Goal: Task Accomplishment & Management: Complete application form

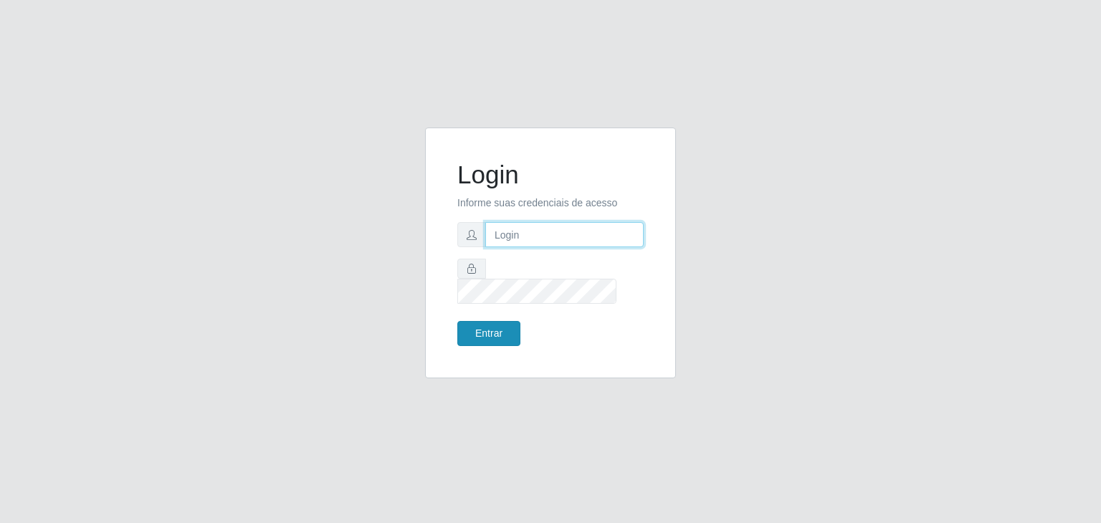
type input "jeisonrede@compras"
click at [492, 321] on button "Entrar" at bounding box center [488, 333] width 63 height 25
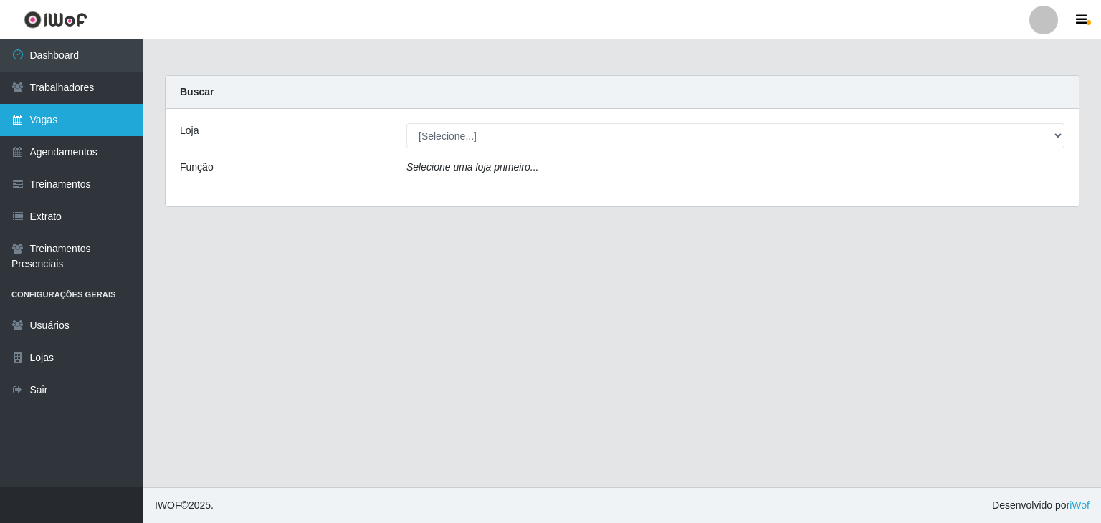
click at [92, 119] on link "Vagas" at bounding box center [71, 120] width 143 height 32
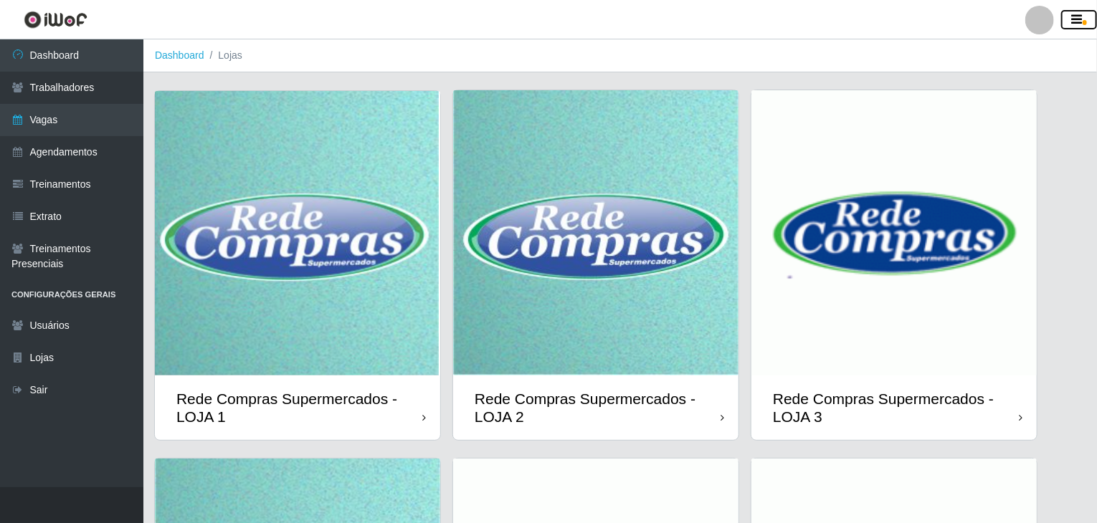
click at [1084, 14] on button "button" at bounding box center [1079, 20] width 36 height 20
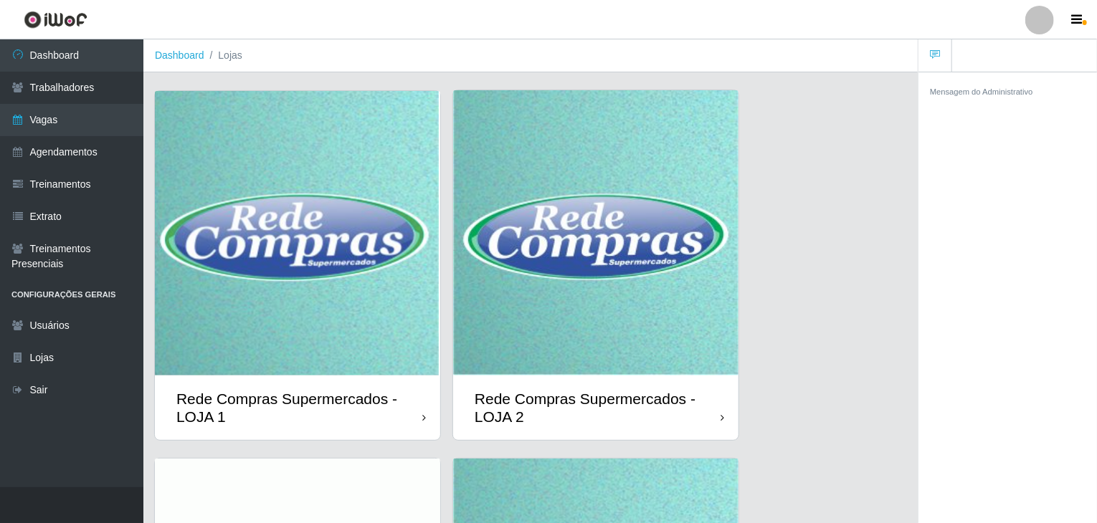
click at [1044, 23] on div at bounding box center [1039, 20] width 29 height 29
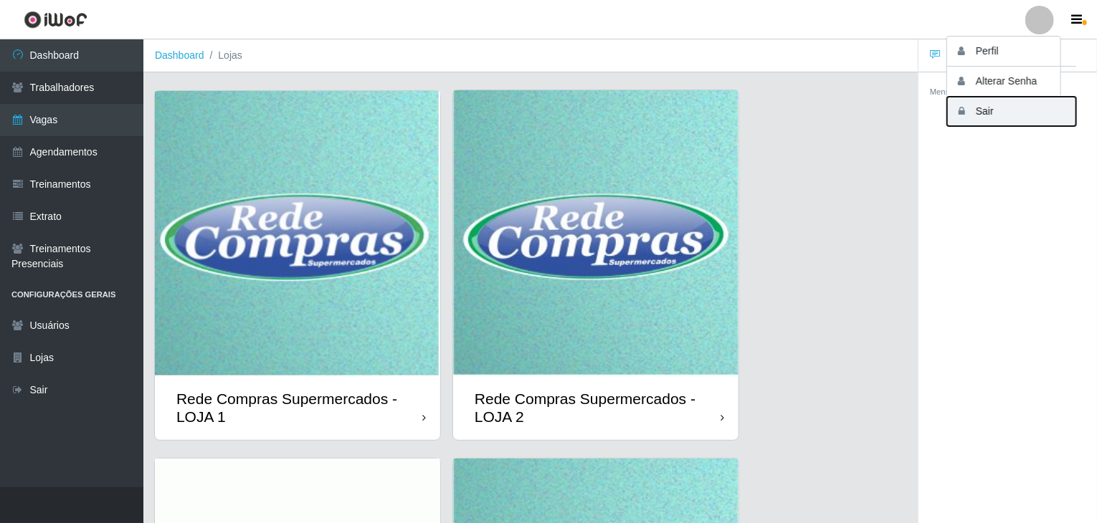
click at [1020, 110] on button "Sair" at bounding box center [1011, 111] width 129 height 29
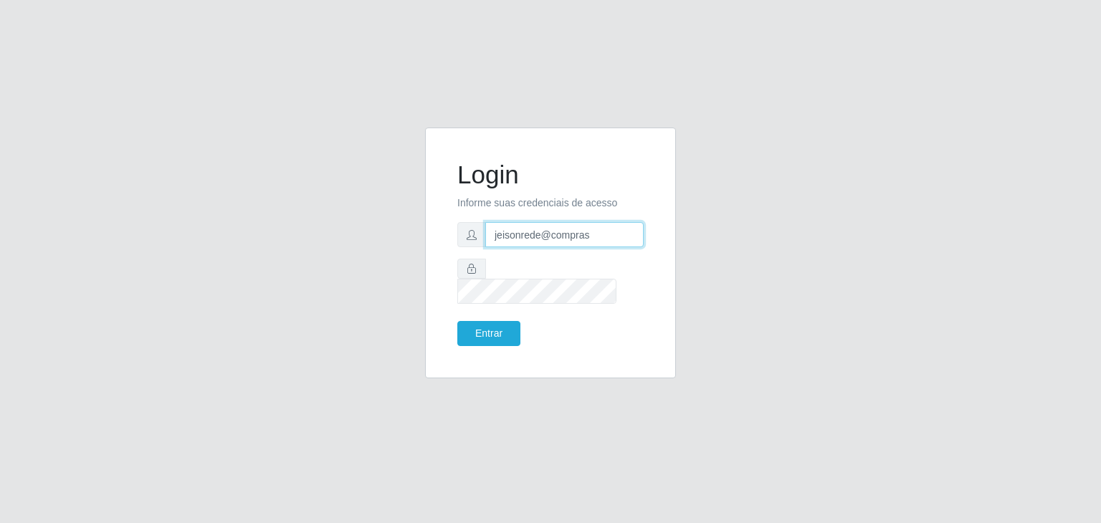
click at [612, 244] on input "jeisonrede@compras" at bounding box center [564, 234] width 158 height 25
type input "jeison.arruda@sougrc.com"
click at [503, 323] on button "Entrar" at bounding box center [488, 333] width 63 height 25
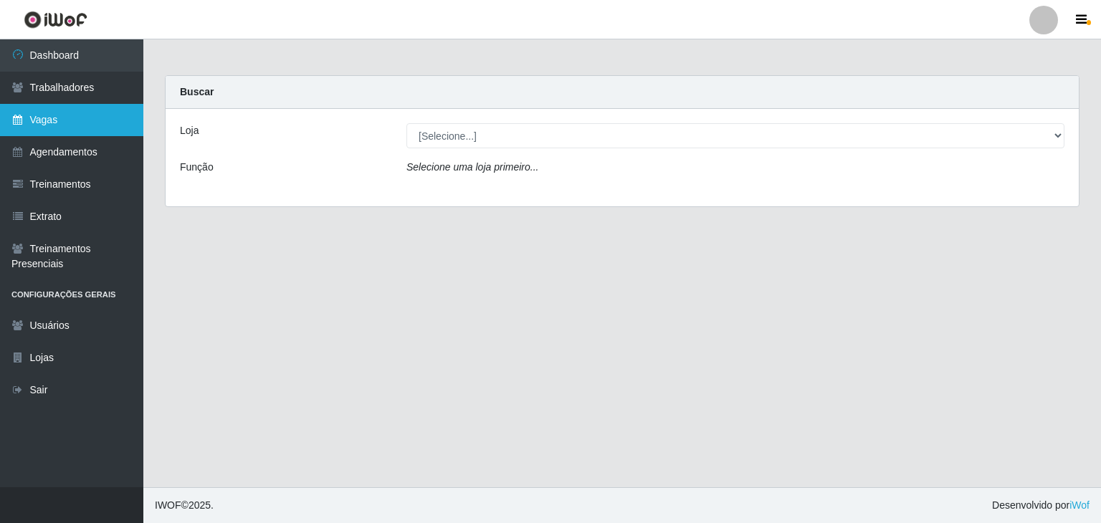
click at [66, 114] on link "Vagas" at bounding box center [71, 120] width 143 height 32
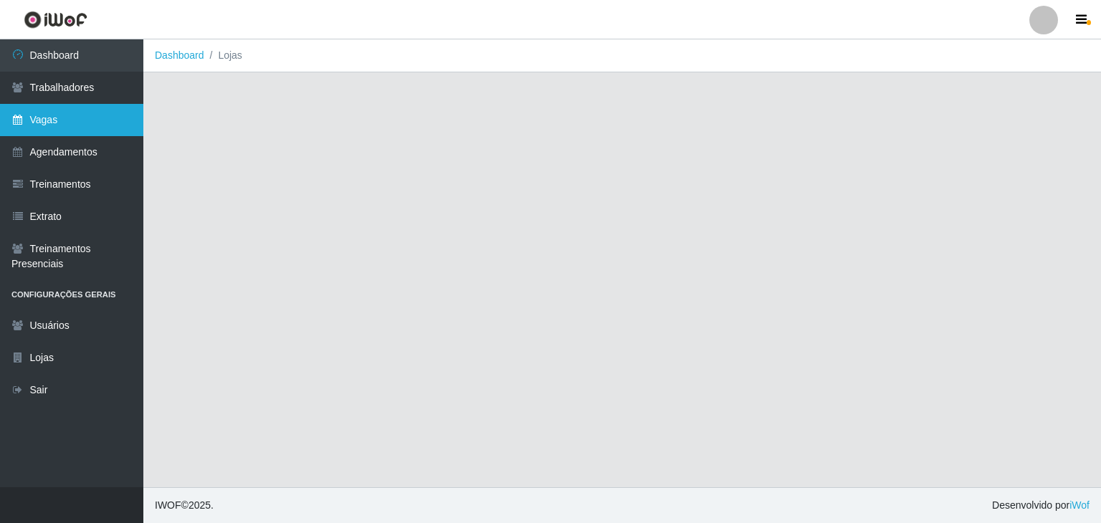
click at [65, 118] on link "Vagas" at bounding box center [71, 120] width 143 height 32
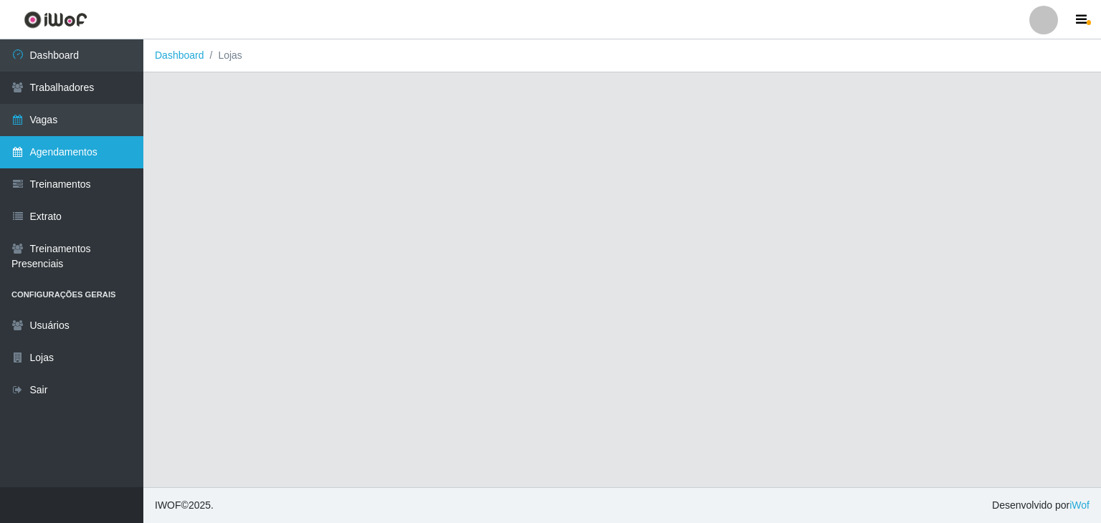
click at [48, 151] on link "Agendamentos" at bounding box center [71, 152] width 143 height 32
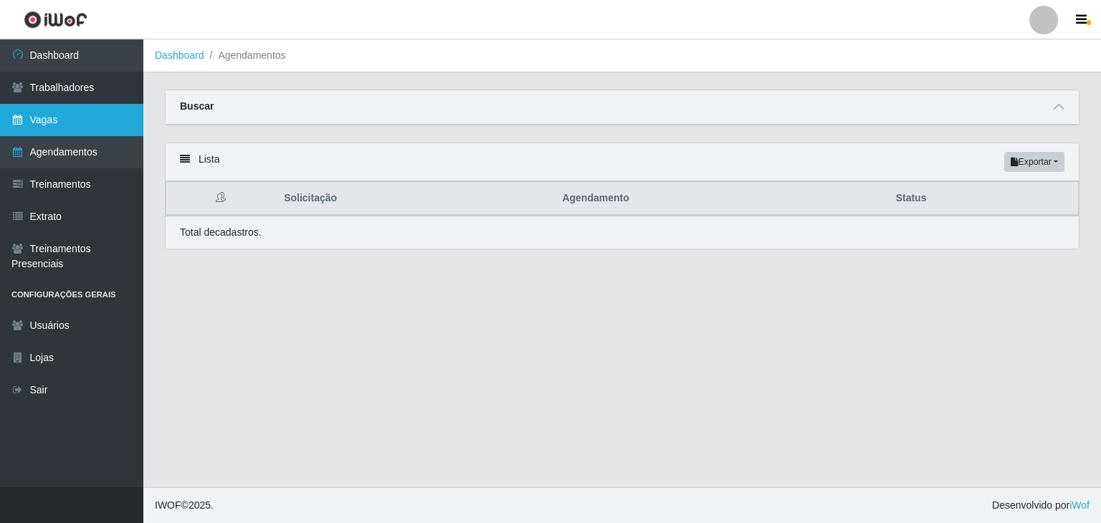
click at [29, 123] on link "Vagas" at bounding box center [71, 120] width 143 height 32
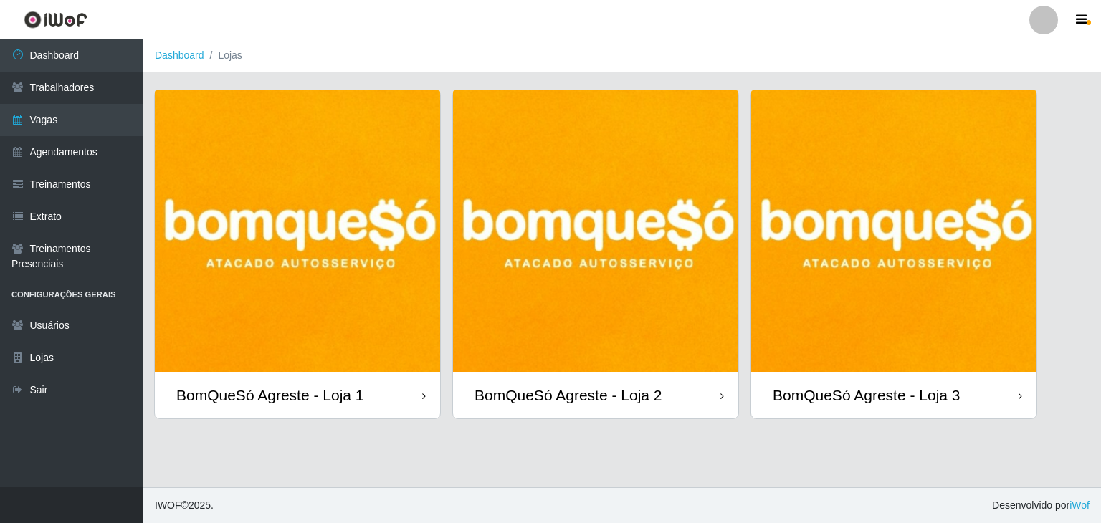
click at [911, 299] on img at bounding box center [893, 231] width 285 height 282
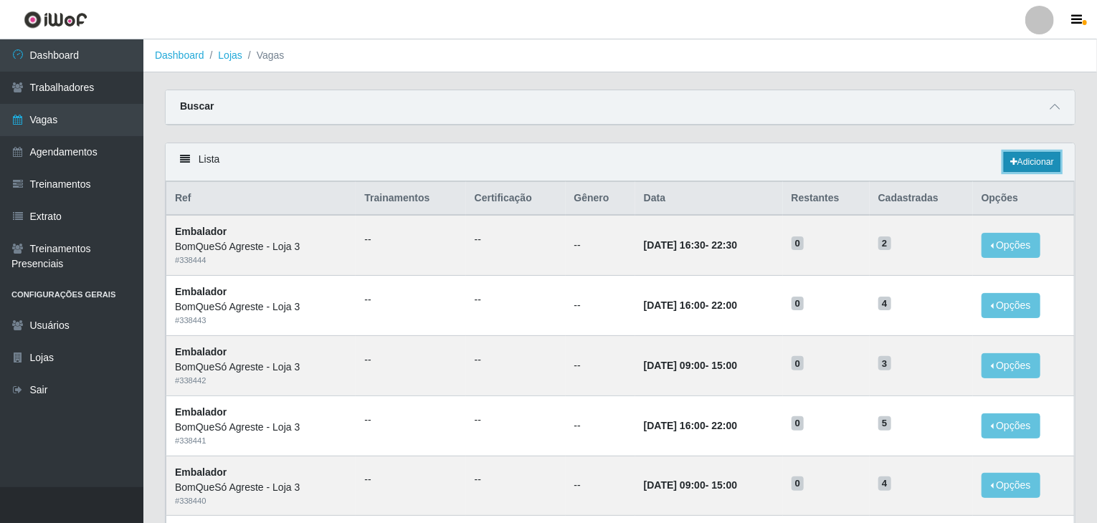
click at [1014, 152] on link "Adicionar" at bounding box center [1032, 162] width 57 height 20
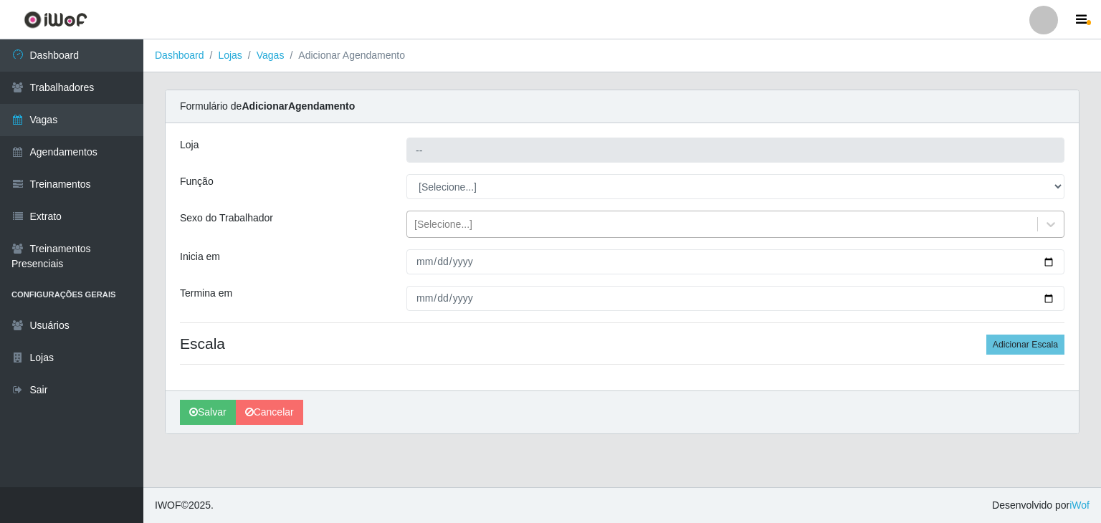
type input "BomQueSó Agreste - Loja 3"
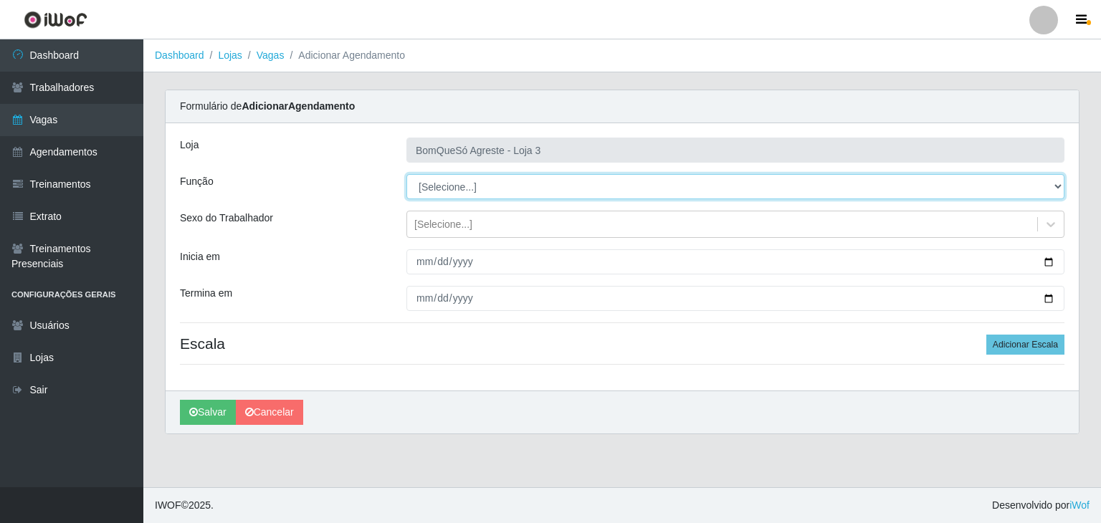
click at [474, 178] on select "[Selecione...] ASG ASG + ASG ++ Balconista Balconista + Balconista ++ Embalador…" at bounding box center [736, 186] width 658 height 25
select select "1"
click at [407, 174] on select "[Selecione...] ASG ASG + ASG ++ Balconista Balconista + Balconista ++ Embalador…" at bounding box center [736, 186] width 658 height 25
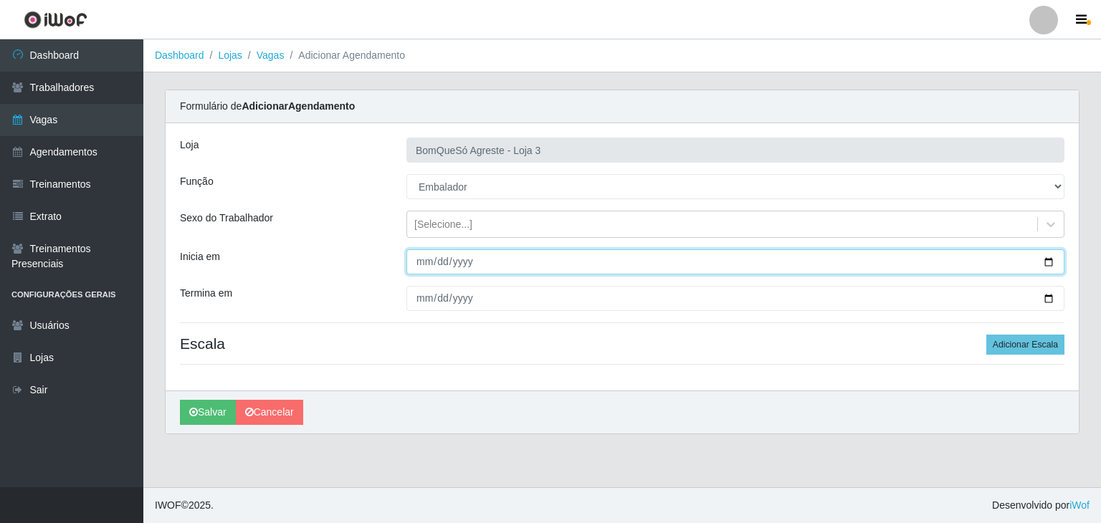
click at [1050, 262] on input "Inicia em" at bounding box center [736, 262] width 658 height 25
type input "[DATE]"
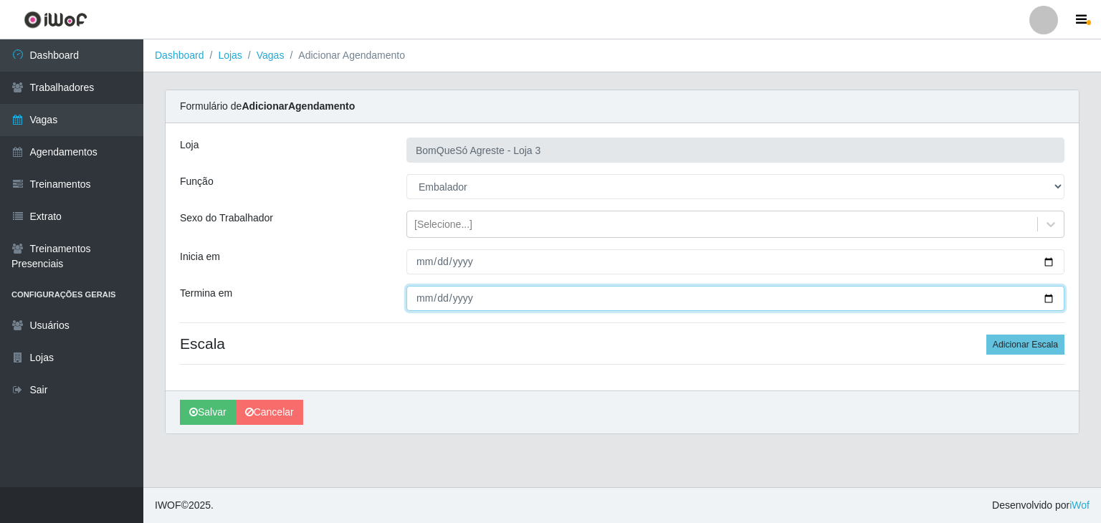
click at [1048, 296] on input "Termina em" at bounding box center [736, 298] width 658 height 25
type input "[DATE]"
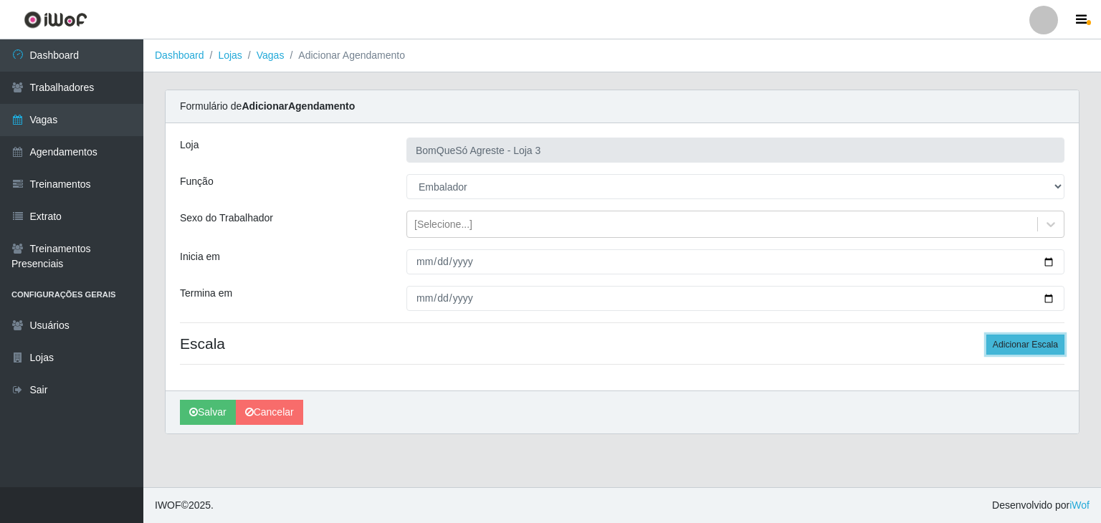
click at [1040, 345] on button "Adicionar Escala" at bounding box center [1026, 345] width 78 height 20
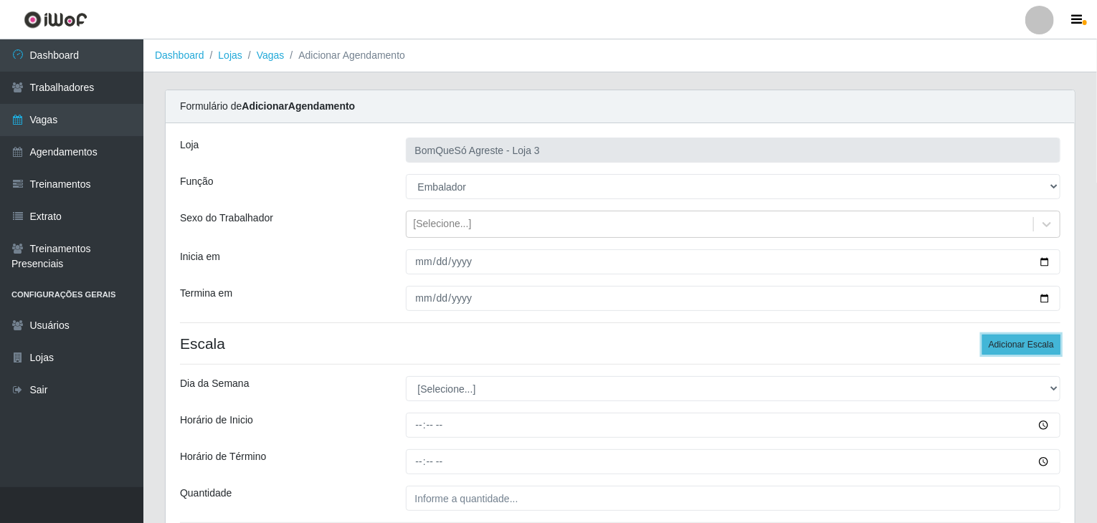
click at [1040, 344] on button "Adicionar Escala" at bounding box center [1021, 345] width 78 height 20
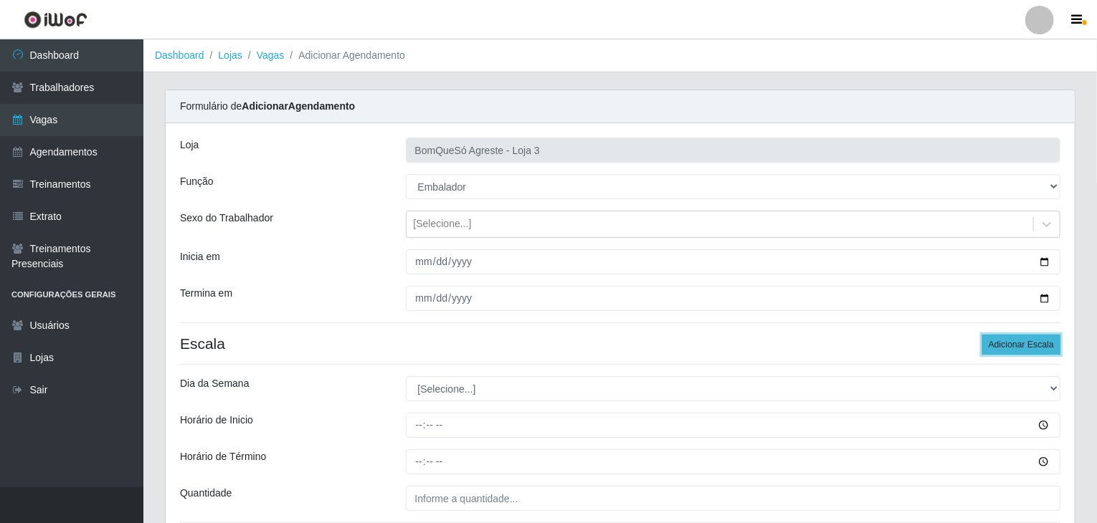
click at [1040, 344] on button "Adicionar Escala" at bounding box center [1021, 345] width 78 height 20
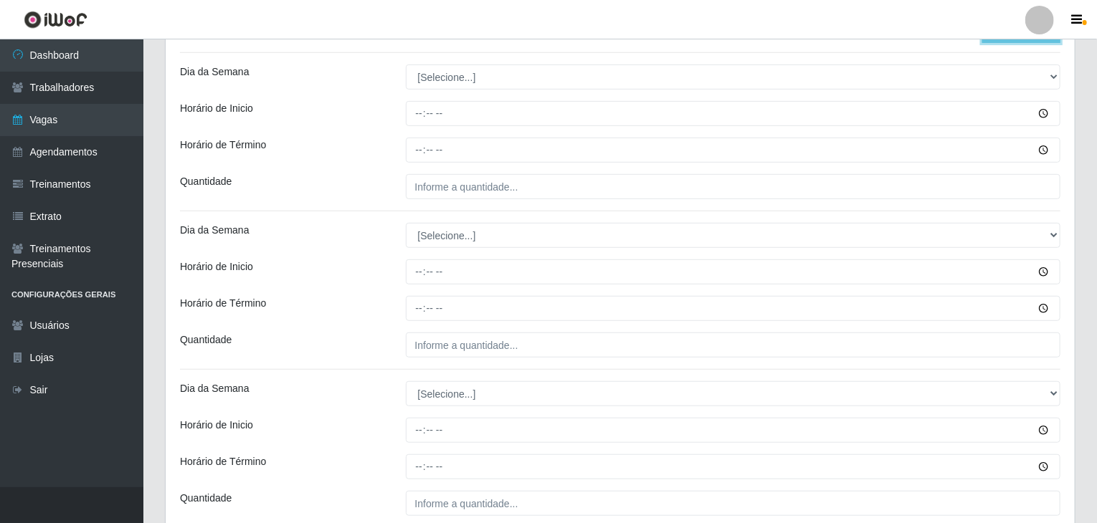
scroll to position [287, 0]
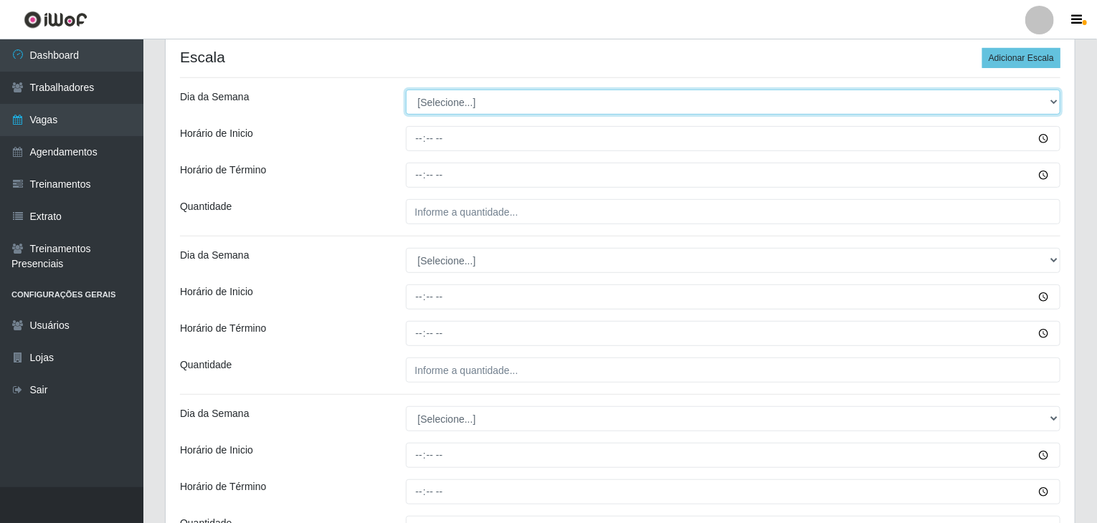
click at [440, 90] on select "[Selecione...] Segunda Terça Quarta Quinta Sexta Sábado Domingo" at bounding box center [733, 102] width 655 height 25
select select "3"
click at [406, 90] on select "[Selecione...] Segunda Terça Quarta Quinta Sexta Sábado Domingo" at bounding box center [733, 102] width 655 height 25
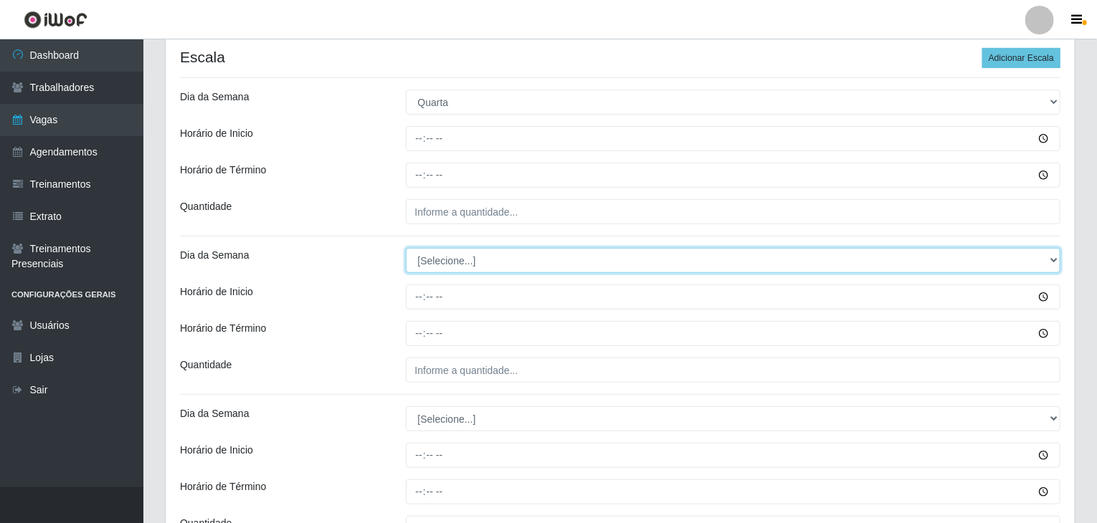
click at [472, 255] on select "[Selecione...] Segunda Terça Quarta Quinta Sexta Sábado Domingo" at bounding box center [733, 260] width 655 height 25
select select "3"
click at [406, 248] on select "[Selecione...] Segunda Terça Quarta Quinta Sexta Sábado Domingo" at bounding box center [733, 260] width 655 height 25
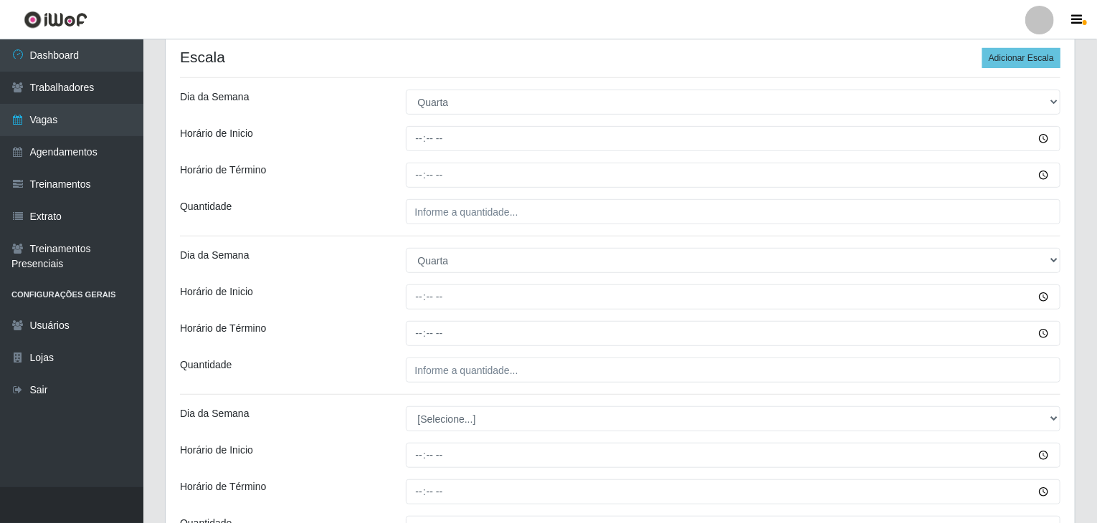
click at [384, 289] on div "Horário de Inicio" at bounding box center [282, 297] width 226 height 25
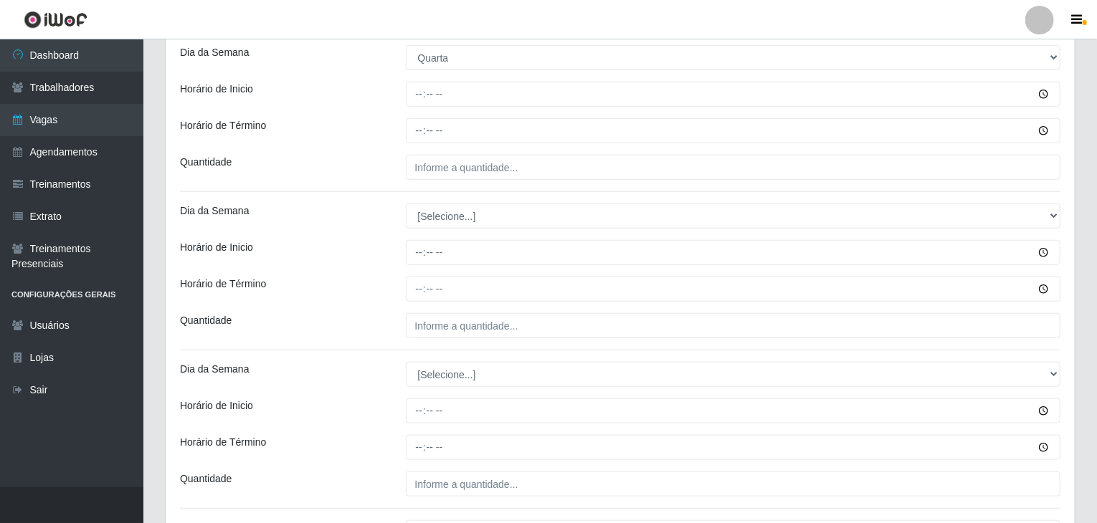
scroll to position [574, 0]
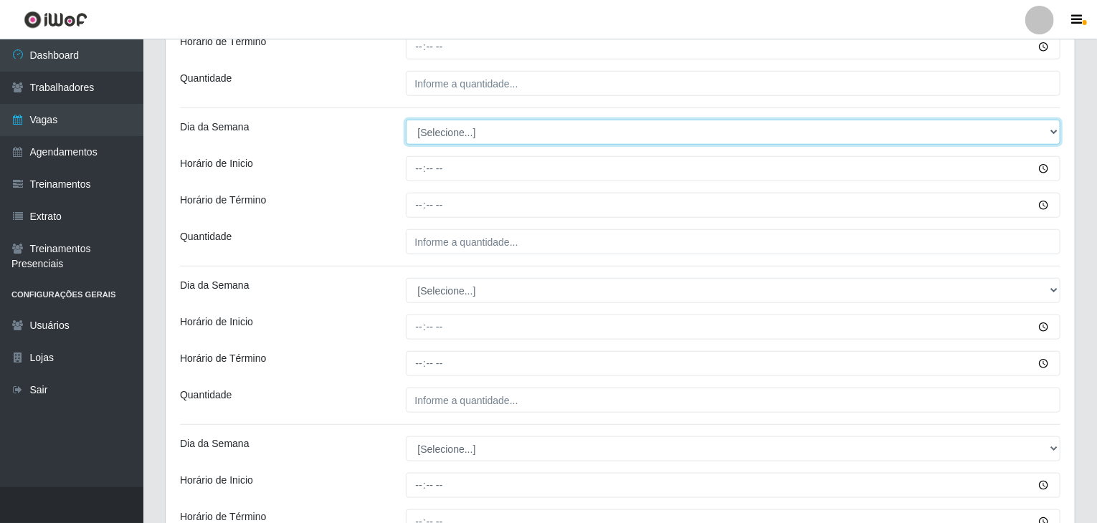
click at [440, 136] on select "[Selecione...] Segunda Terça Quarta Quinta Sexta Sábado Domingo" at bounding box center [733, 132] width 655 height 25
select select "4"
click at [406, 120] on select "[Selecione...] Segunda Terça Quarta Quinta Sexta Sábado Domingo" at bounding box center [733, 132] width 655 height 25
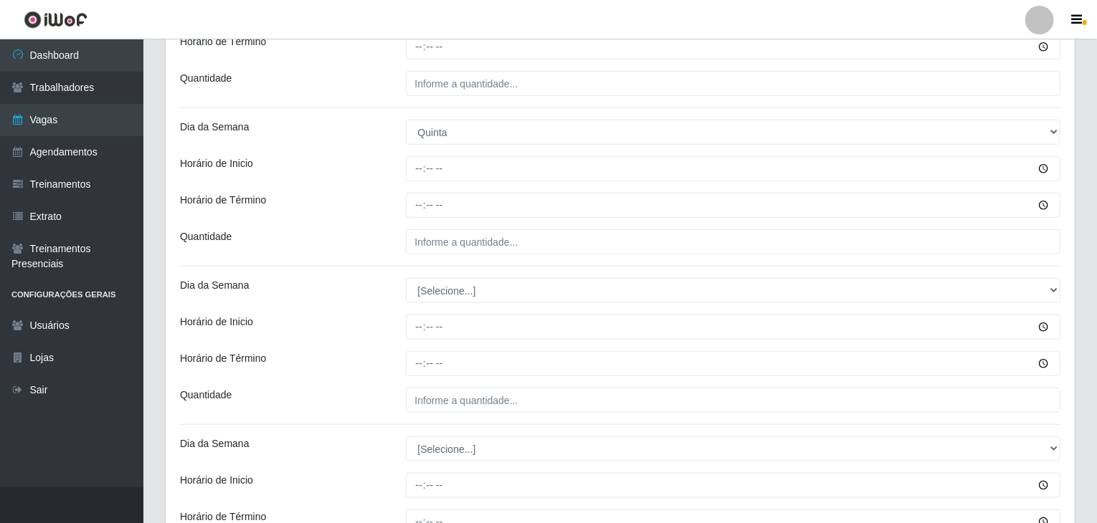
click at [388, 201] on div "Horário de Término" at bounding box center [282, 205] width 226 height 25
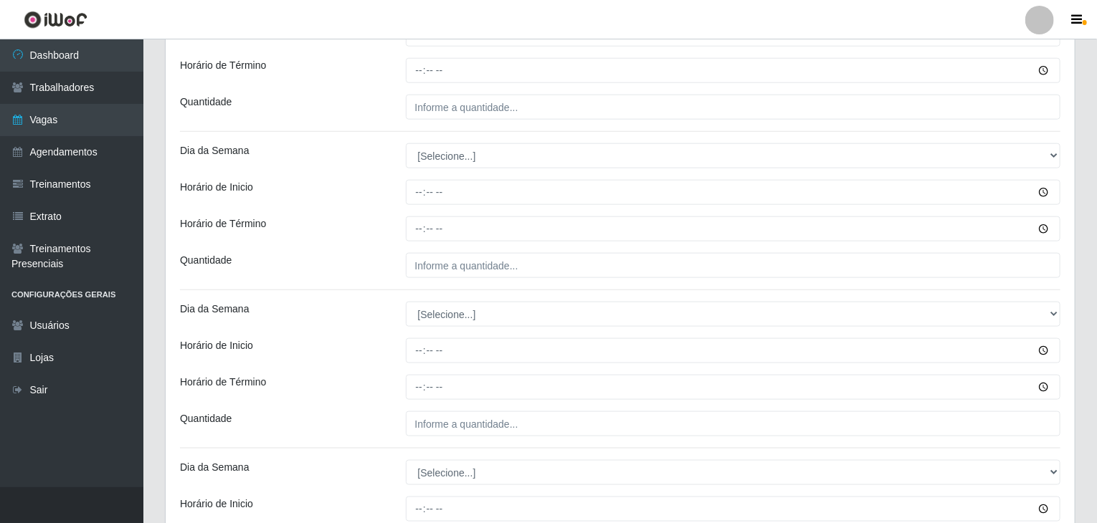
scroll to position [717, 0]
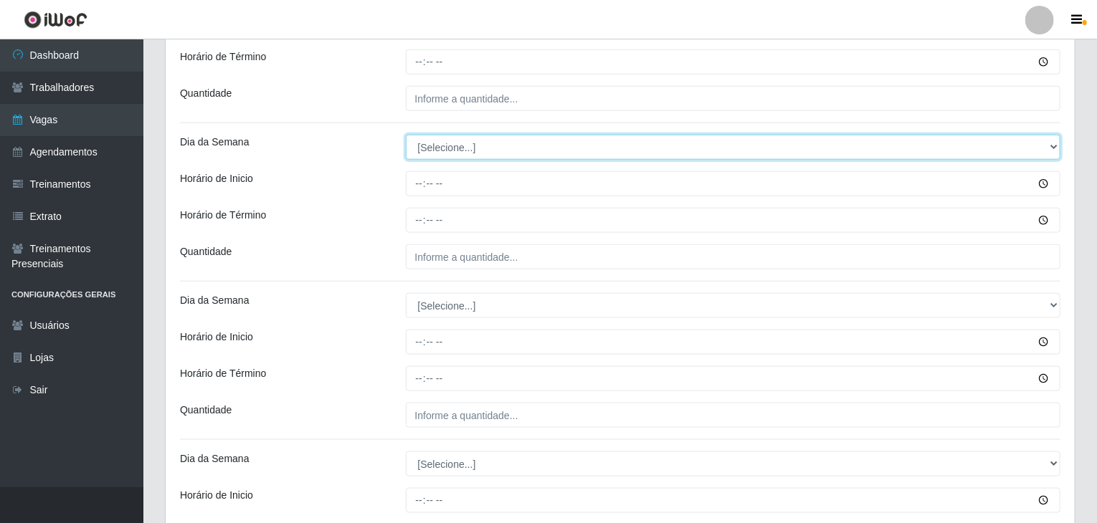
click at [447, 150] on select "[Selecione...] Segunda Terça Quarta Quinta Sexta Sábado Domingo" at bounding box center [733, 147] width 655 height 25
select select "4"
click at [406, 135] on select "[Selecione...] Segunda Terça Quarta Quinta Sexta Sábado Domingo" at bounding box center [733, 147] width 655 height 25
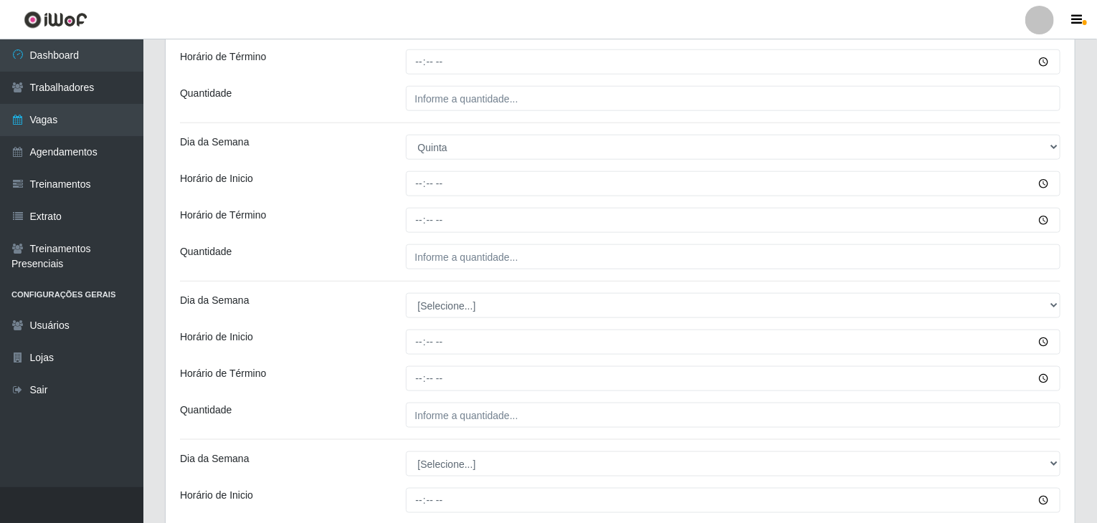
click at [404, 237] on div "[PERSON_NAME] Agreste - Loja 3 Função [Selecione...] ASG ASG + ASG ++ Balconist…" at bounding box center [620, 173] width 909 height 1535
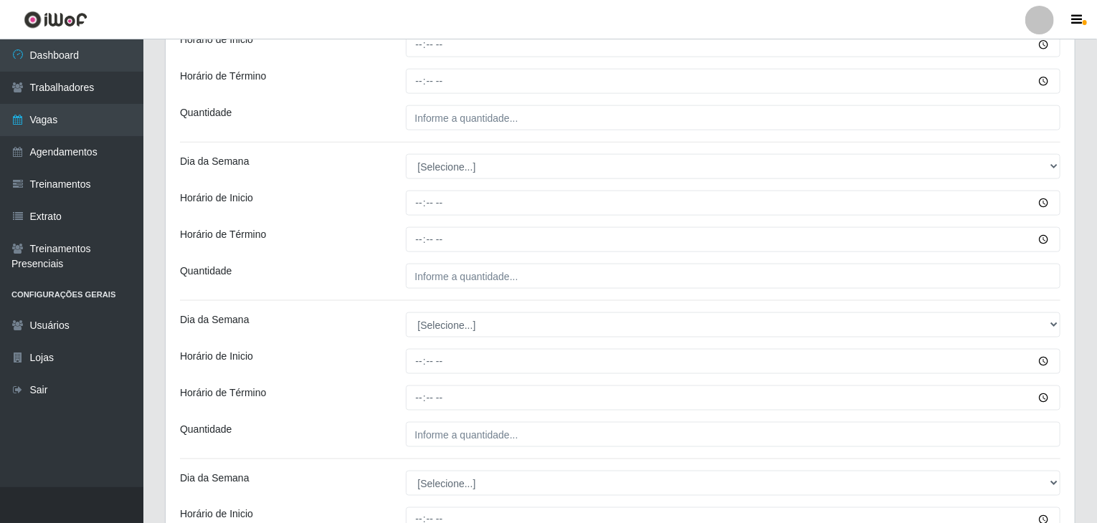
scroll to position [860, 0]
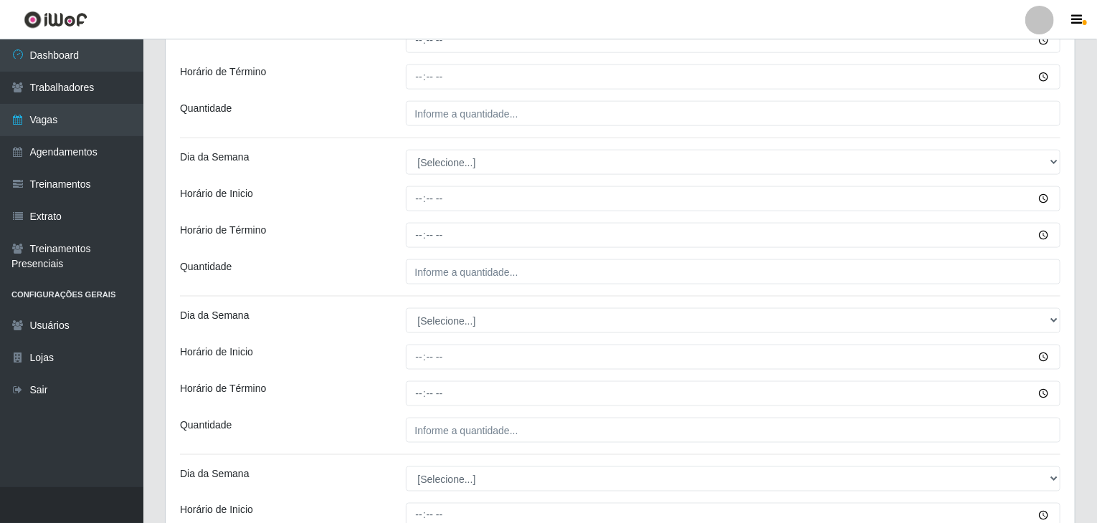
click at [436, 148] on div "[PERSON_NAME] Agreste - Loja 3 Função [Selecione...] ASG ASG + ASG ++ Balconist…" at bounding box center [620, 30] width 909 height 1535
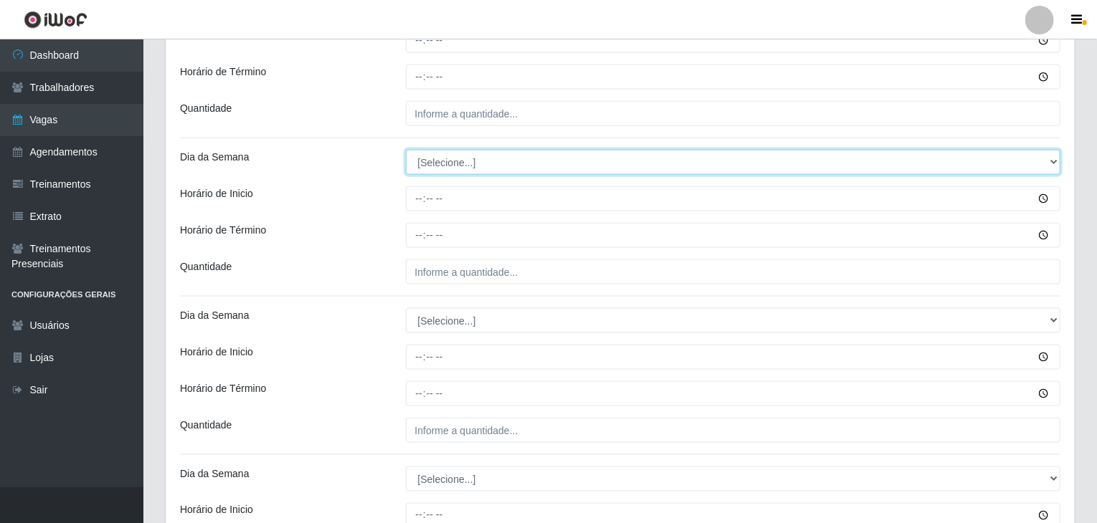
click at [437, 156] on select "[Selecione...] Segunda Terça Quarta Quinta Sexta Sábado Domingo" at bounding box center [733, 162] width 655 height 25
select select "5"
click at [406, 150] on select "[Selecione...] Segunda Terça Quarta Quinta Sexta Sábado Domingo" at bounding box center [733, 162] width 655 height 25
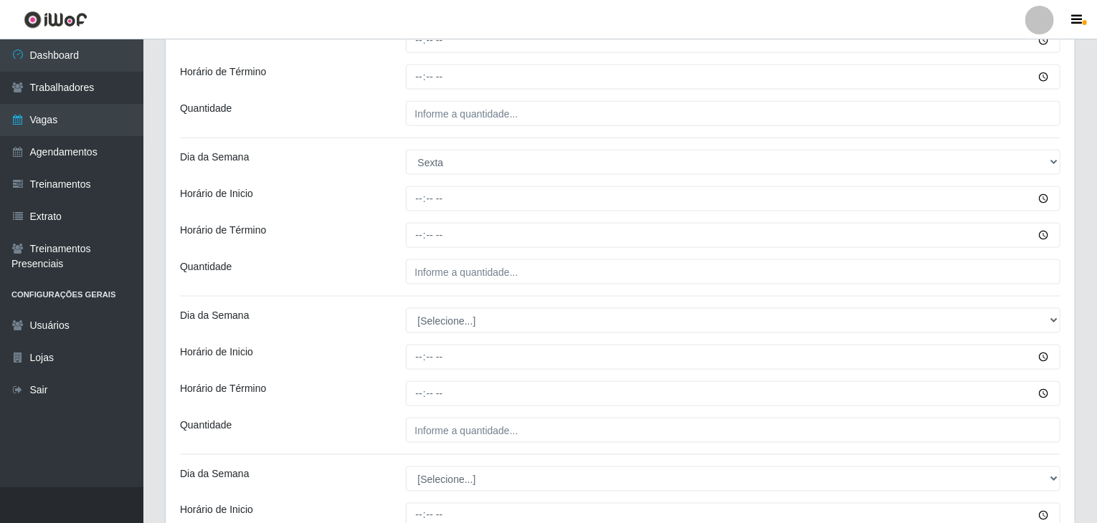
click at [376, 243] on div "Horário de Término" at bounding box center [282, 235] width 226 height 25
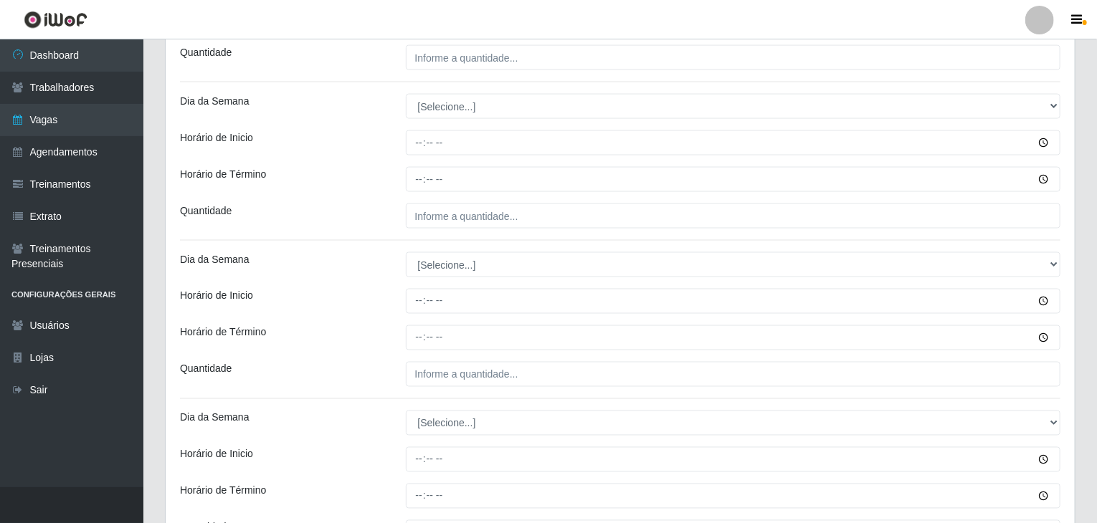
scroll to position [1075, 0]
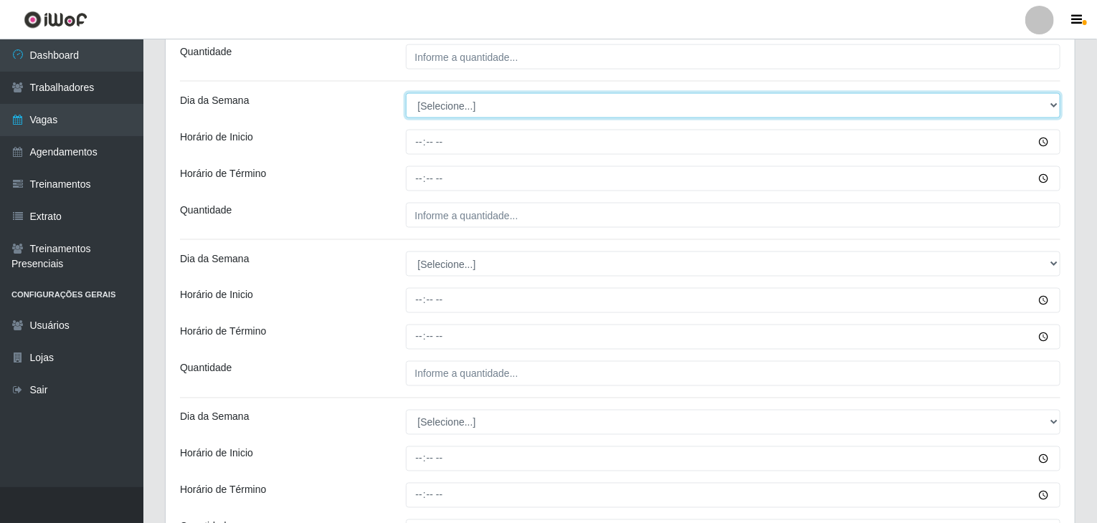
click at [442, 108] on select "[Selecione...] Segunda Terça Quarta Quinta Sexta Sábado Domingo" at bounding box center [733, 105] width 655 height 25
select select "5"
click at [406, 93] on select "[Selecione...] Segunda Terça Quarta Quinta Sexta Sábado Domingo" at bounding box center [733, 105] width 655 height 25
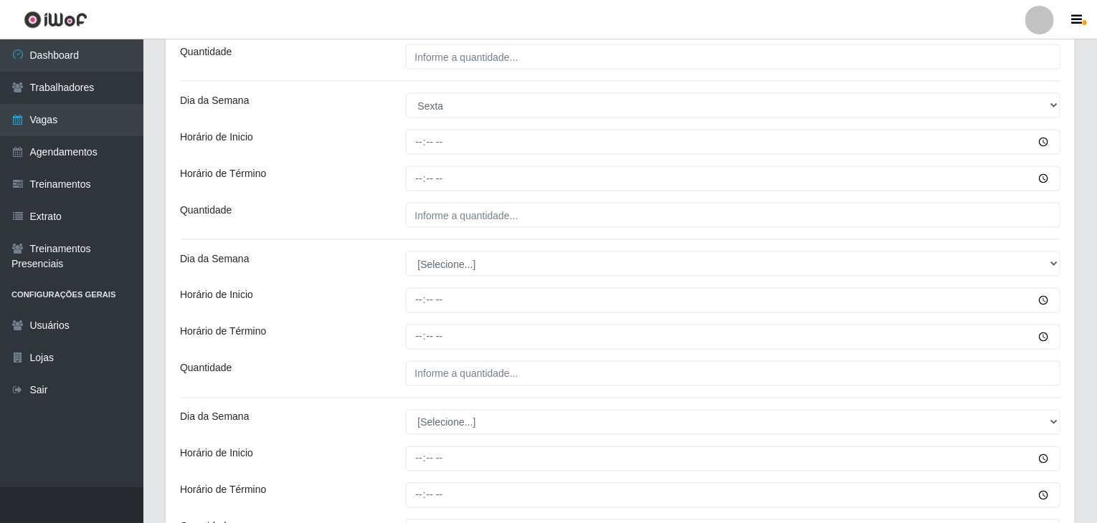
click at [363, 177] on div "Horário de Término" at bounding box center [282, 178] width 226 height 25
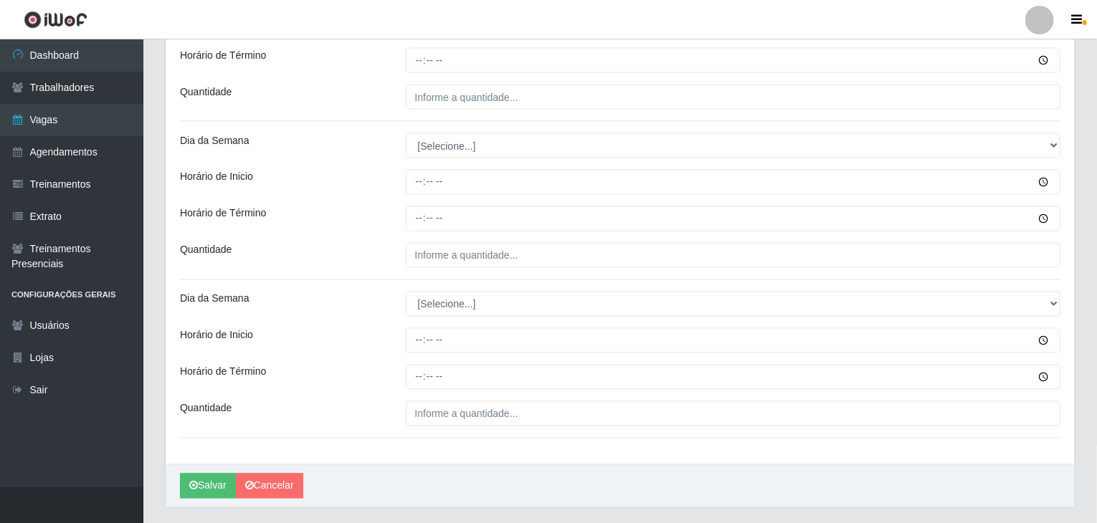
scroll to position [1230, 0]
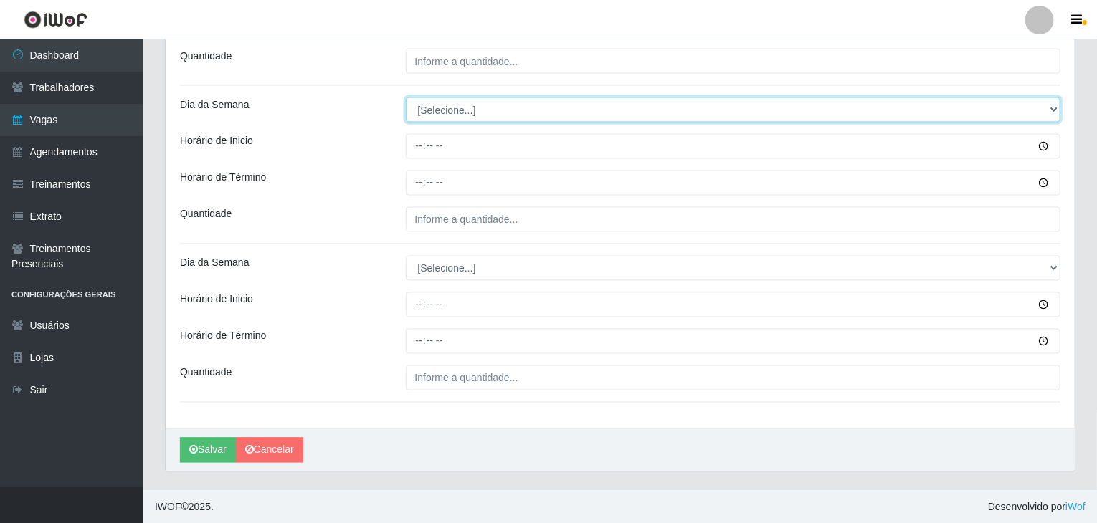
click at [453, 105] on select "[Selecione...] Segunda Terça Quarta Quinta Sexta Sábado Domingo" at bounding box center [733, 110] width 655 height 25
click at [439, 107] on select "[Selecione...] Segunda Terça Quarta Quinta Sexta Sábado Domingo" at bounding box center [733, 110] width 655 height 25
select select "6"
click at [406, 98] on select "[Selecione...] Segunda Terça Quarta Quinta Sexta Sábado Domingo" at bounding box center [733, 110] width 655 height 25
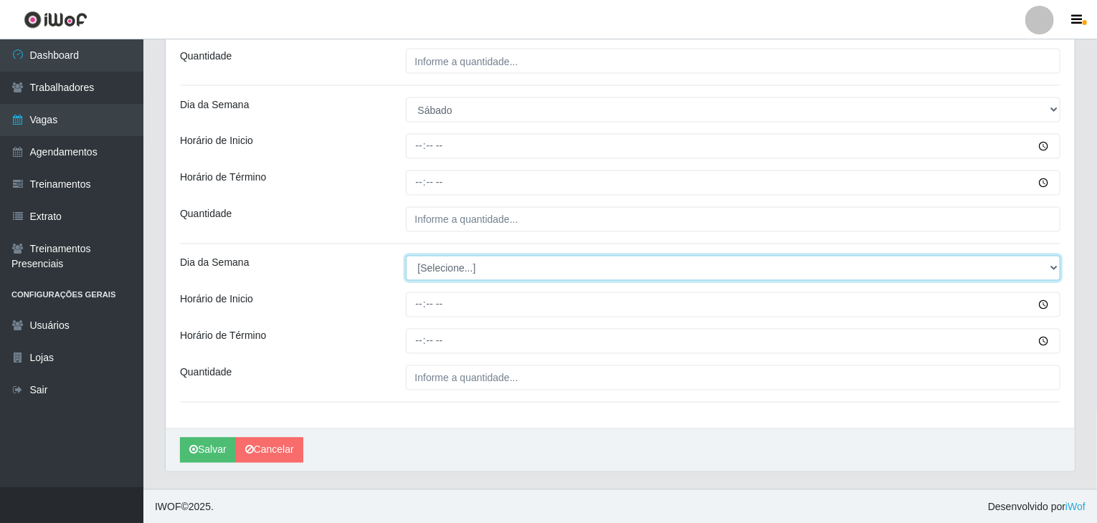
click at [452, 260] on select "[Selecione...] Segunda Terça Quarta Quinta Sexta Sábado Domingo" at bounding box center [733, 268] width 655 height 25
select select "6"
click at [406, 256] on select "[Selecione...] Segunda Terça Quarta Quinta Sexta Sábado Domingo" at bounding box center [733, 268] width 655 height 25
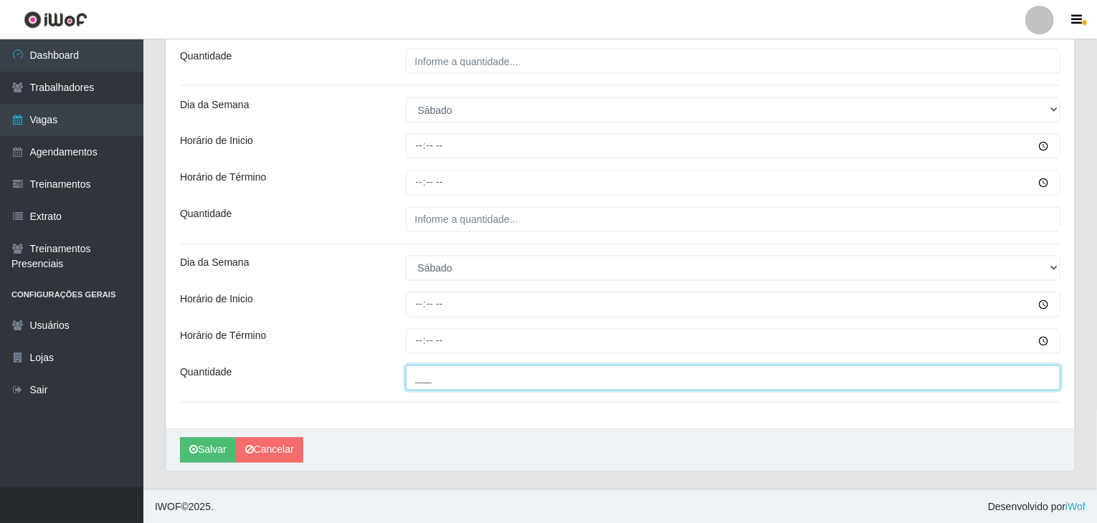
click at [467, 366] on input "___" at bounding box center [733, 378] width 655 height 25
type input "5__"
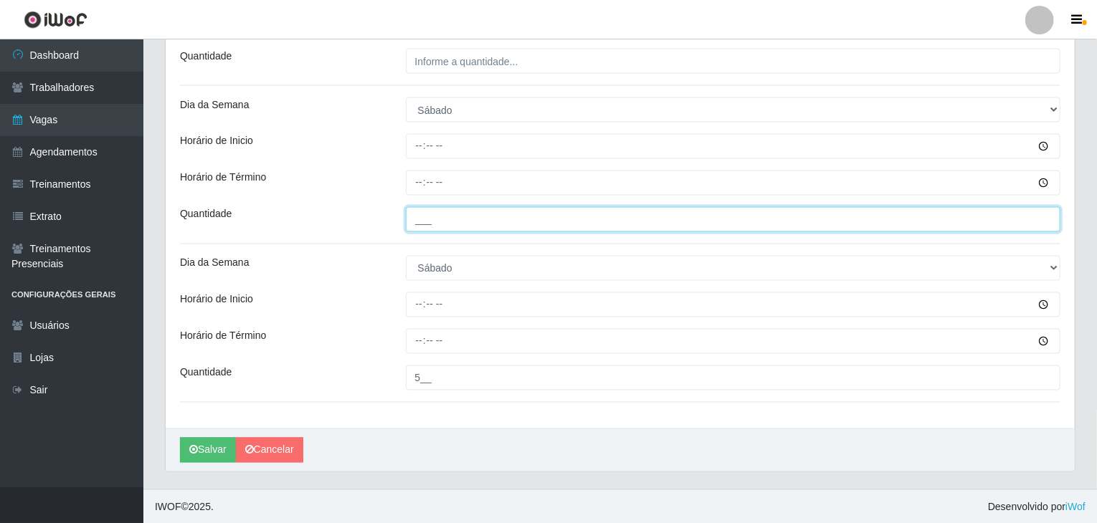
click at [456, 214] on input "___" at bounding box center [733, 219] width 655 height 25
drag, startPoint x: 455, startPoint y: 215, endPoint x: 339, endPoint y: 199, distance: 117.3
type input "3__"
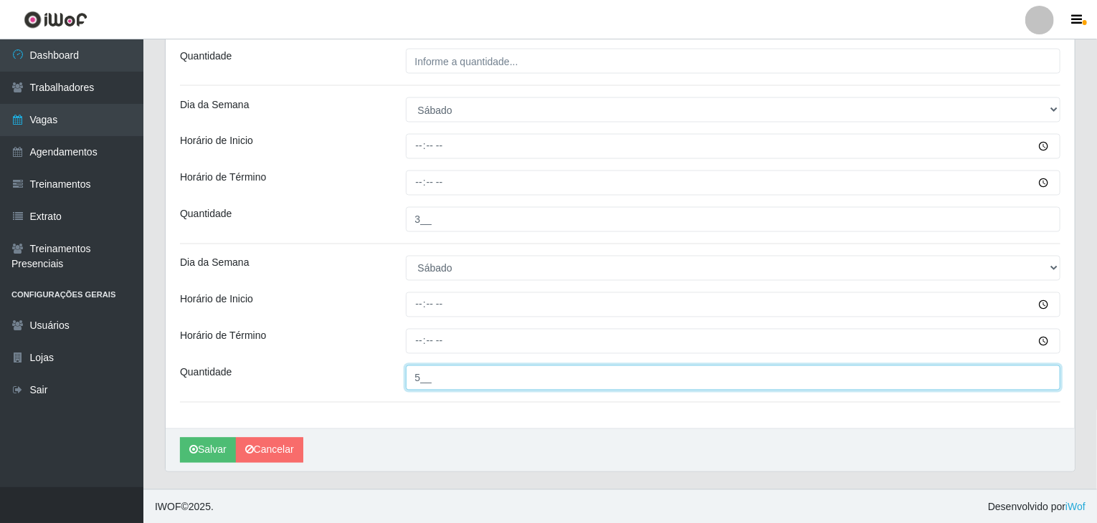
drag, startPoint x: 395, startPoint y: 371, endPoint x: 371, endPoint y: 365, distance: 25.0
click at [371, 366] on div "Quantidade 5__" at bounding box center [620, 378] width 902 height 25
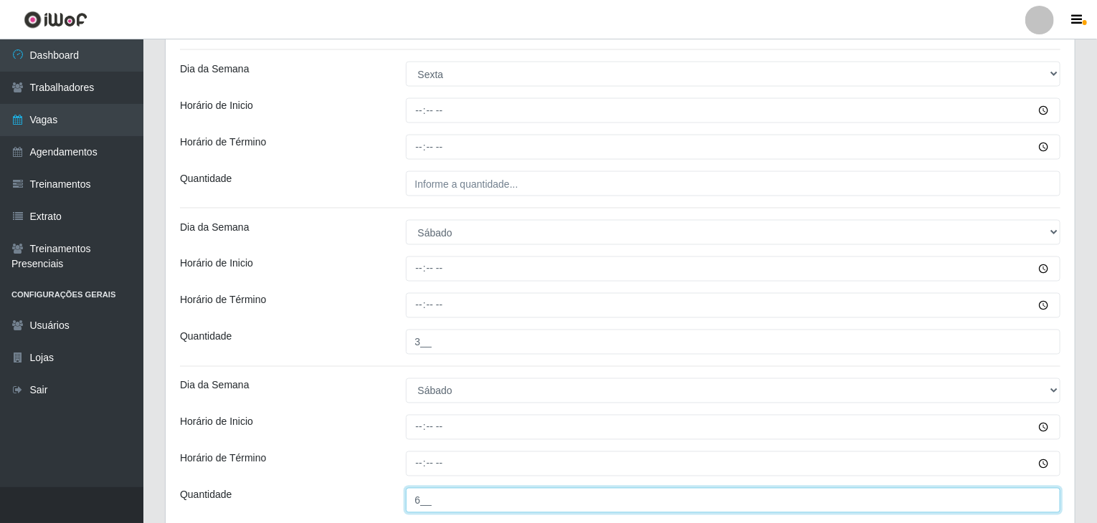
scroll to position [1086, 0]
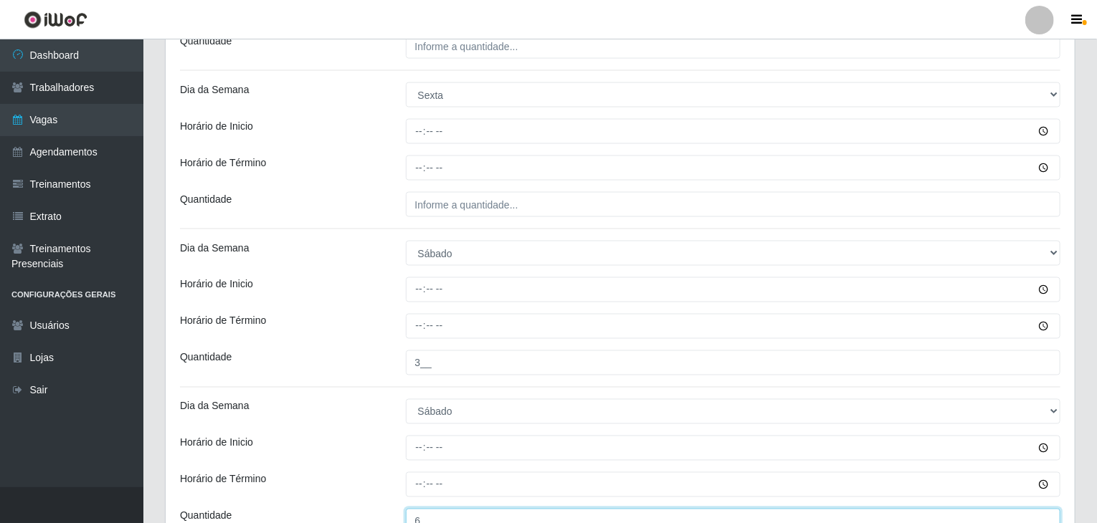
type input "6__"
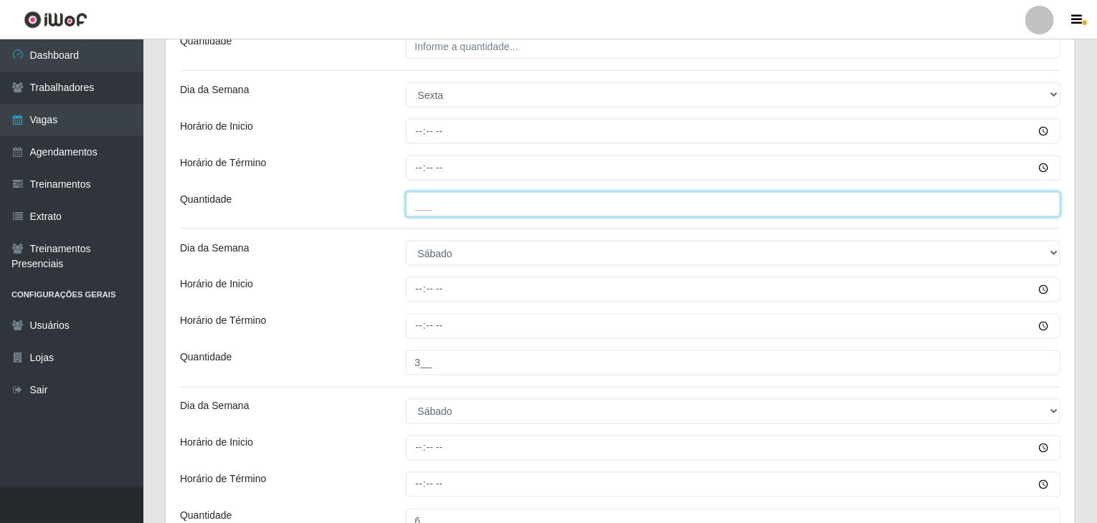
click at [465, 208] on input "___" at bounding box center [733, 204] width 655 height 25
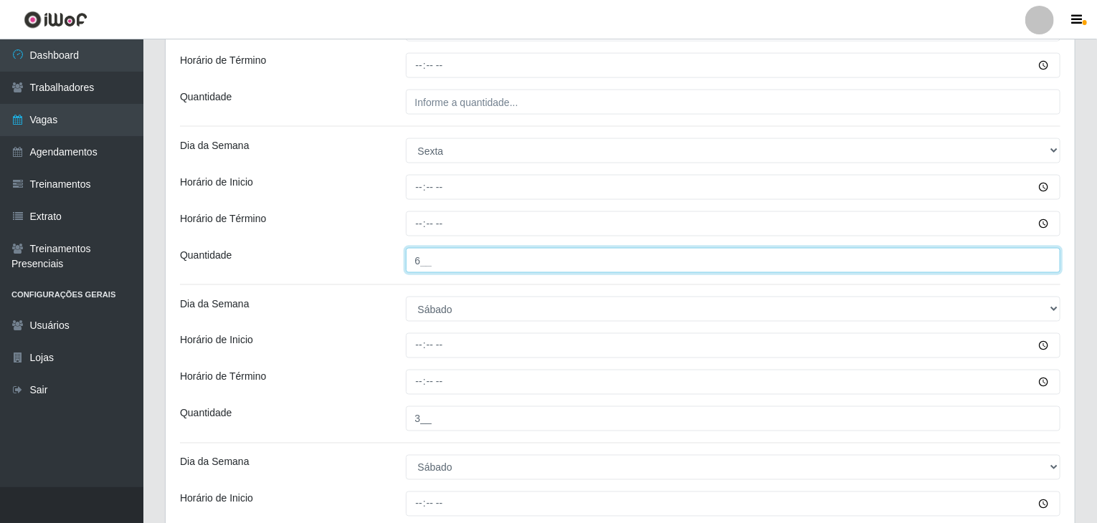
scroll to position [1015, 0]
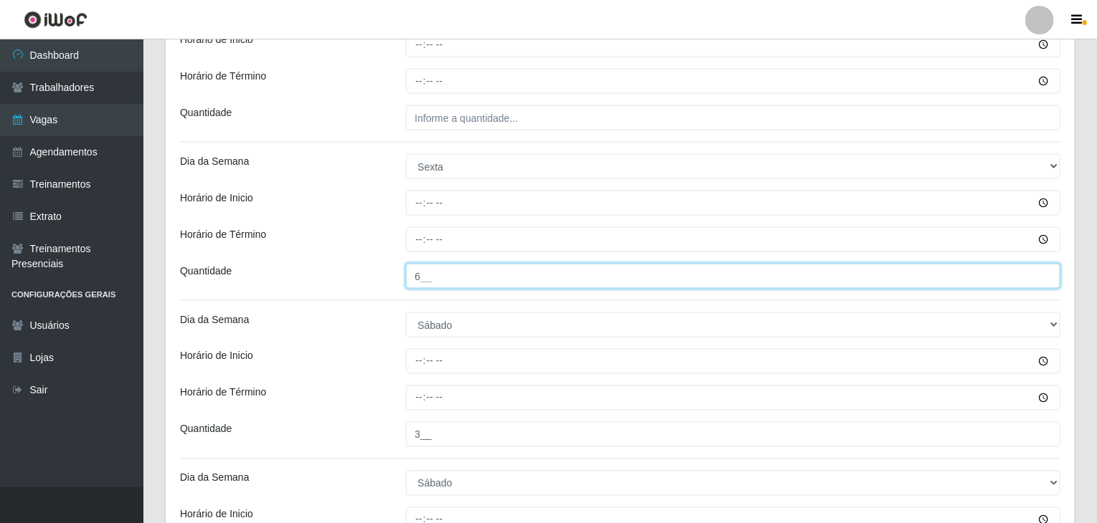
type input "6__"
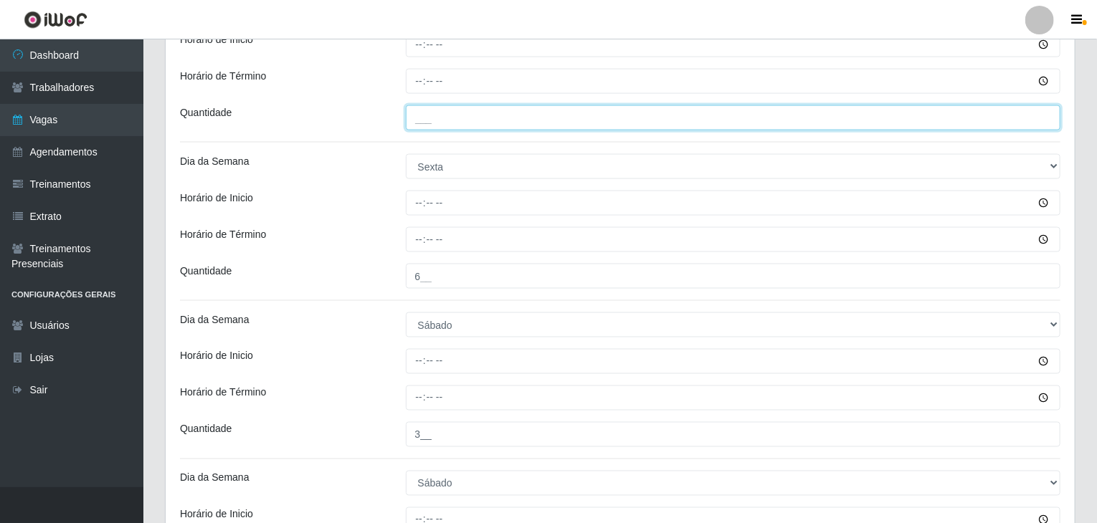
click at [459, 122] on input "___" at bounding box center [733, 117] width 655 height 25
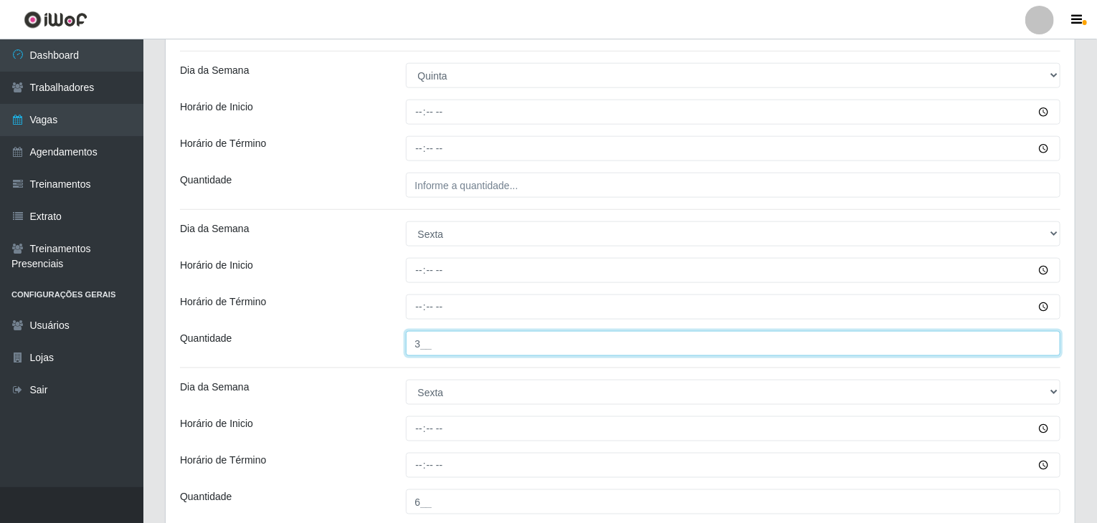
scroll to position [728, 0]
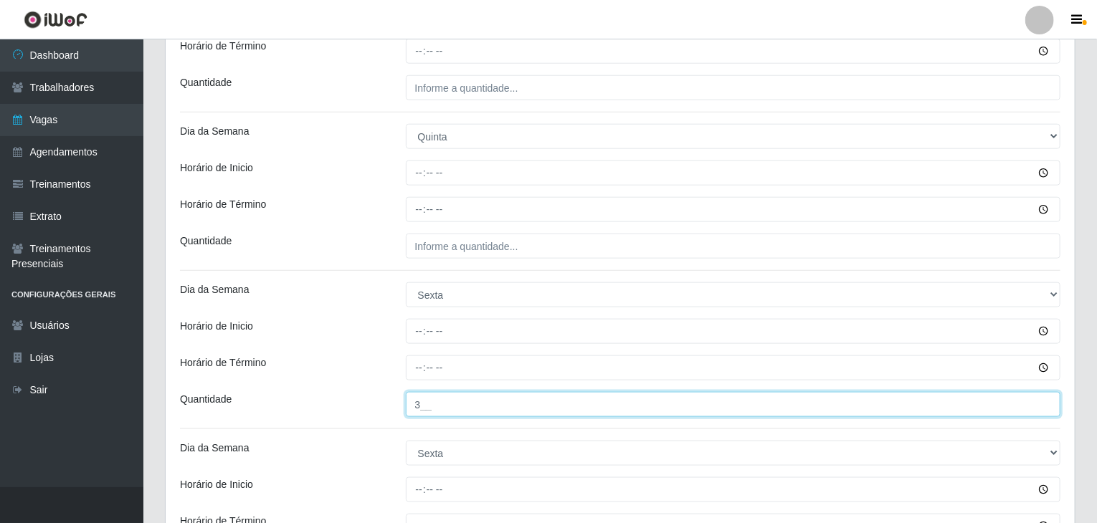
type input "3__"
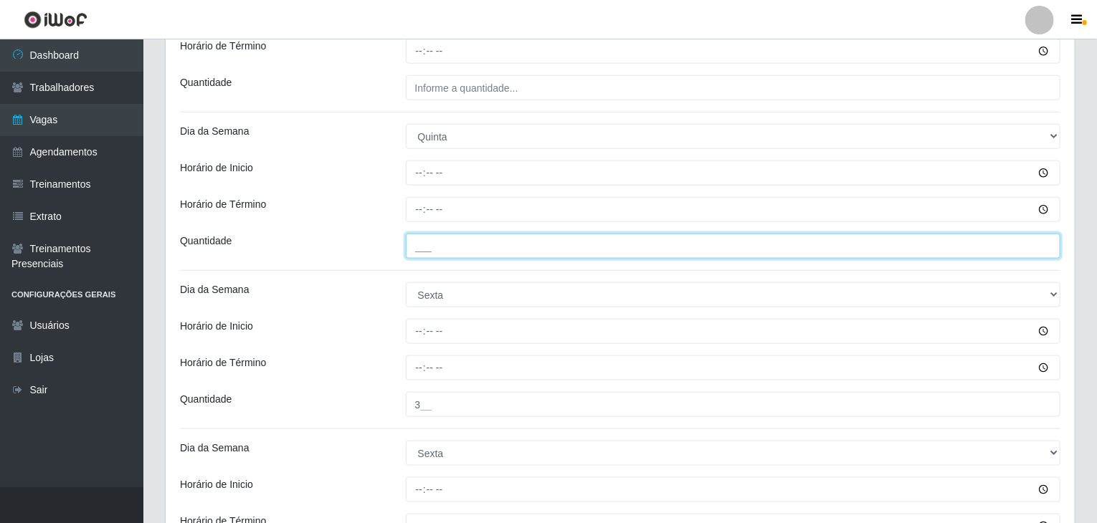
click at [465, 237] on input "___" at bounding box center [733, 246] width 655 height 25
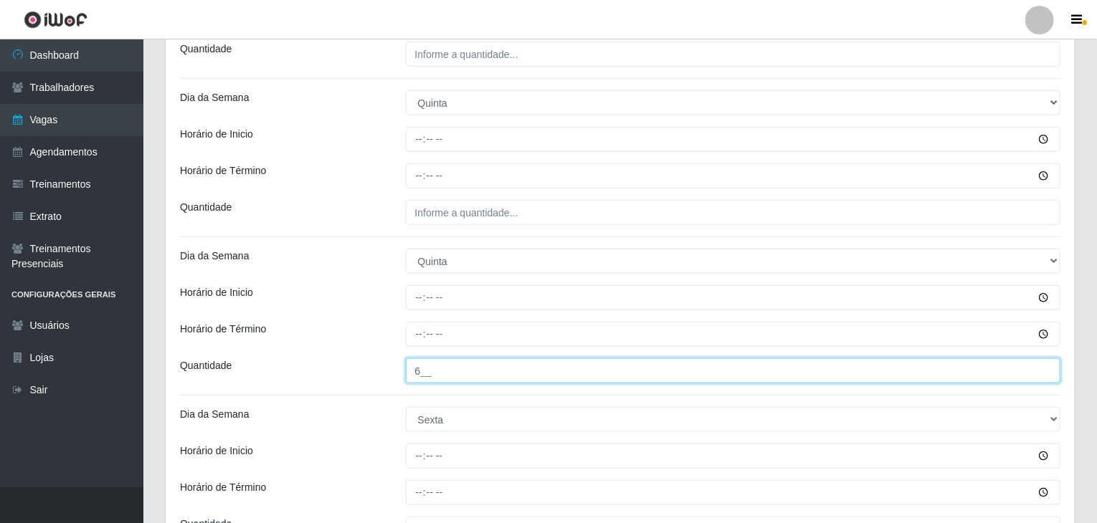
scroll to position [584, 0]
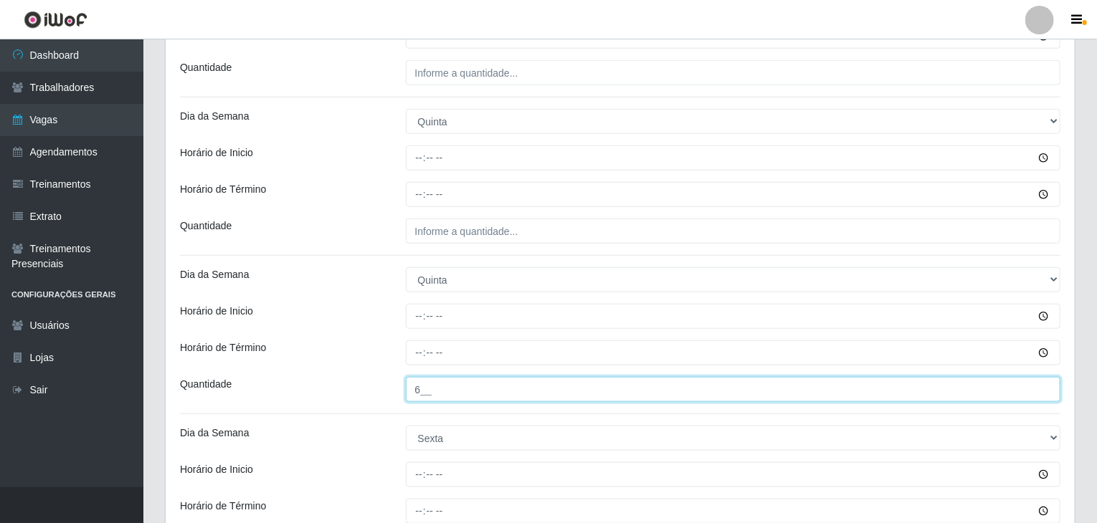
type input "6__"
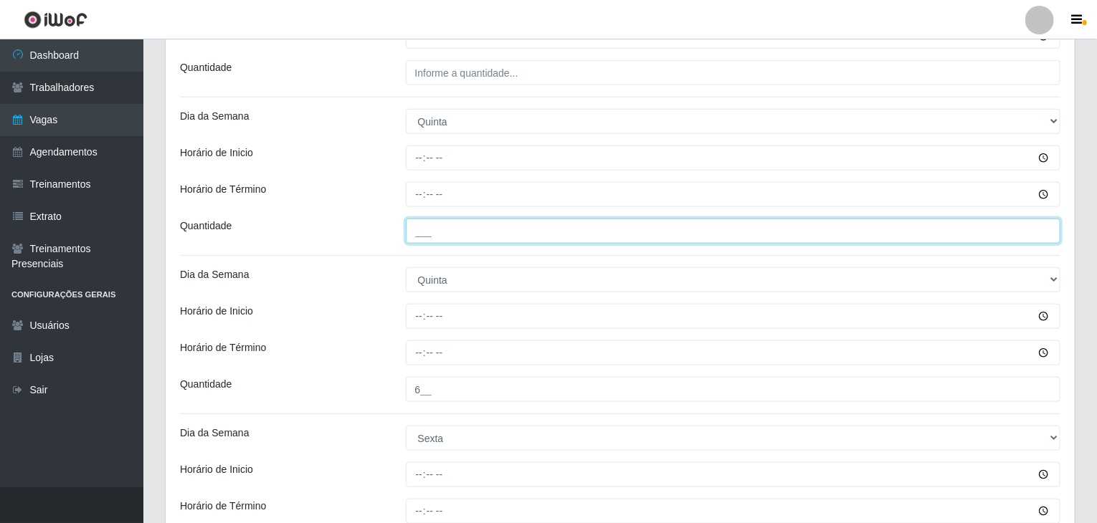
click at [481, 226] on input "___" at bounding box center [733, 231] width 655 height 25
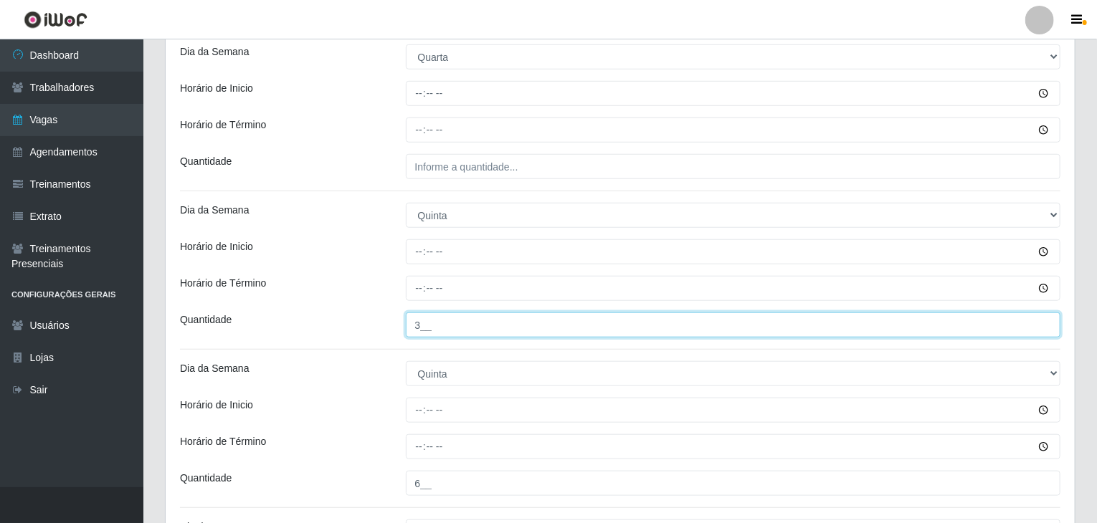
scroll to position [441, 0]
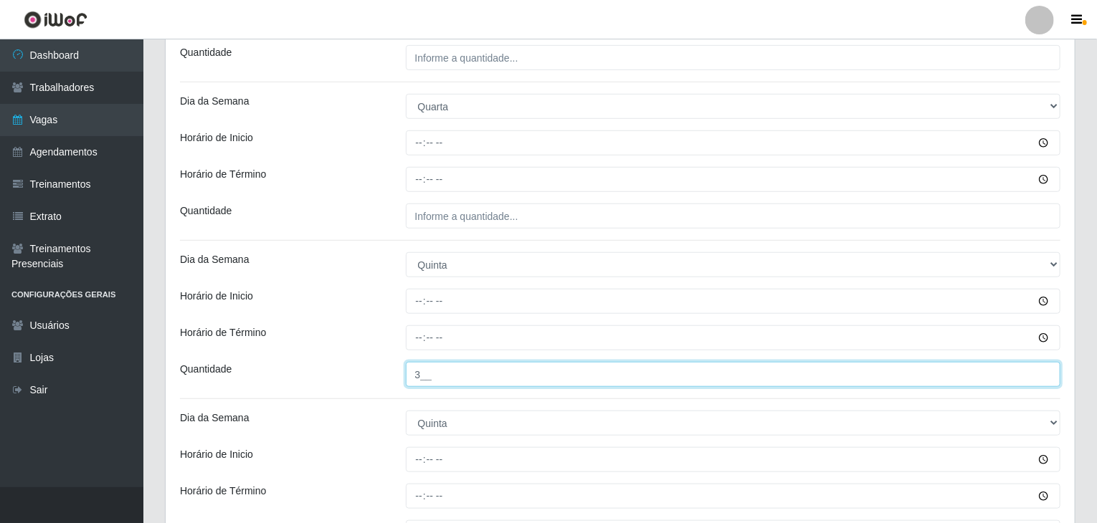
type input "3__"
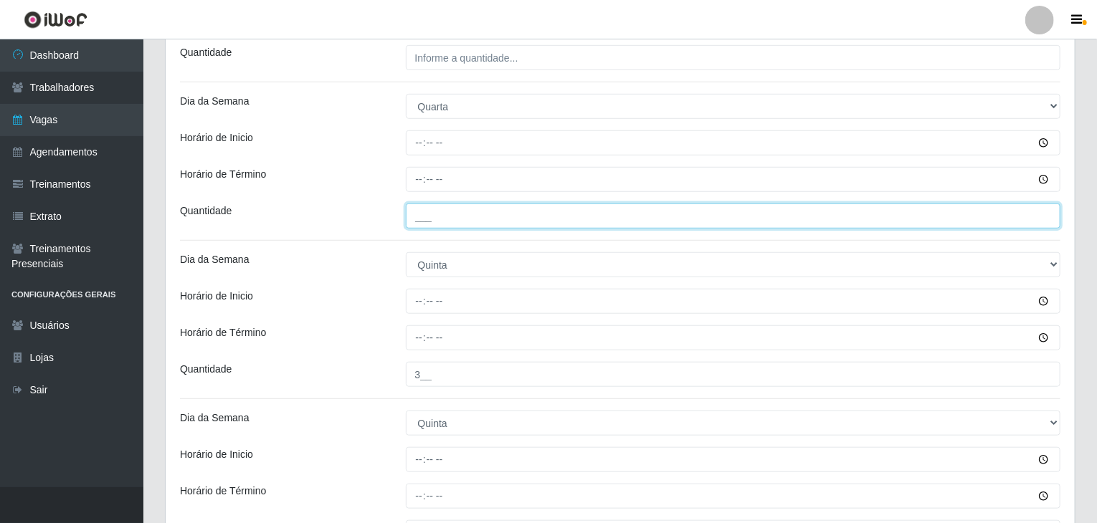
click at [468, 222] on input "___" at bounding box center [733, 216] width 655 height 25
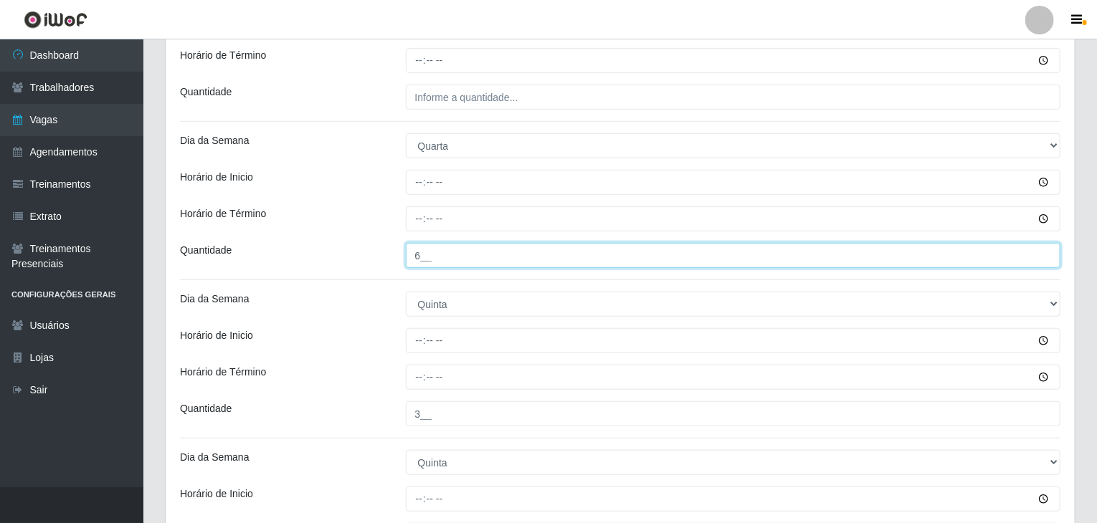
scroll to position [298, 0]
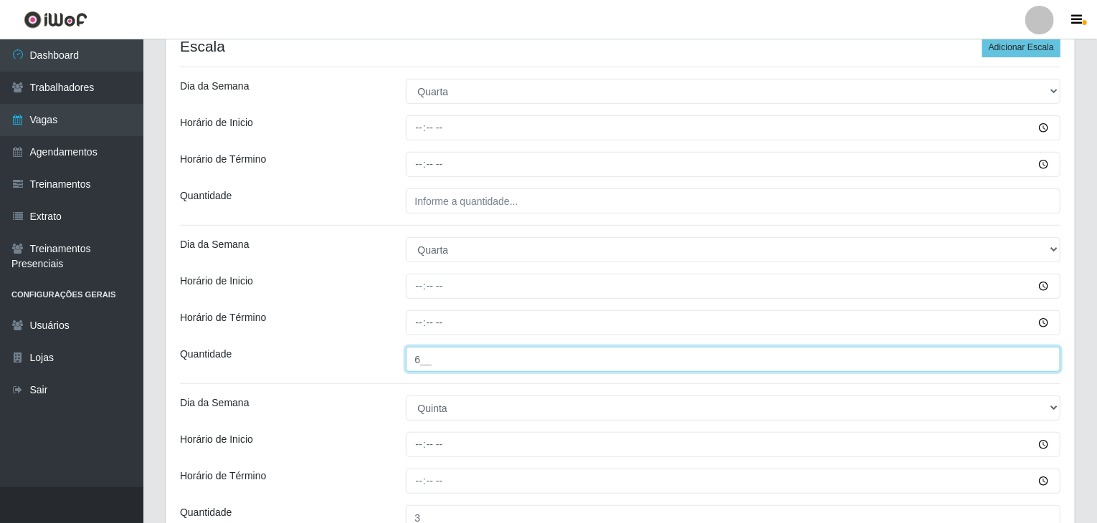
type input "6__"
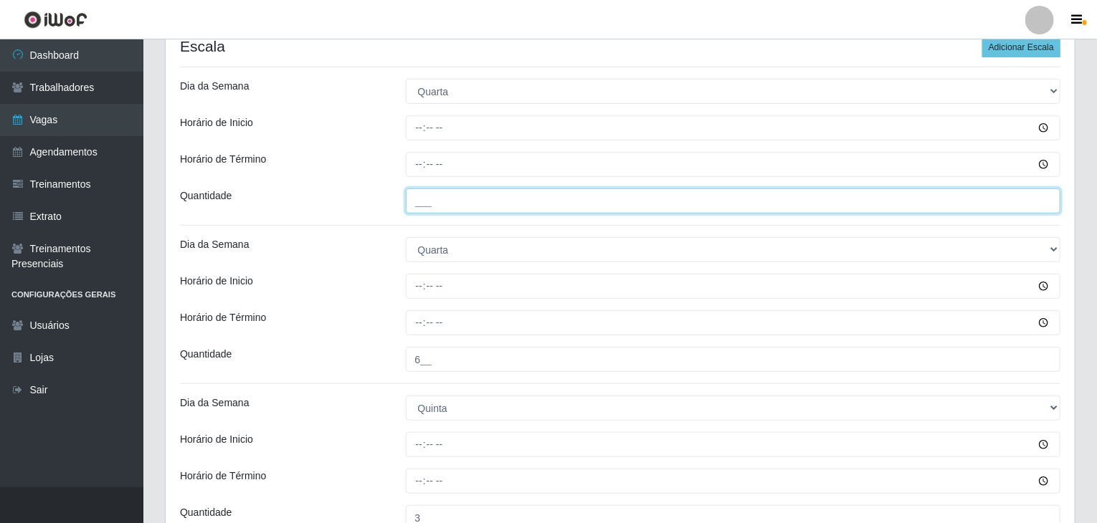
drag, startPoint x: 484, startPoint y: 212, endPoint x: 482, endPoint y: 204, distance: 8.2
click at [482, 212] on input "___" at bounding box center [733, 201] width 655 height 25
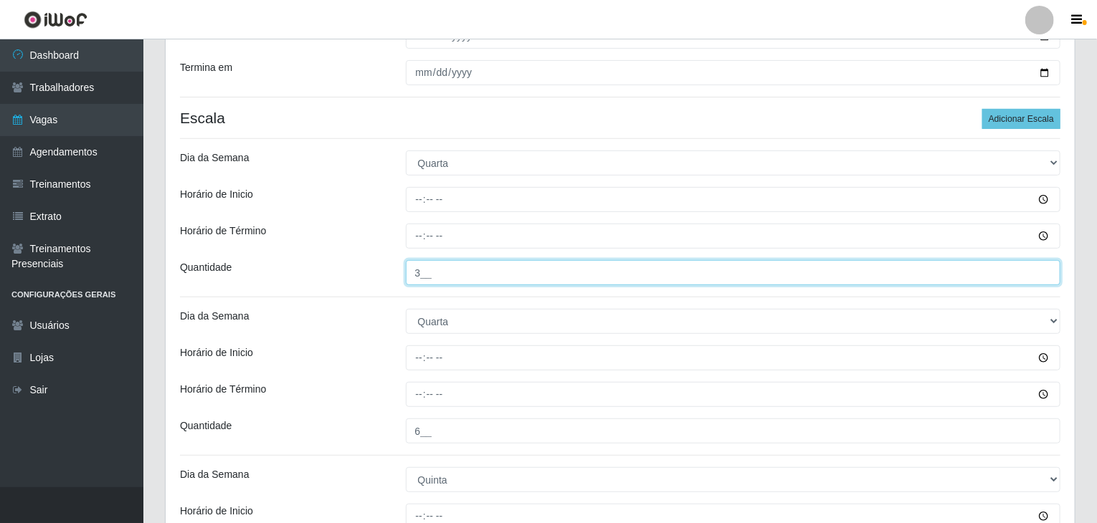
scroll to position [154, 0]
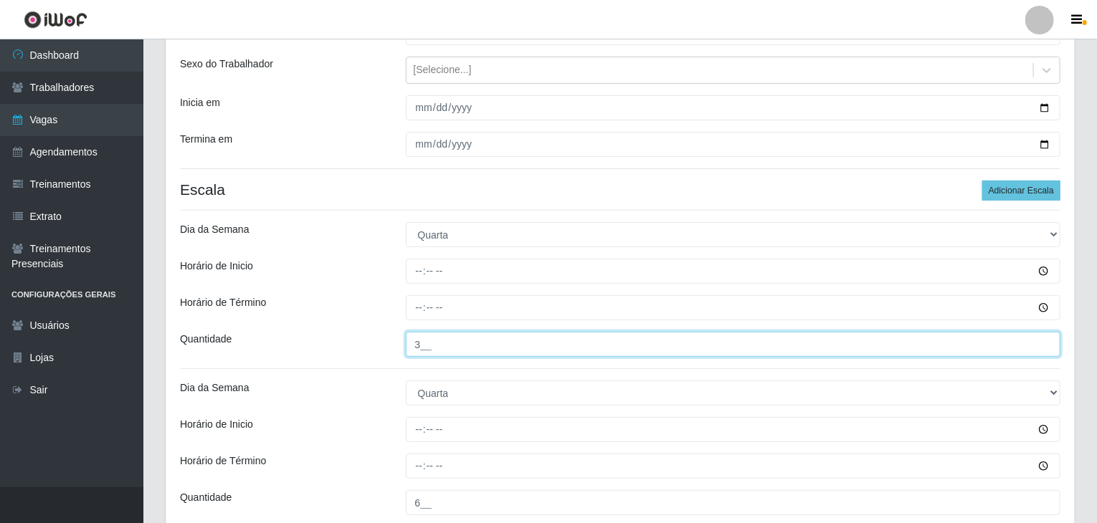
type input "3__"
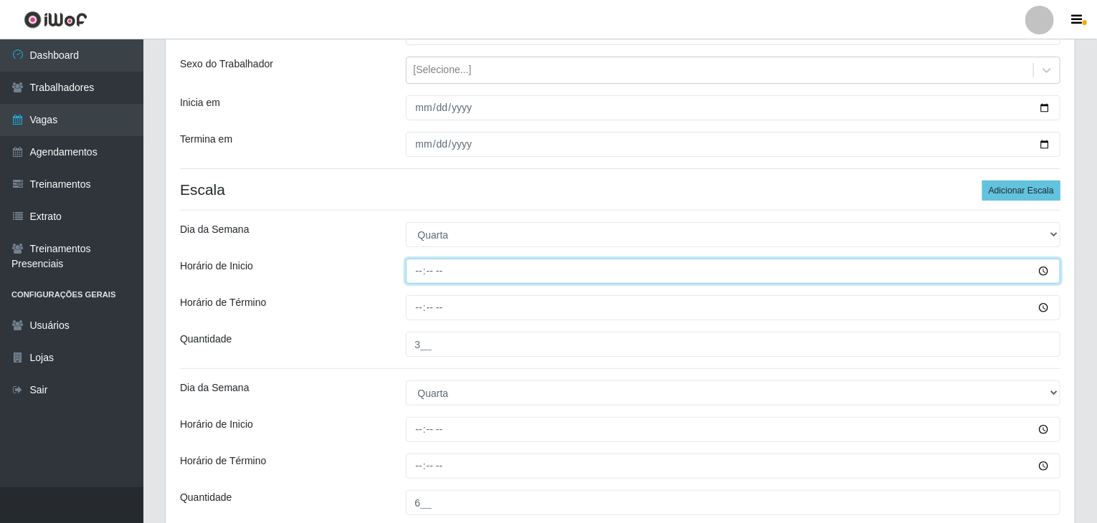
click at [414, 260] on input "Horário de Inicio" at bounding box center [733, 271] width 655 height 25
type input "09:00"
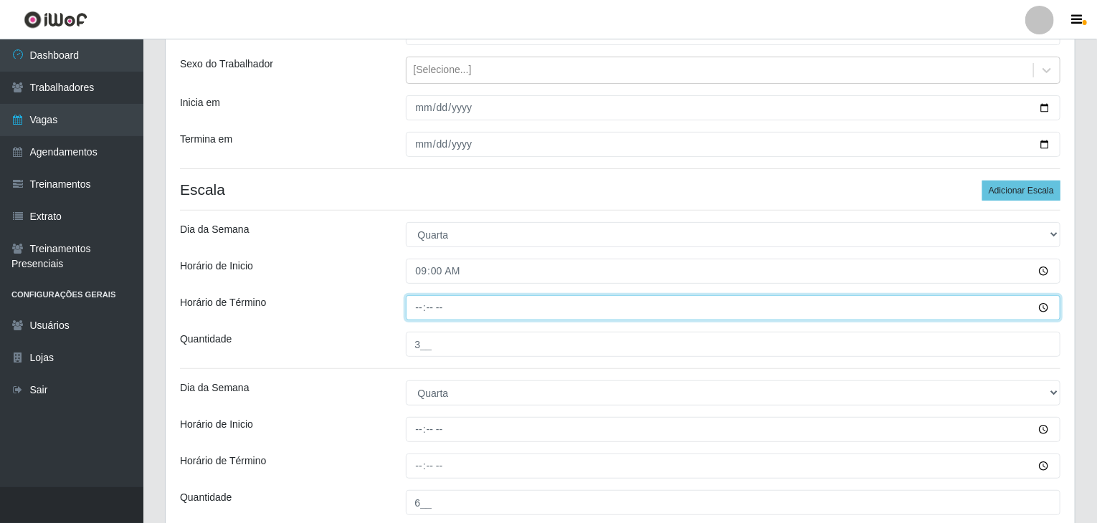
click at [414, 302] on input "Horário de Término" at bounding box center [733, 307] width 655 height 25
type input "15:00"
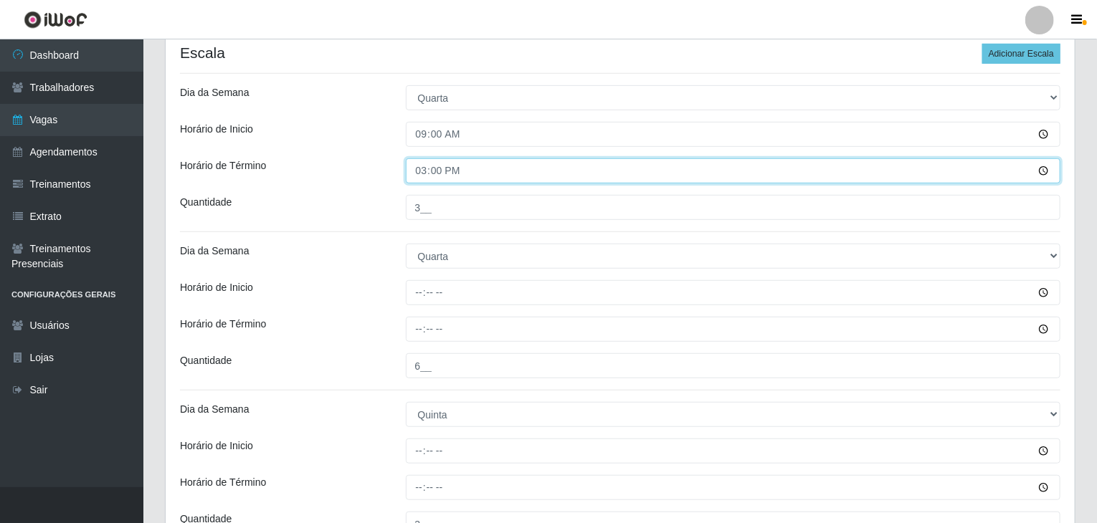
scroll to position [298, 0]
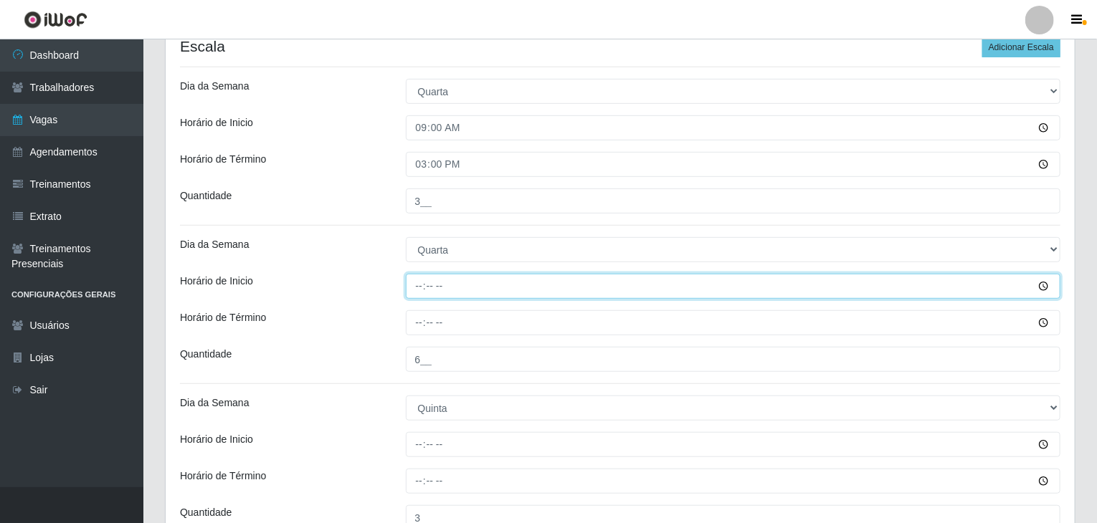
click at [416, 282] on input "Horário de Inicio" at bounding box center [733, 286] width 655 height 25
type input "16:00"
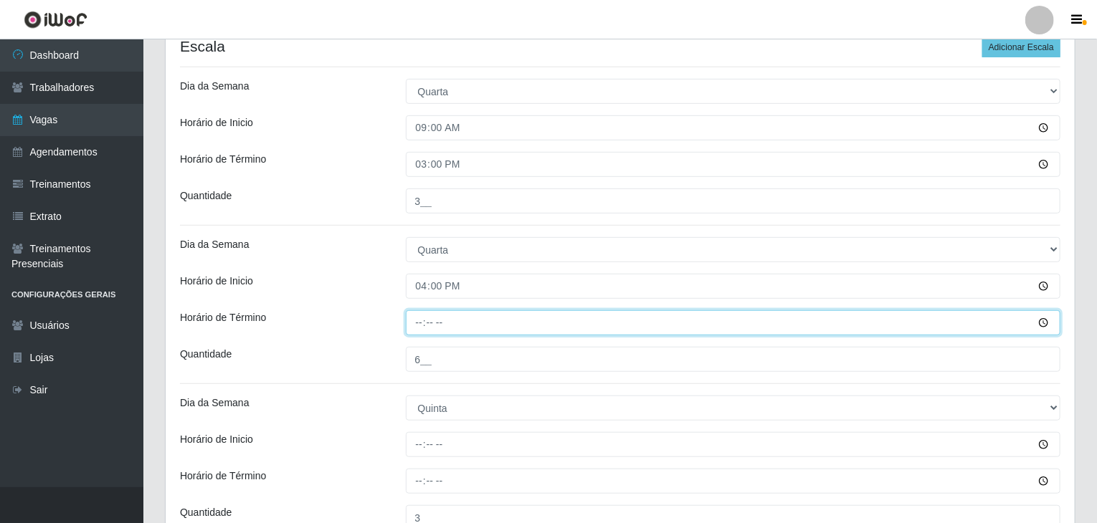
click at [416, 315] on input "Horário de Término" at bounding box center [733, 322] width 655 height 25
type input "22:00"
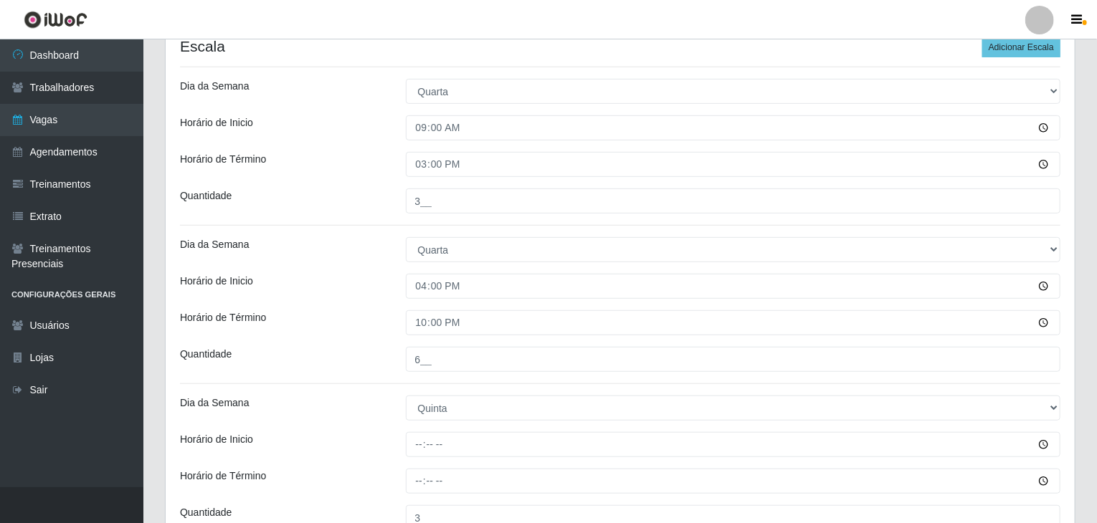
click at [383, 259] on div "Dia da Semana" at bounding box center [282, 249] width 226 height 25
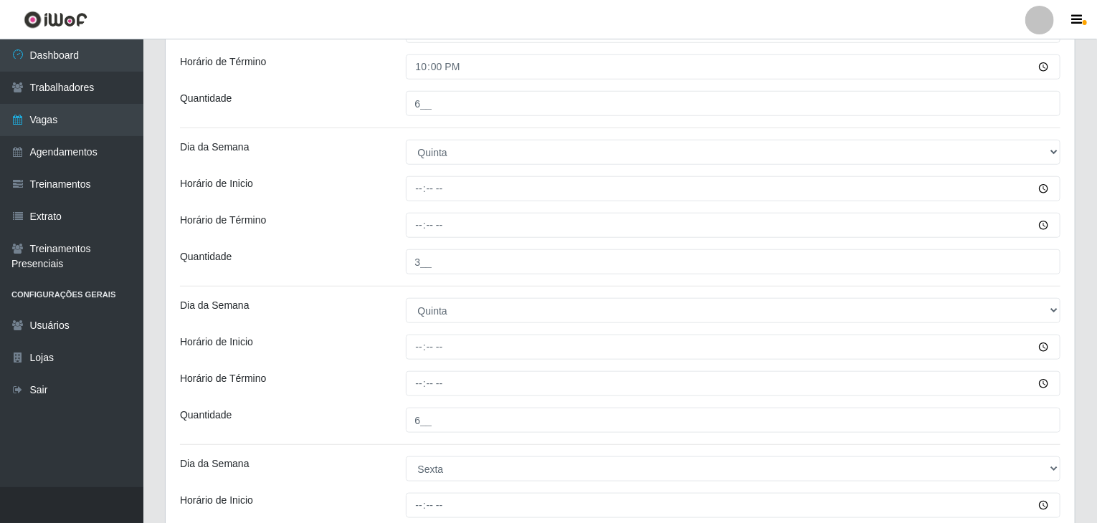
scroll to position [584, 0]
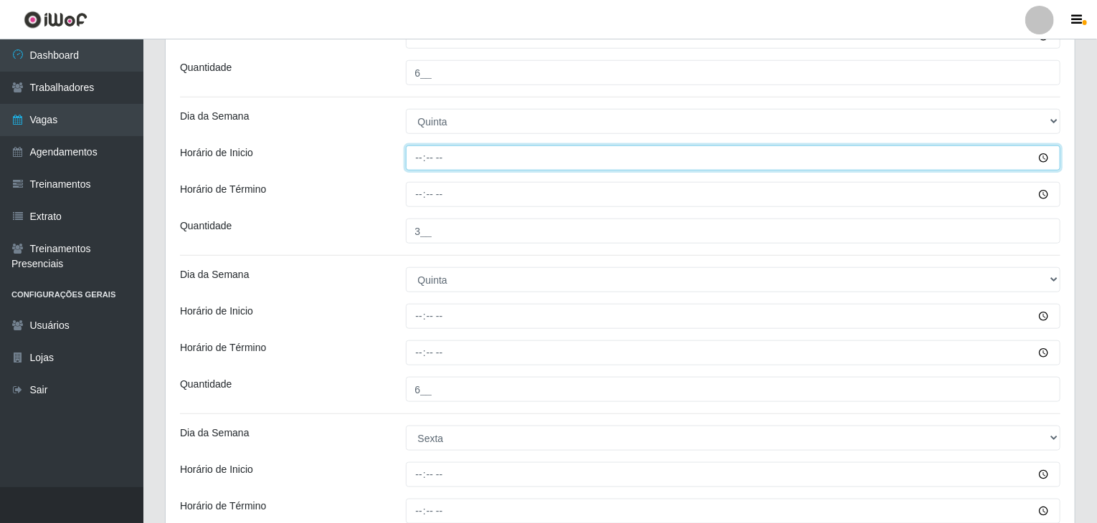
click at [413, 160] on input "Horário de Inicio" at bounding box center [733, 158] width 655 height 25
type input "09:00"
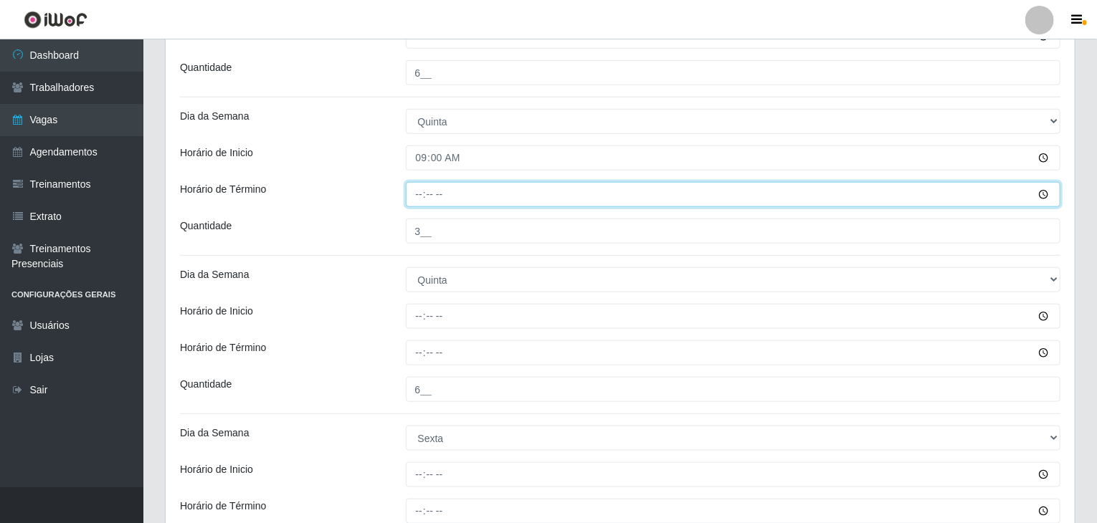
click at [424, 191] on input "Horário de Término" at bounding box center [733, 194] width 655 height 25
type input "15:00"
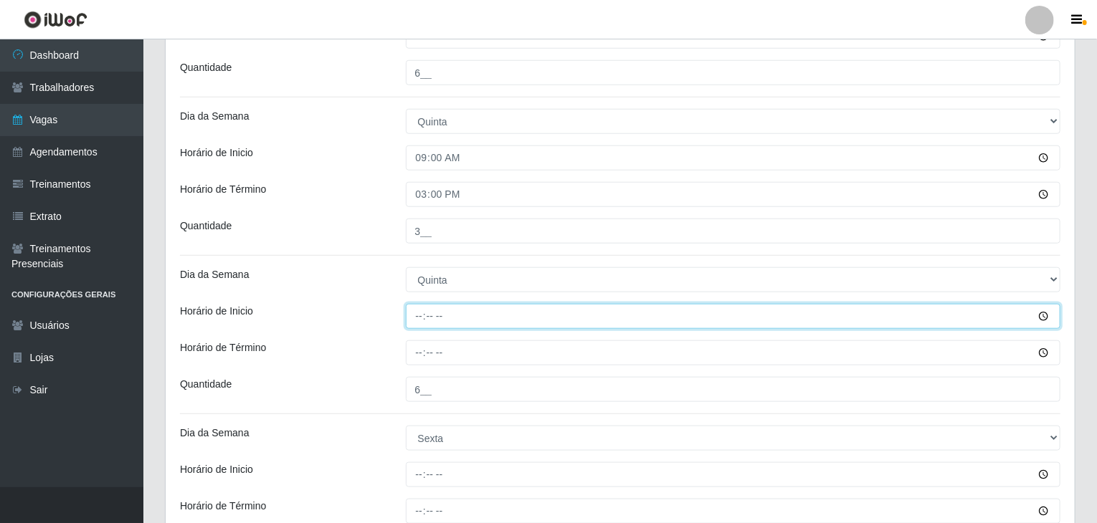
click at [414, 320] on input "Horário de Inicio" at bounding box center [733, 316] width 655 height 25
type input "16:00"
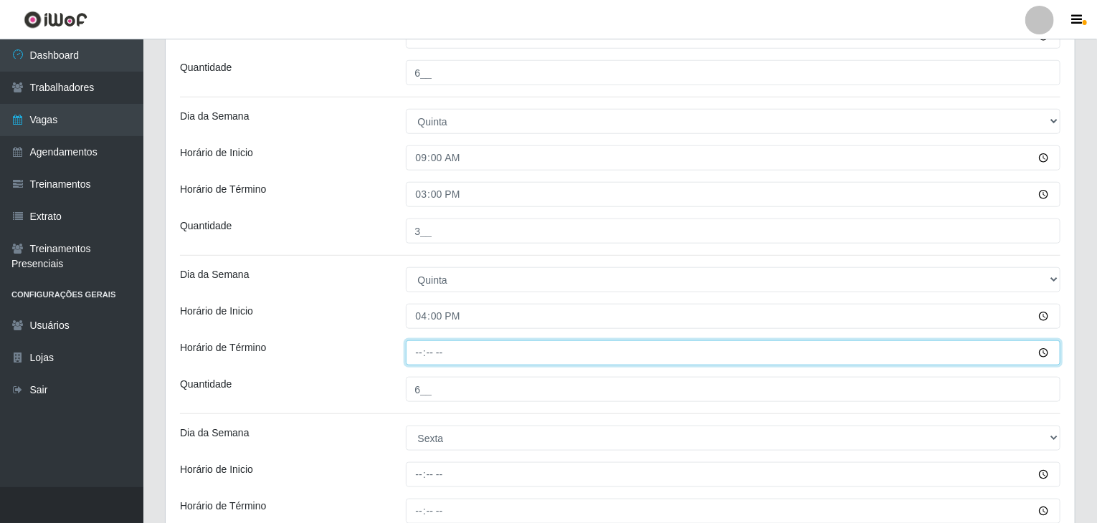
click at [416, 348] on input "Horário de Término" at bounding box center [733, 353] width 655 height 25
type input "22:00"
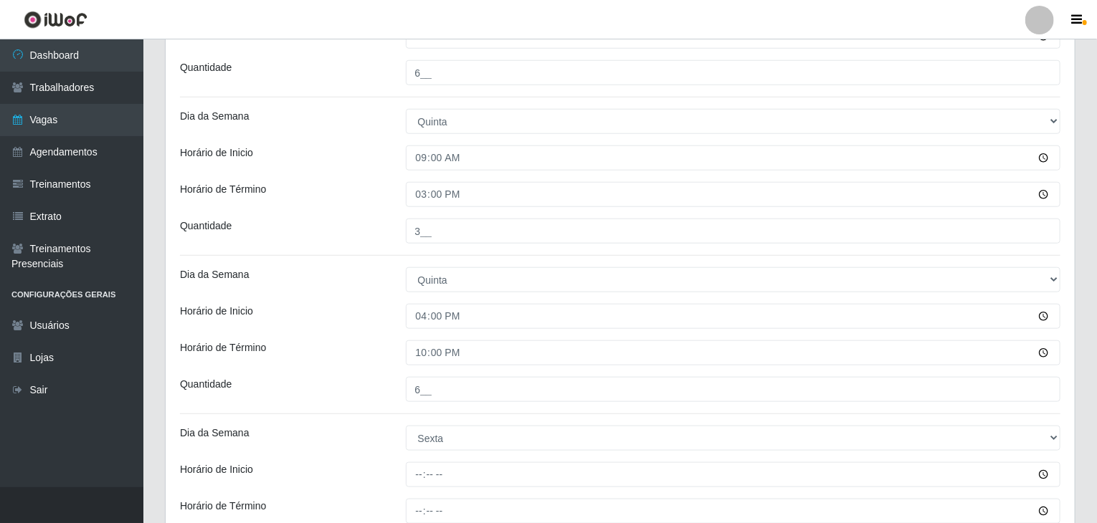
click at [376, 352] on div "Horário de Término" at bounding box center [282, 353] width 226 height 25
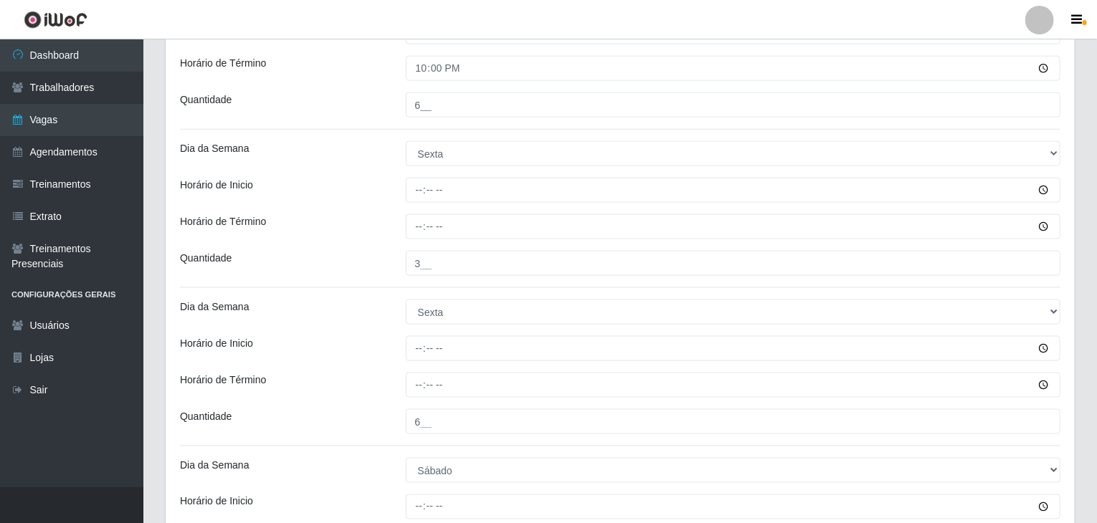
scroll to position [871, 0]
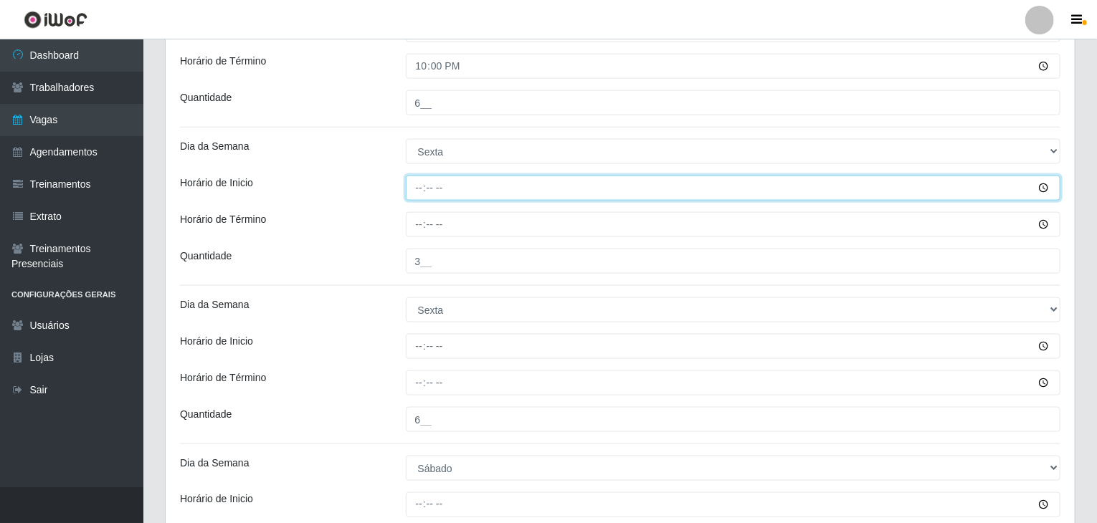
click at [417, 181] on input "Horário de Inicio" at bounding box center [733, 188] width 655 height 25
type input "09:00"
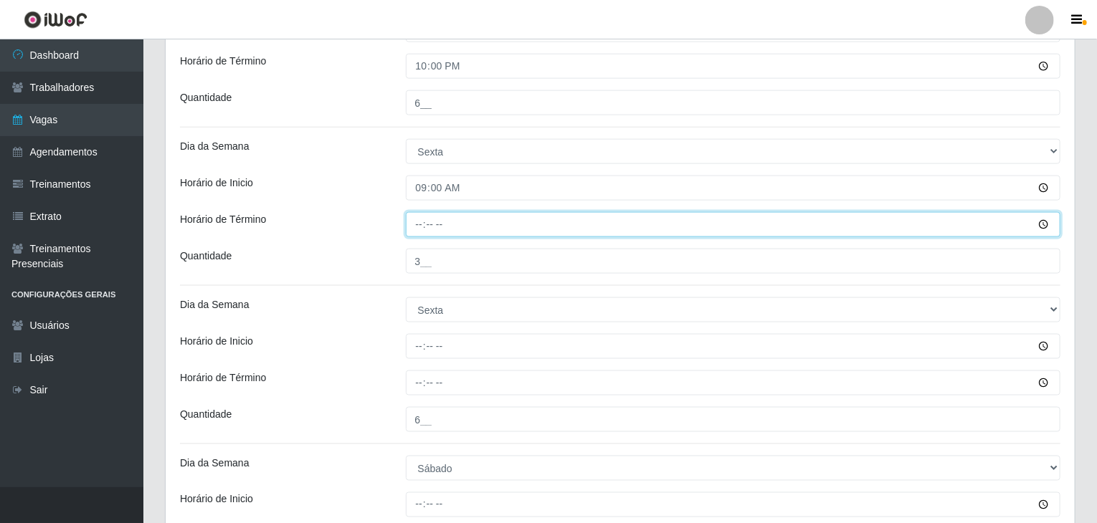
click at [416, 225] on input "Horário de Término" at bounding box center [733, 224] width 655 height 25
type input "15:00"
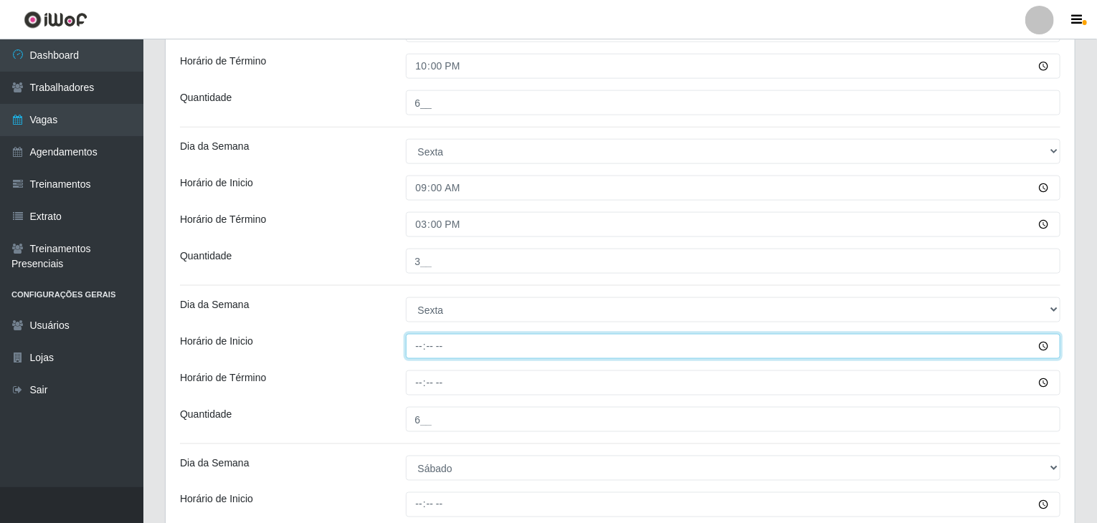
click at [424, 349] on input "Horário de Inicio" at bounding box center [733, 346] width 655 height 25
type input "16:00"
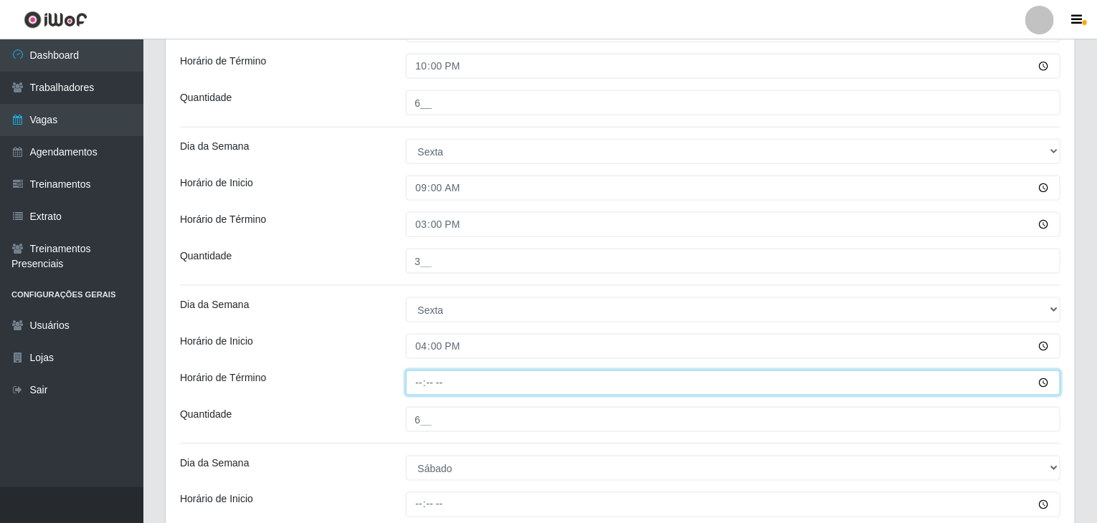
click at [422, 382] on input "Horário de Término" at bounding box center [733, 383] width 655 height 25
type input "22:00"
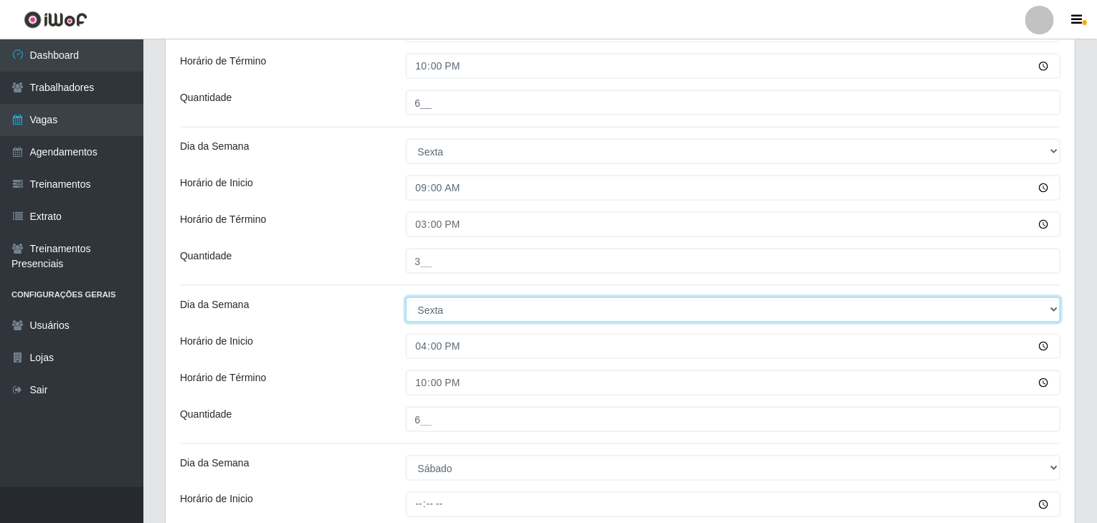
click at [407, 320] on select "[Selecione...] Segunda Terça Quarta Quinta Sexta Sábado Domingo" at bounding box center [733, 310] width 655 height 25
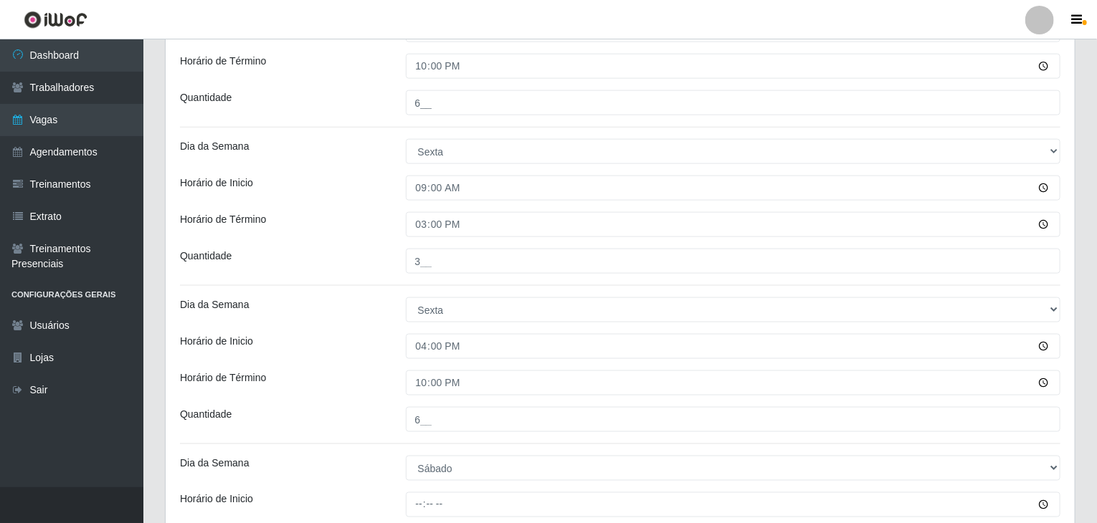
click at [361, 289] on div "[PERSON_NAME] Agreste - Loja 3 Função [Selecione...] ASG ASG + ASG ++ Balconist…" at bounding box center [620, 19] width 909 height 1535
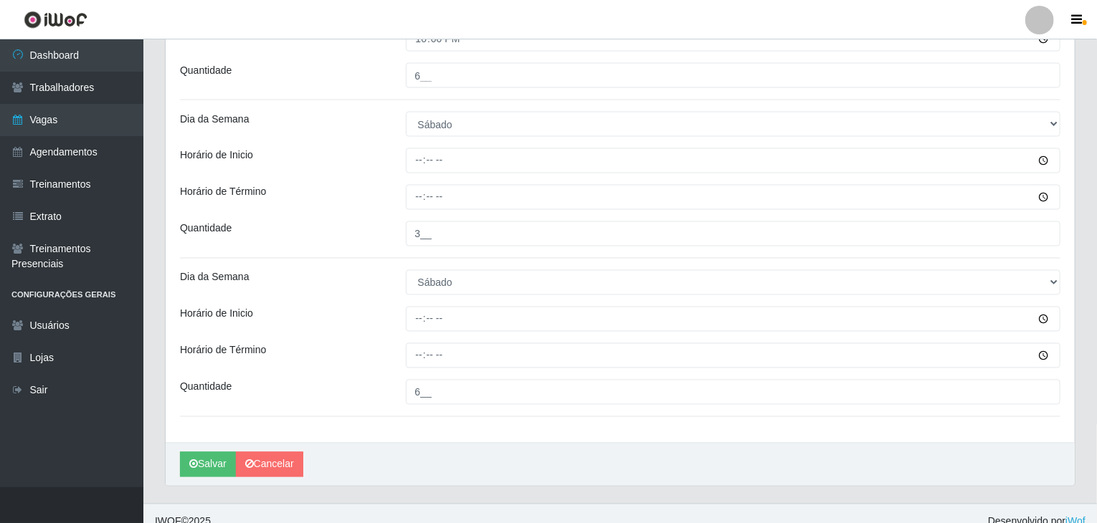
scroll to position [1230, 0]
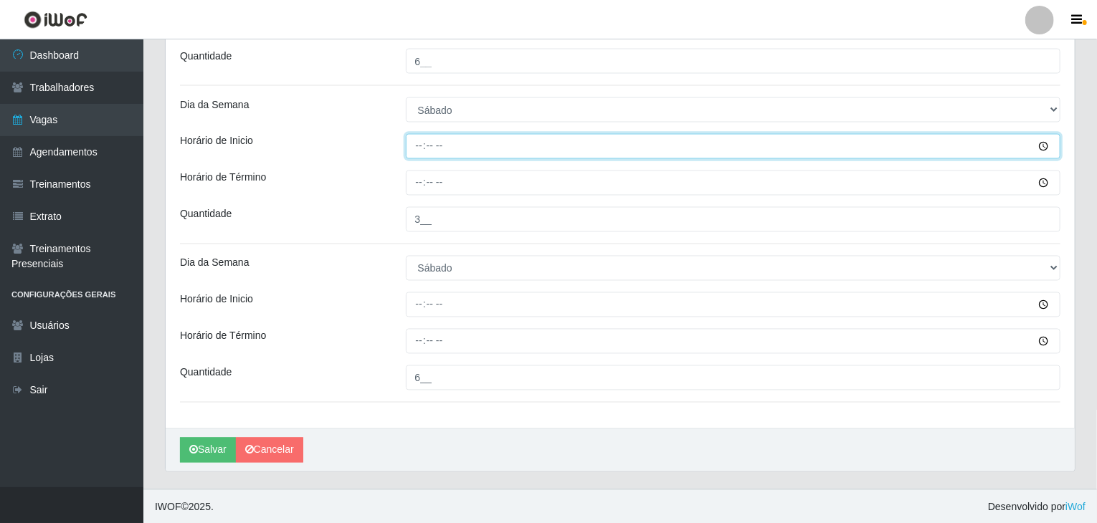
click at [418, 150] on input "Horário de Inicio" at bounding box center [733, 146] width 655 height 25
type input "09:00"
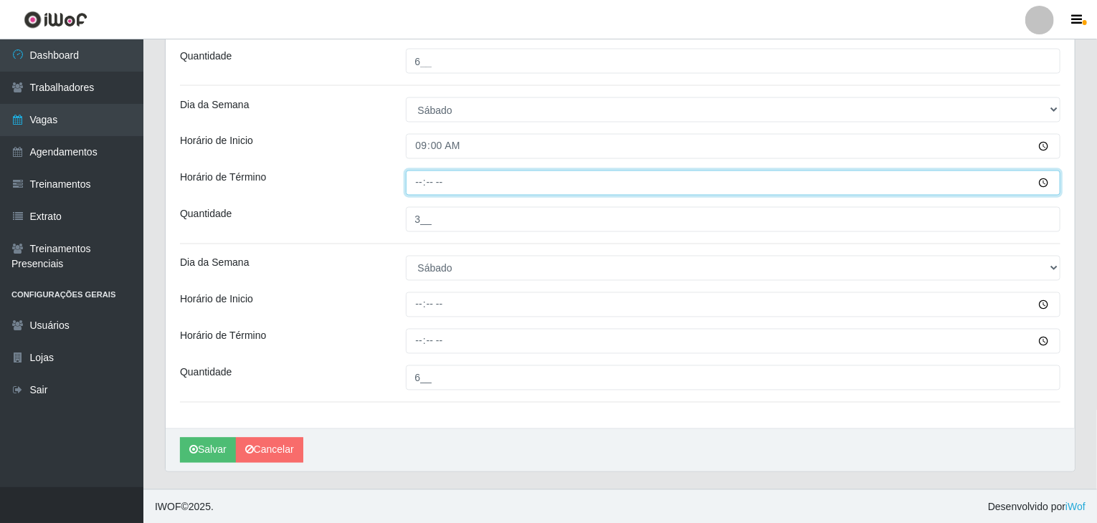
click at [413, 184] on input "Horário de Término" at bounding box center [733, 183] width 655 height 25
type input "15:00"
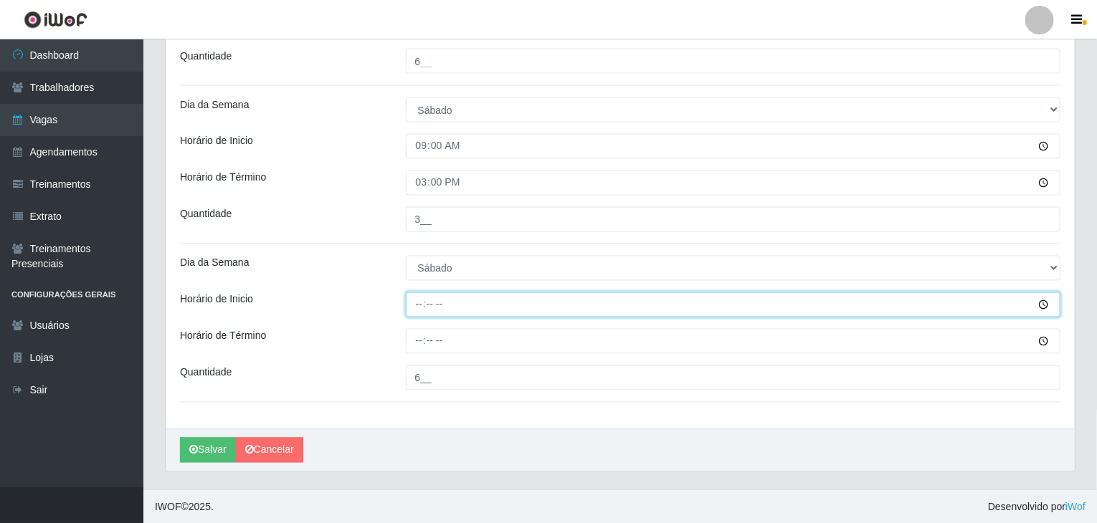
click at [420, 303] on input "Horário de Inicio" at bounding box center [733, 305] width 655 height 25
type input "16:00"
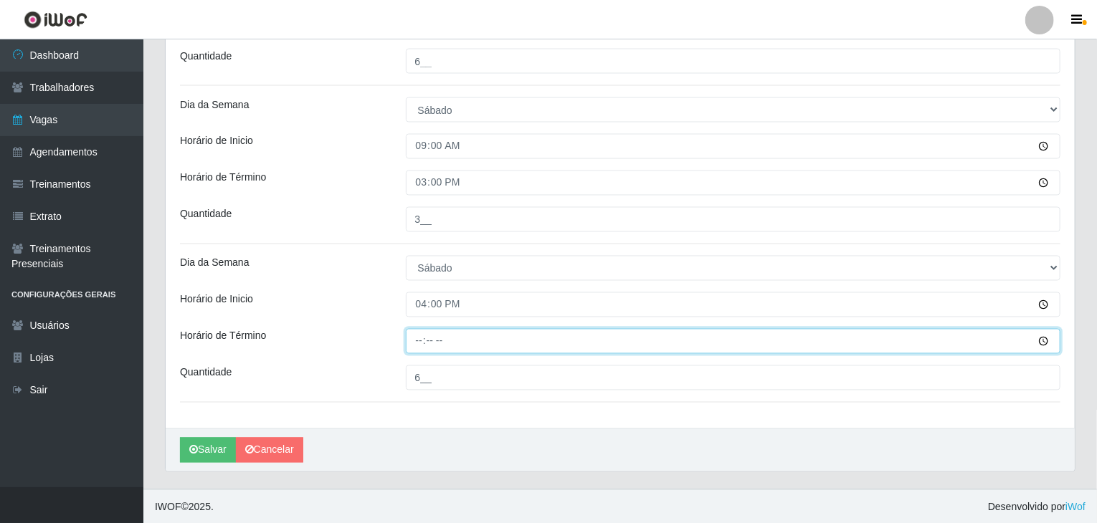
click at [414, 333] on input "Horário de Término" at bounding box center [733, 341] width 655 height 25
type input "22:00"
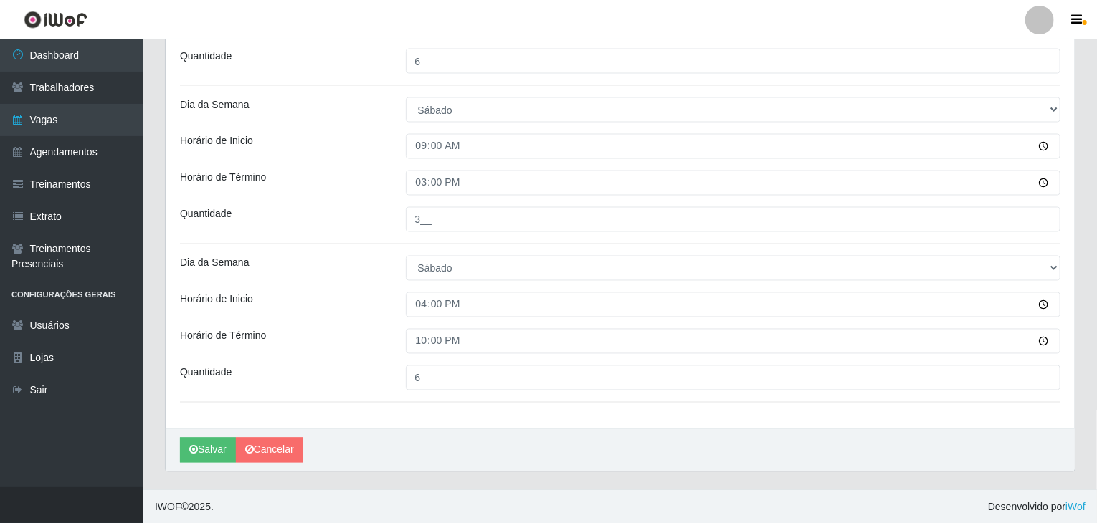
click at [303, 296] on div "Horário de Inicio" at bounding box center [282, 305] width 226 height 25
click at [212, 440] on button "Salvar" at bounding box center [208, 450] width 56 height 25
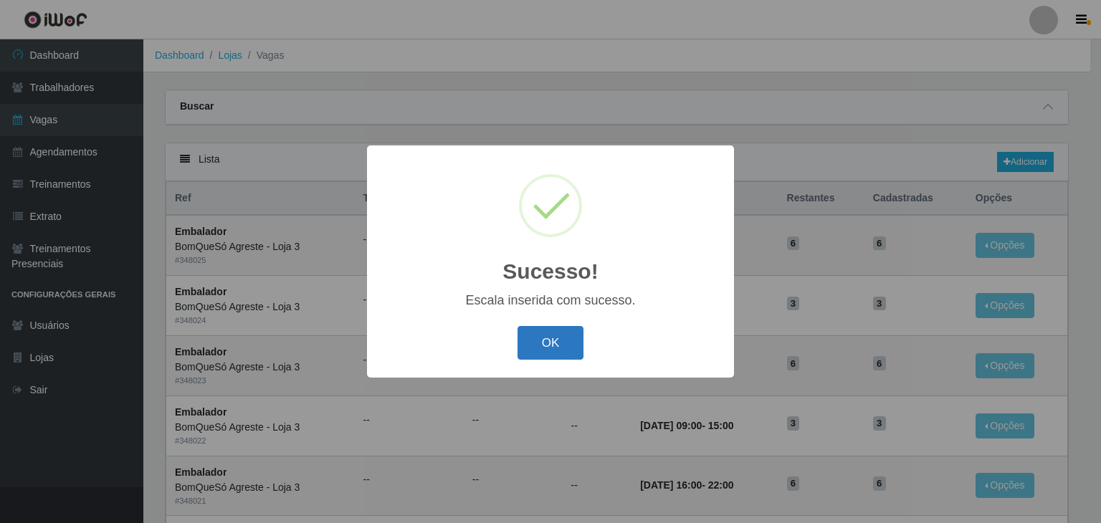
click at [554, 349] on button "OK" at bounding box center [551, 343] width 67 height 34
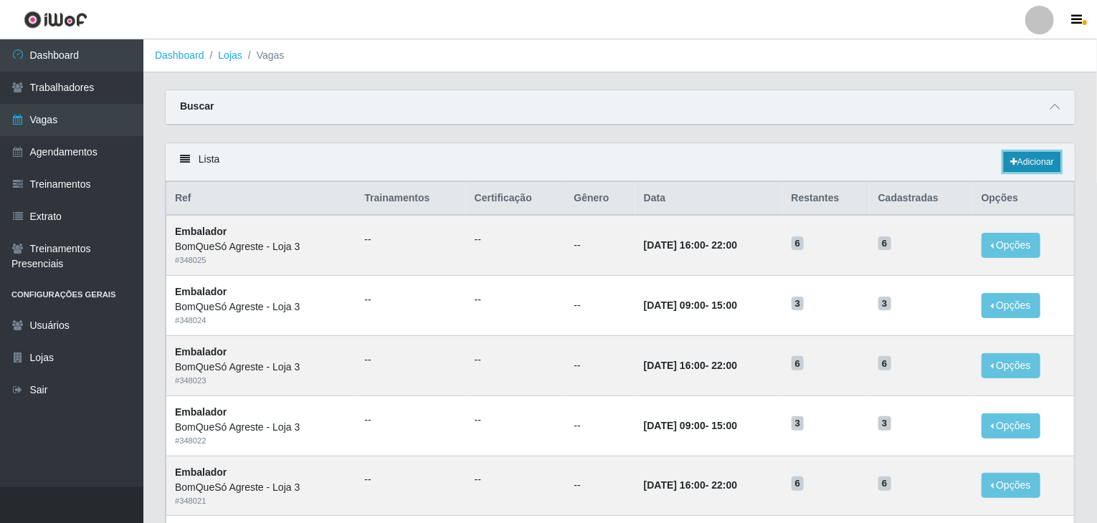
click at [1012, 163] on icon at bounding box center [1013, 162] width 7 height 9
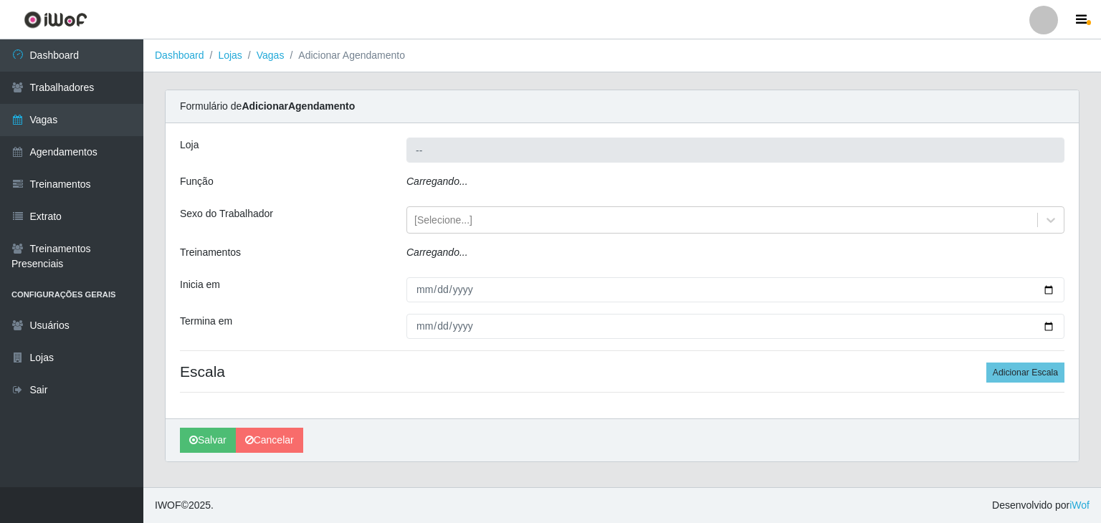
type input "BomQueSó Agreste - Loja 3"
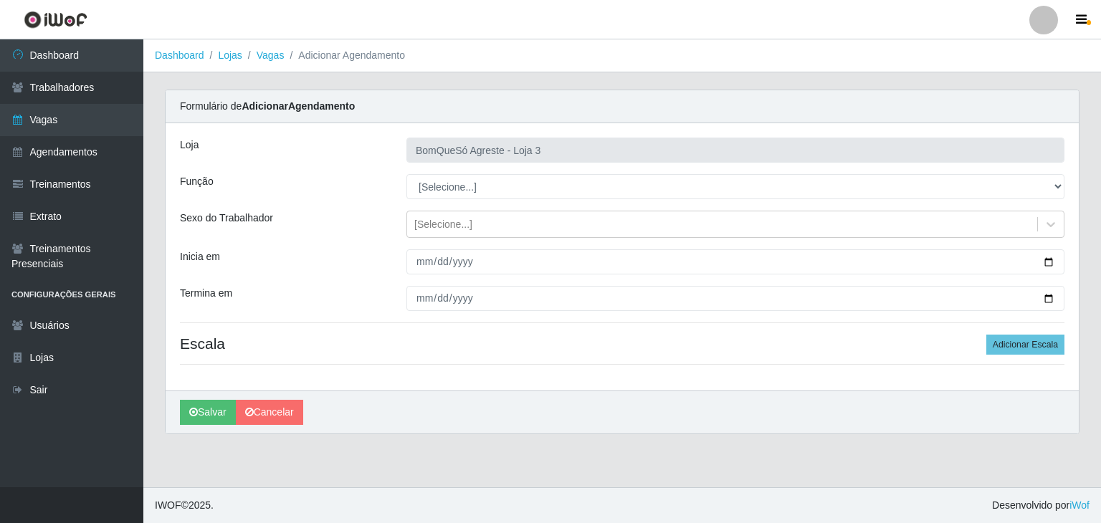
drag, startPoint x: 452, startPoint y: 170, endPoint x: 455, endPoint y: 179, distance: 9.3
click at [452, 170] on div "[PERSON_NAME] Agreste - Loja 3 Função [Selecione...] ASG ASG + ASG ++ Balconist…" at bounding box center [622, 256] width 913 height 267
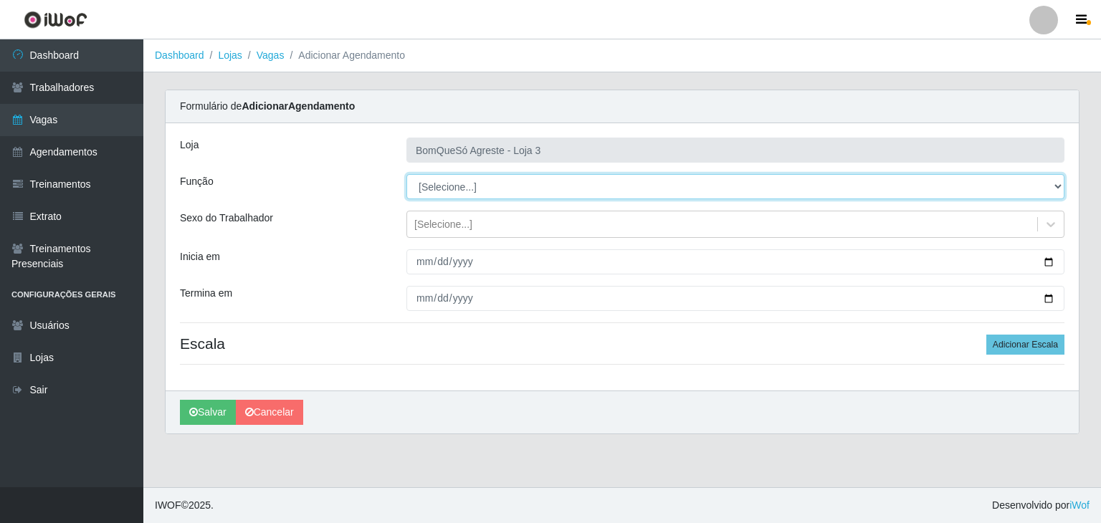
click at [455, 179] on select "[Selecione...] ASG ASG + ASG ++ Balconista Balconista + Balconista ++ Embalador…" at bounding box center [736, 186] width 658 height 25
select select "1"
click at [407, 174] on select "[Selecione...] ASG ASG + ASG ++ Balconista Balconista + Balconista ++ Embalador…" at bounding box center [736, 186] width 658 height 25
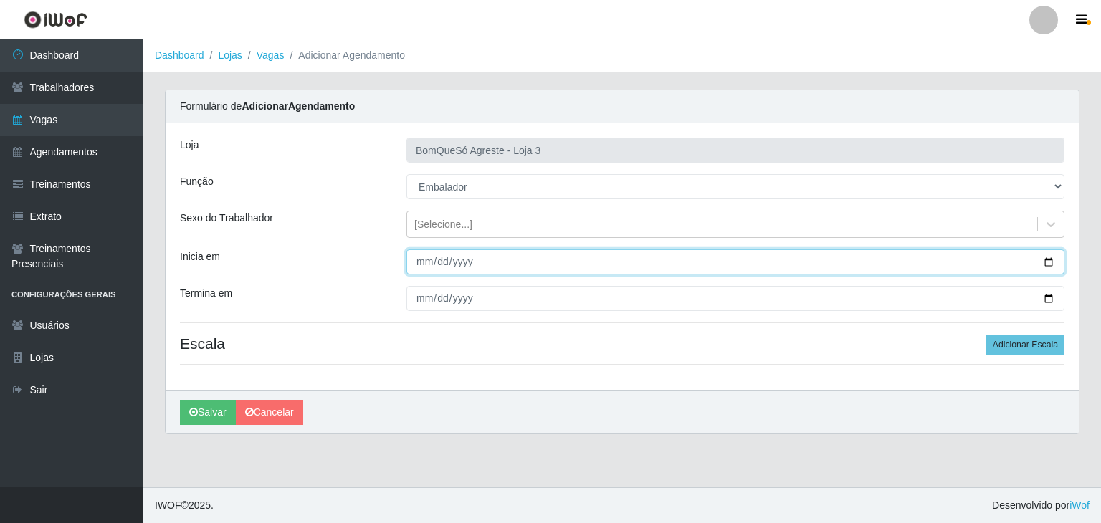
click at [1047, 256] on input "Inicia em" at bounding box center [736, 262] width 658 height 25
type input "[DATE]"
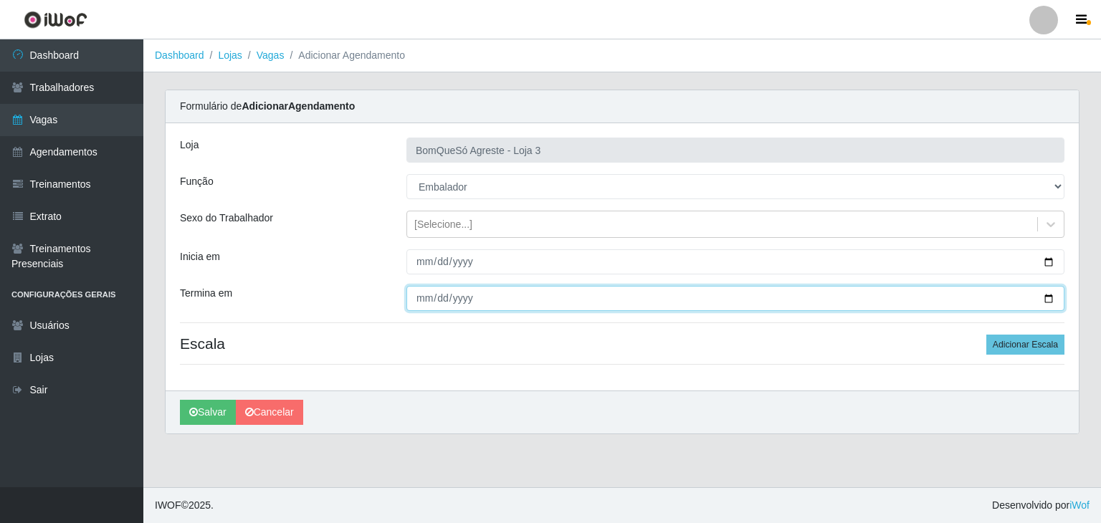
click at [1052, 299] on input "Termina em" at bounding box center [736, 298] width 658 height 25
type input "[DATE]"
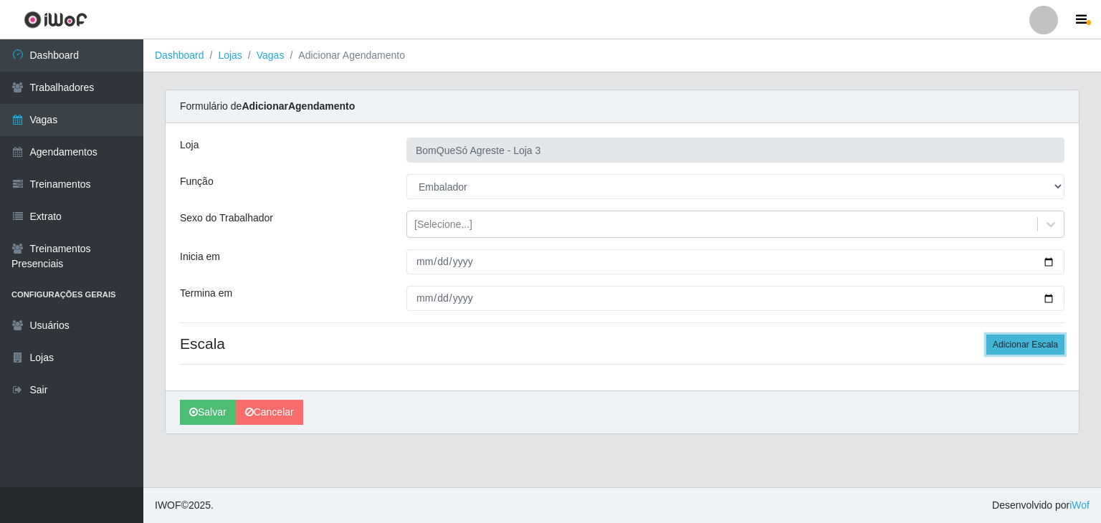
click at [1025, 339] on button "Adicionar Escala" at bounding box center [1026, 345] width 78 height 20
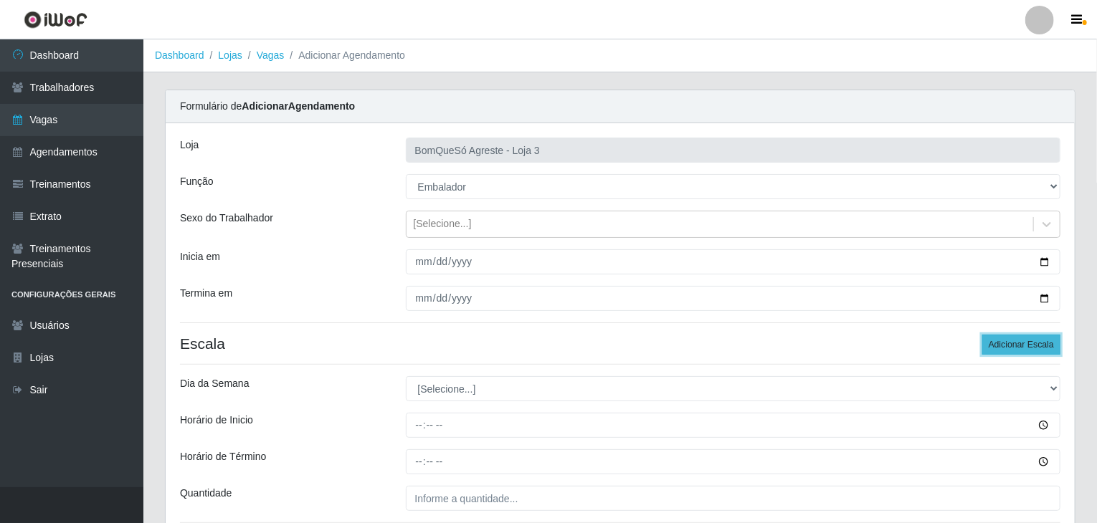
click at [1025, 339] on button "Adicionar Escala" at bounding box center [1021, 345] width 78 height 20
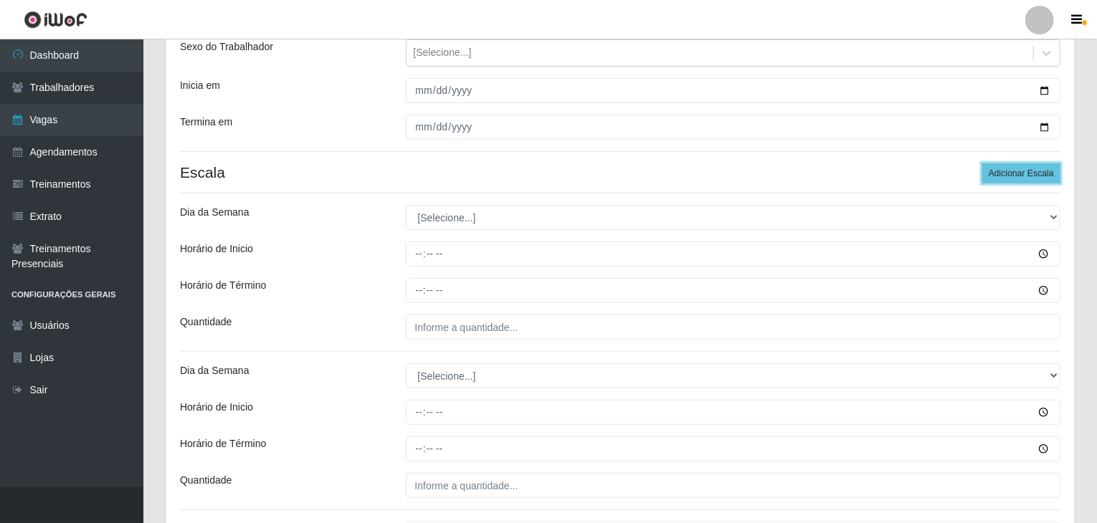
scroll to position [287, 0]
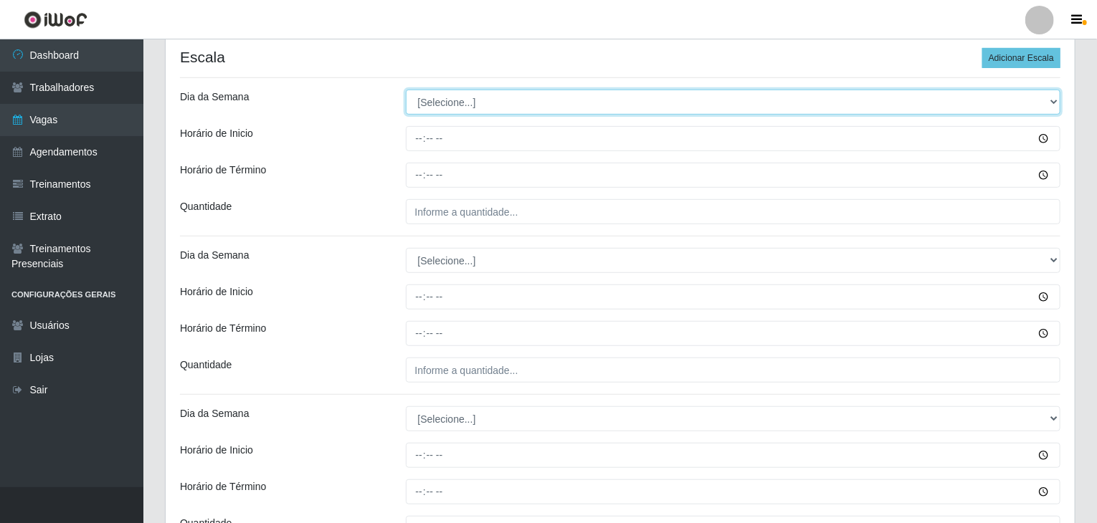
click at [424, 100] on select "[Selecione...] Segunda Terça Quarta Quinta Sexta Sábado Domingo" at bounding box center [733, 102] width 655 height 25
select select "0"
click at [406, 90] on select "[Selecione...] Segunda Terça Quarta Quinta Sexta Sábado Domingo" at bounding box center [733, 102] width 655 height 25
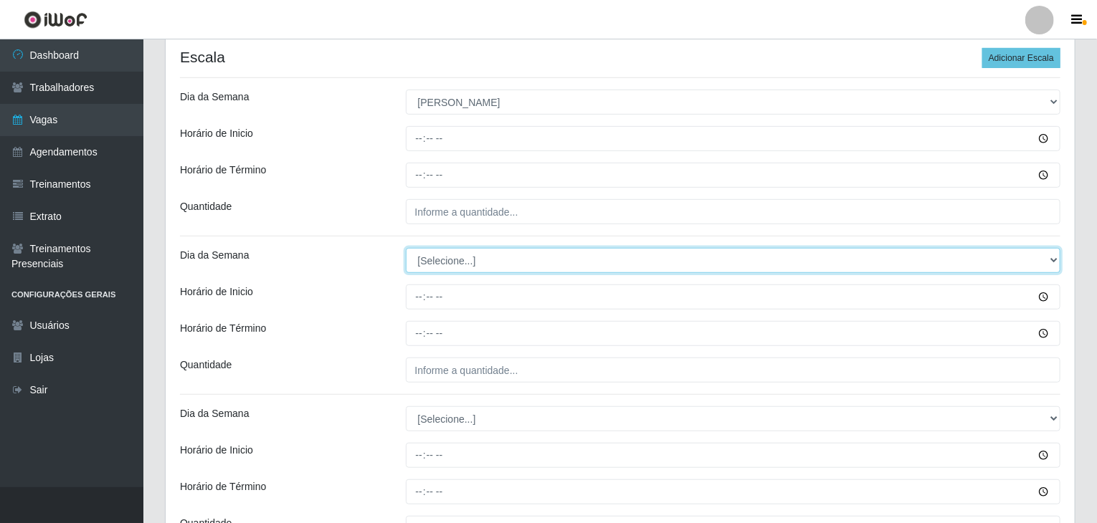
click at [463, 271] on select "[Selecione...] Segunda Terça Quarta Quinta Sexta Sábado Domingo" at bounding box center [733, 260] width 655 height 25
select select "0"
click at [406, 248] on select "[Selecione...] Segunda Terça Quarta Quinta Sexta Sábado Domingo" at bounding box center [733, 260] width 655 height 25
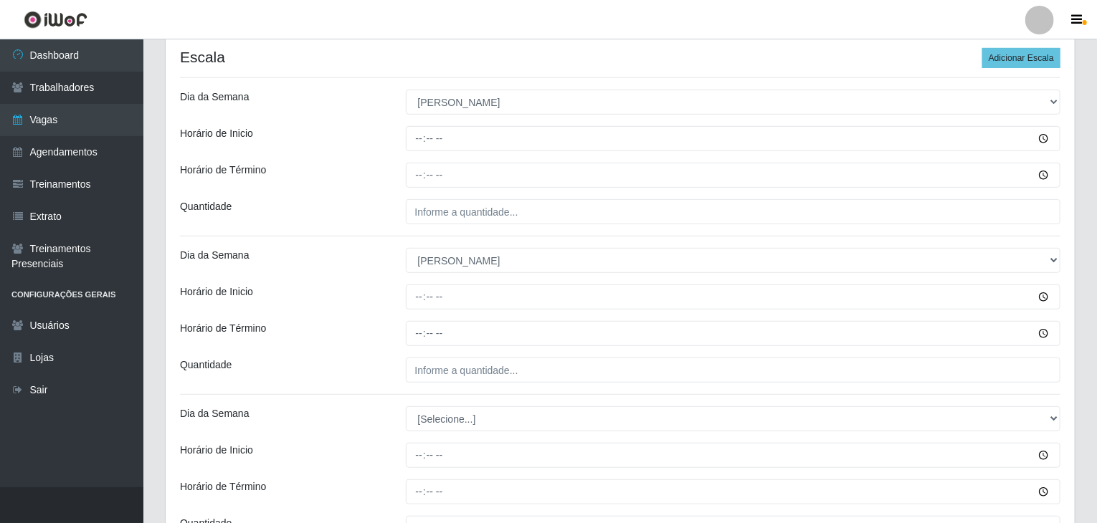
click at [374, 348] on div "[PERSON_NAME] Agreste - Loja 3 Função [Selecione...] ASG ASG + ASG ++ Balconist…" at bounding box center [620, 287] width 909 height 901
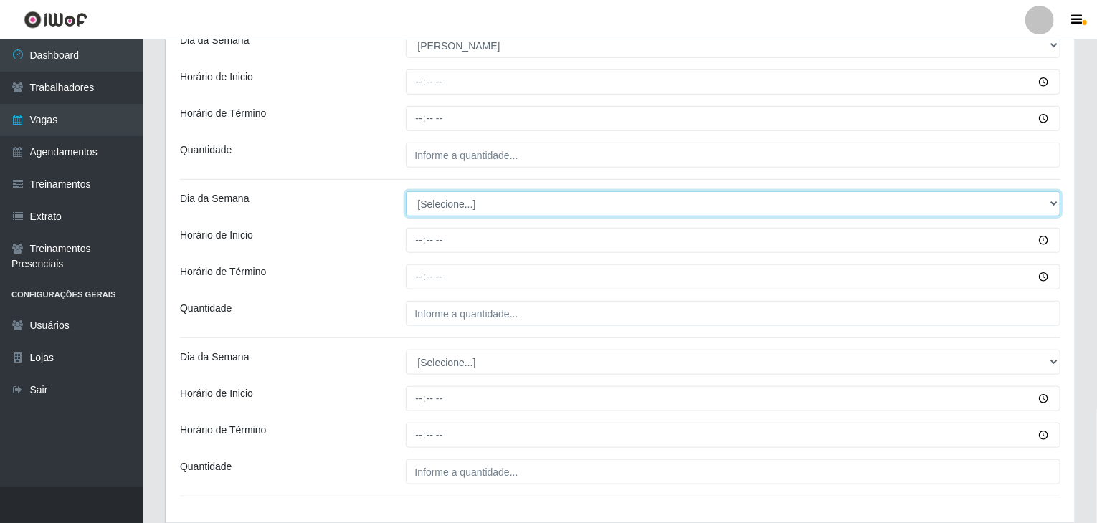
click at [446, 205] on select "[Selecione...] Segunda Terça Quarta Quinta Sexta Sábado Domingo" at bounding box center [733, 203] width 655 height 25
select select "0"
click at [406, 191] on select "[Selecione...] Segunda Terça Quarta Quinta Sexta Sábado Domingo" at bounding box center [733, 203] width 655 height 25
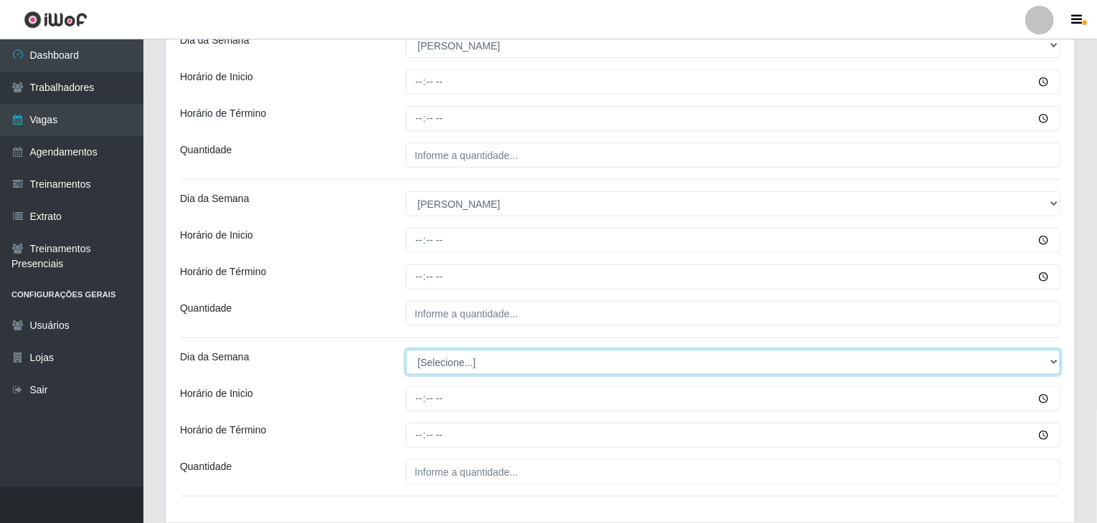
click at [470, 363] on select "[Selecione...] Segunda Terça Quarta Quinta Sexta Sábado Domingo" at bounding box center [733, 362] width 655 height 25
select select "0"
click at [406, 350] on select "[Selecione...] Segunda Terça Quarta Quinta Sexta Sábado Domingo" at bounding box center [733, 362] width 655 height 25
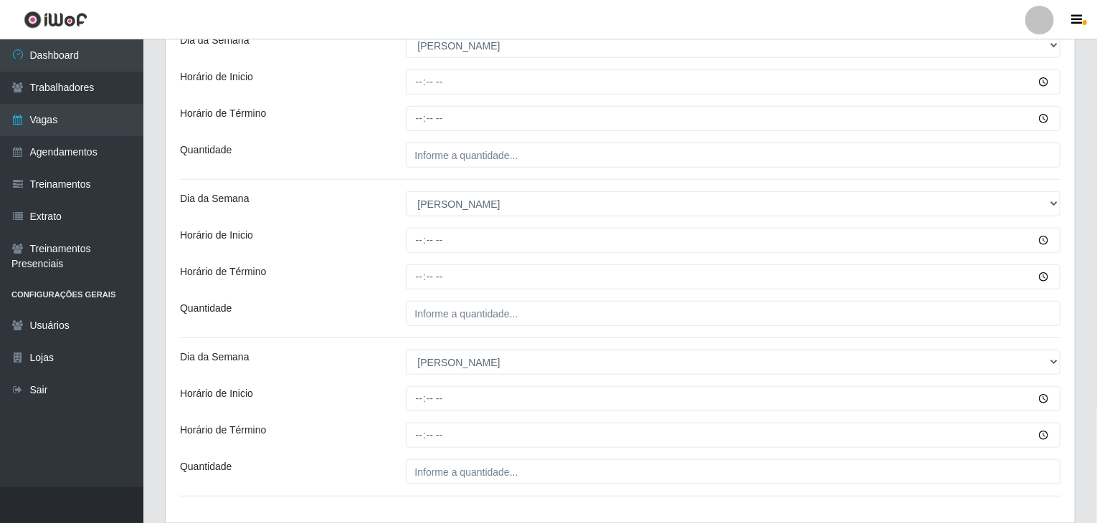
drag, startPoint x: 483, startPoint y: 454, endPoint x: 485, endPoint y: 465, distance: 11.7
click at [482, 460] on div "[PERSON_NAME] Agreste - Loja 3 Função [Selecione...] ASG ASG + ASG ++ Balconist…" at bounding box center [620, 71] width 909 height 901
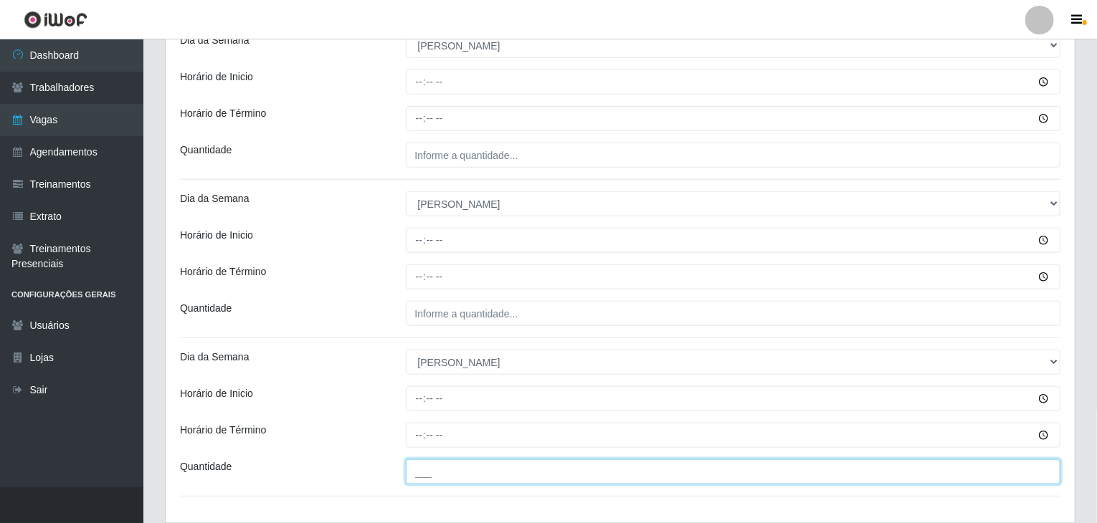
click at [485, 465] on input "___" at bounding box center [733, 472] width 655 height 25
type input "3__"
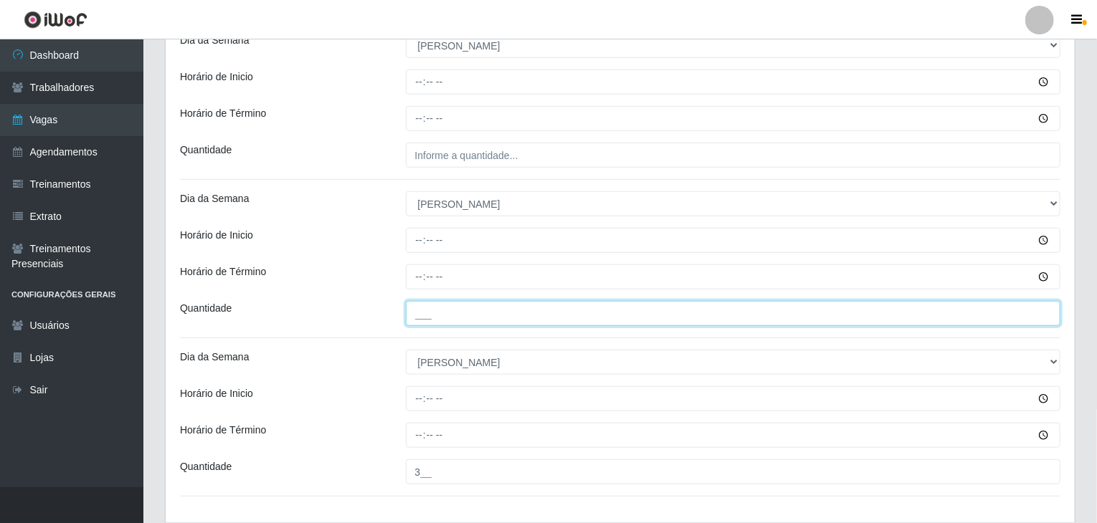
click at [505, 318] on input "___" at bounding box center [733, 313] width 655 height 25
type input "2__"
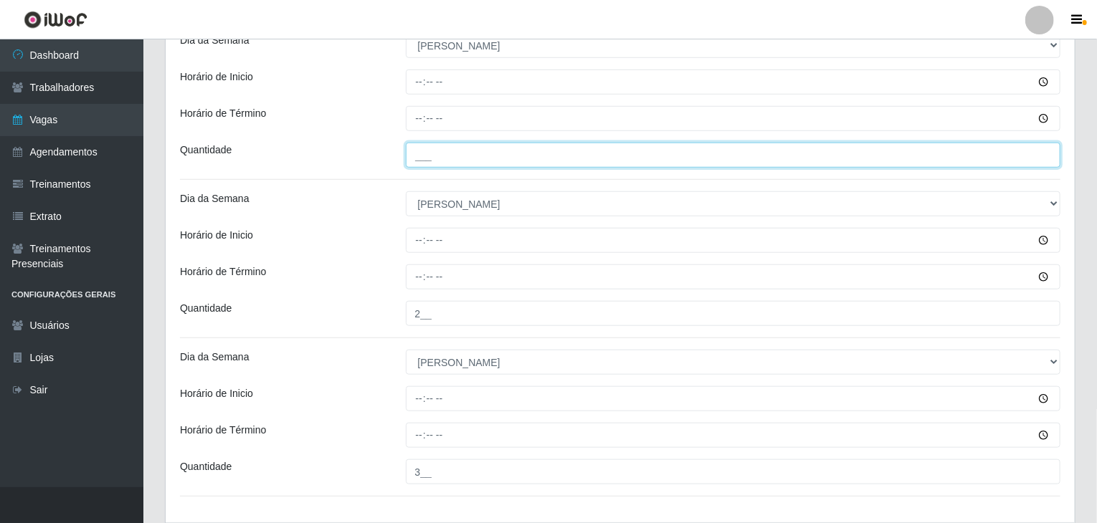
click at [449, 158] on input "___" at bounding box center [733, 155] width 655 height 25
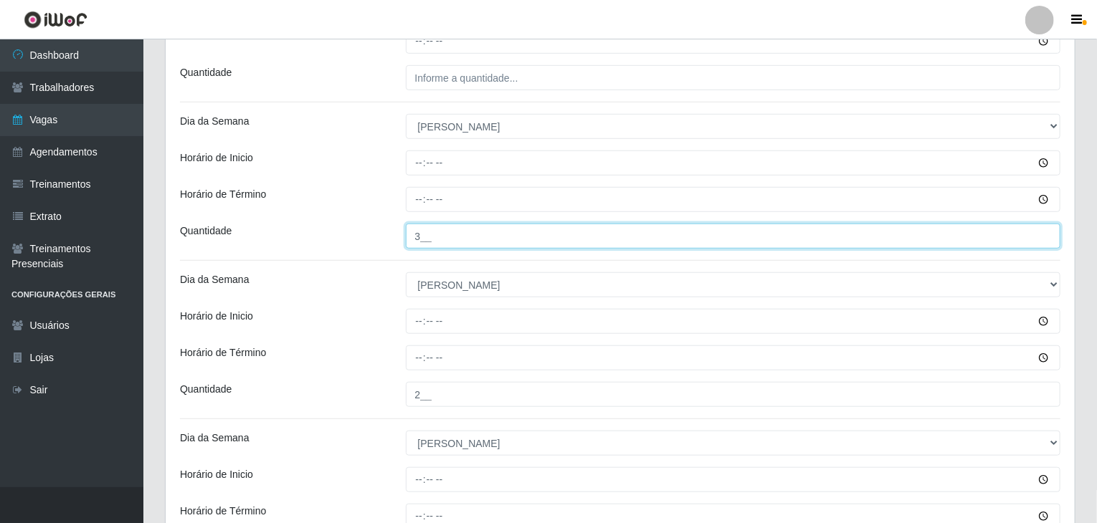
scroll to position [358, 0]
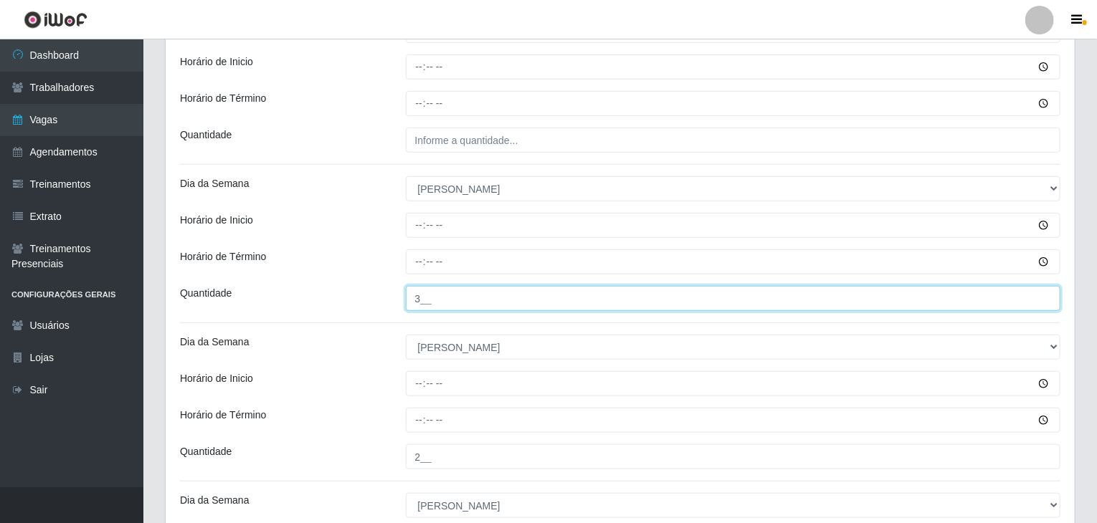
type input "3__"
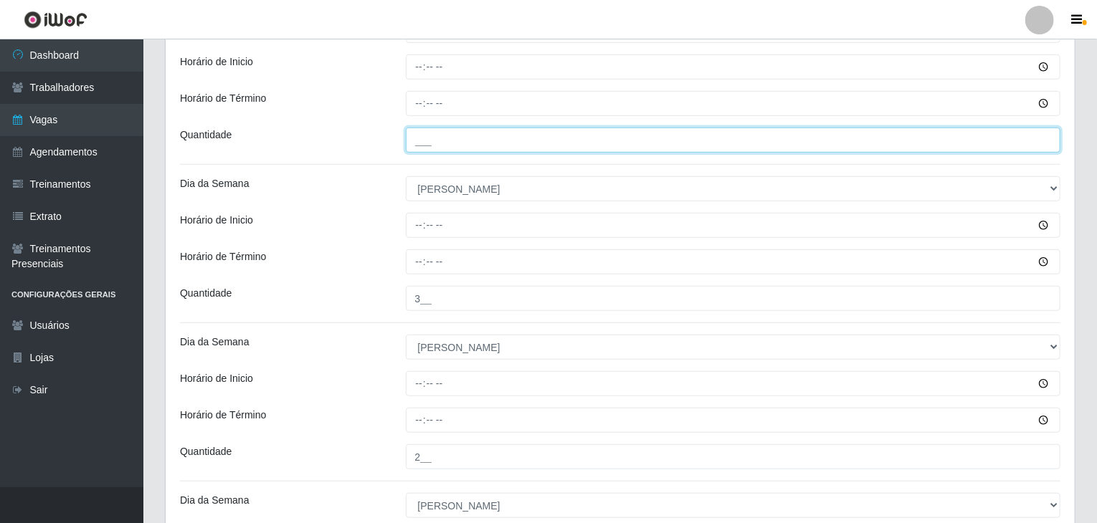
click at [475, 148] on input "___" at bounding box center [733, 140] width 655 height 25
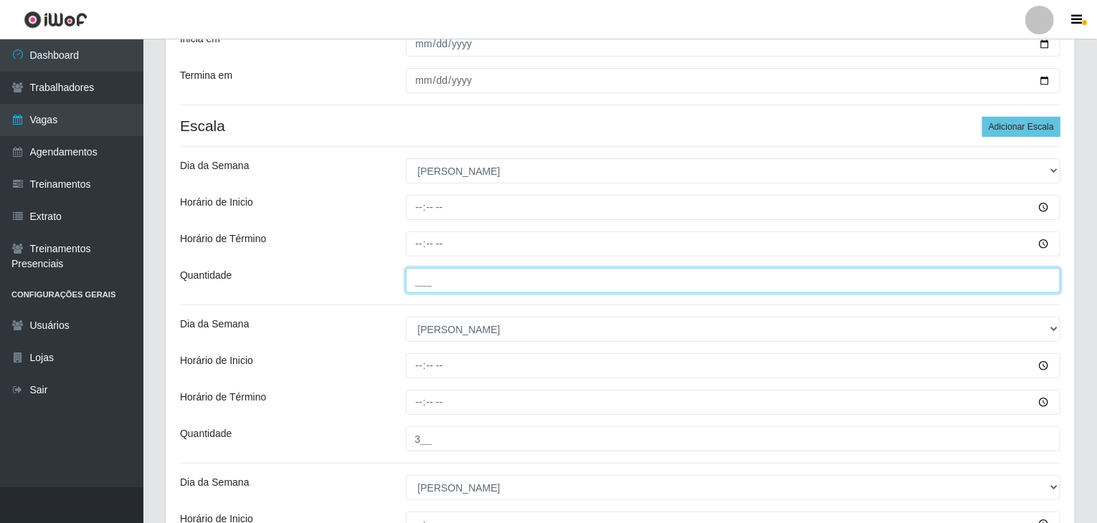
scroll to position [215, 0]
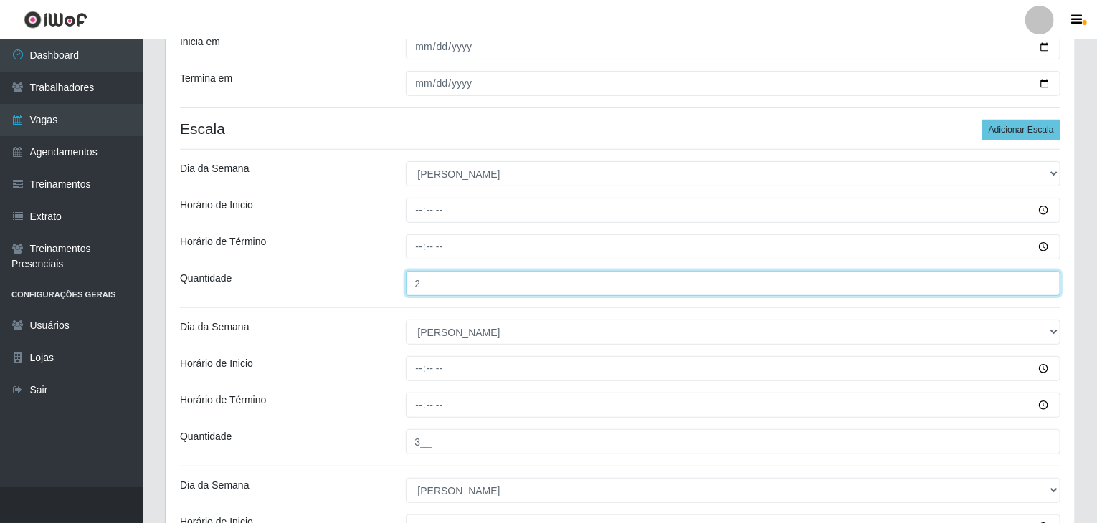
type input "2__"
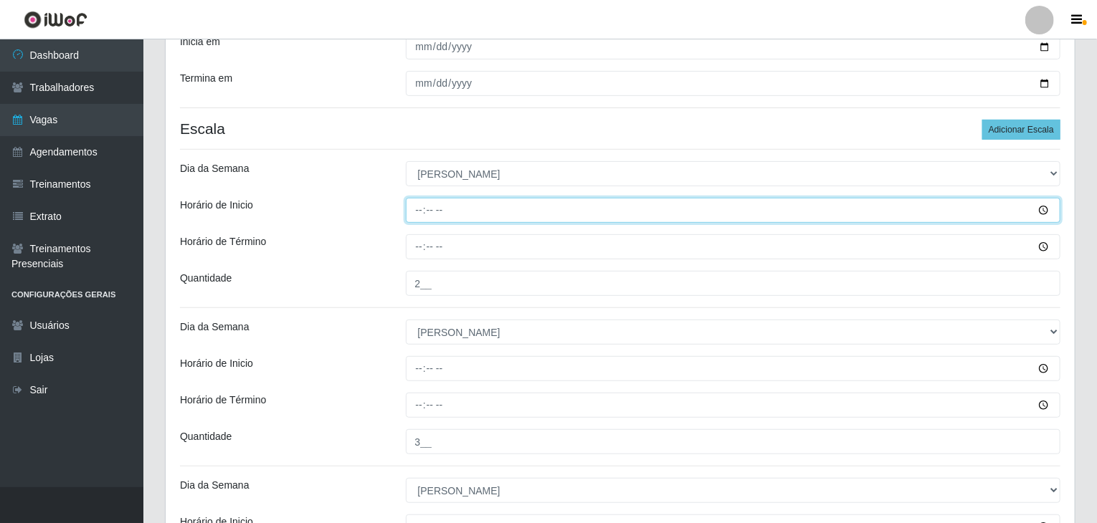
click at [415, 209] on input "Horário de Inicio" at bounding box center [733, 210] width 655 height 25
type input "08:00"
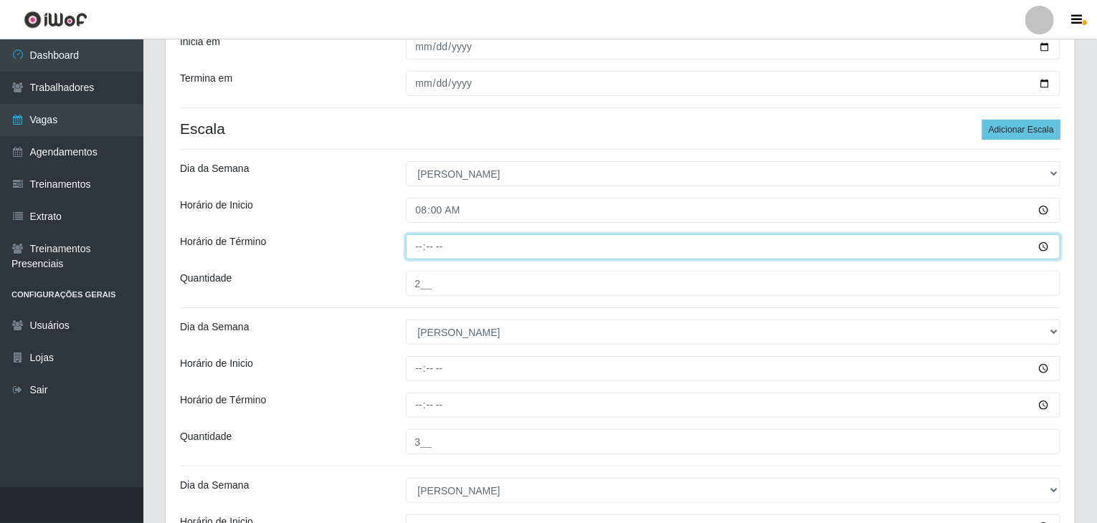
click at [422, 236] on input "Horário de Término" at bounding box center [733, 246] width 655 height 25
type input "14:00"
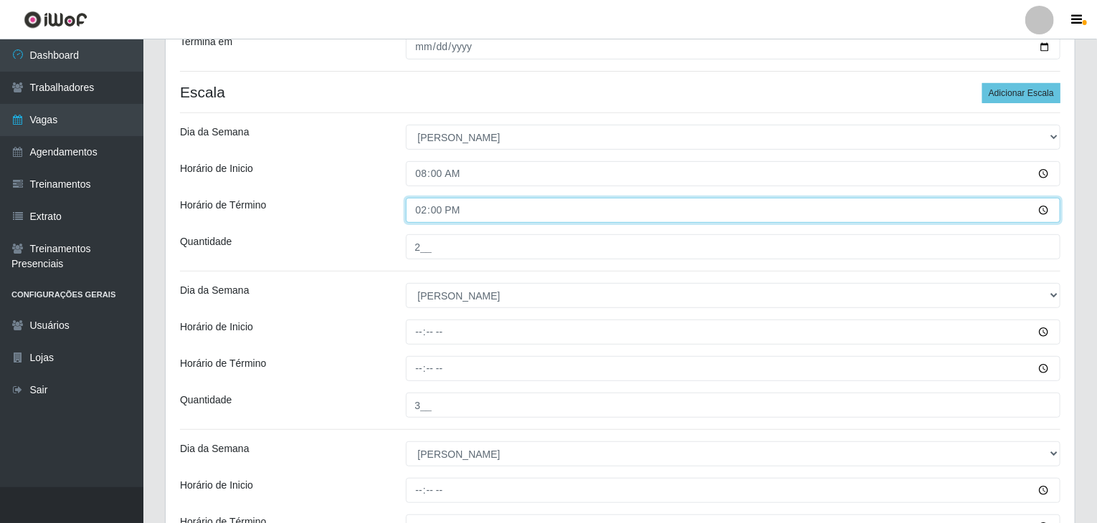
scroll to position [287, 0]
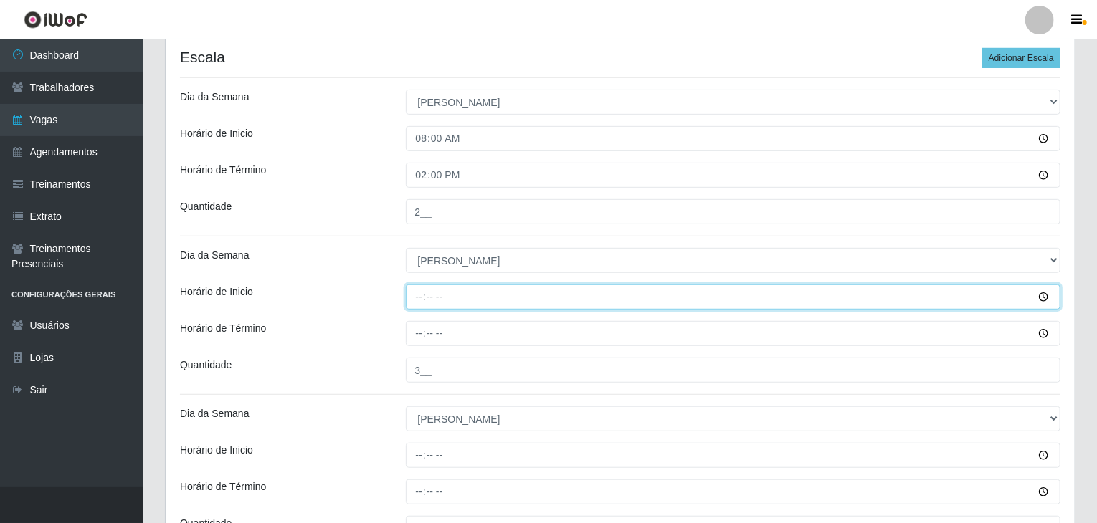
click at [419, 297] on input "Horário de Inicio" at bounding box center [733, 297] width 655 height 25
type input "09:00"
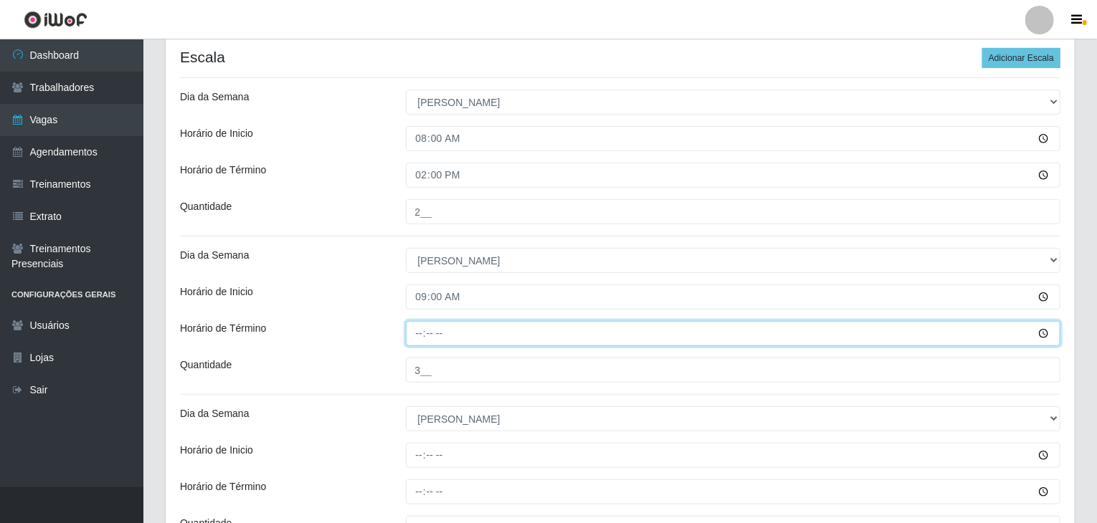
click at [414, 326] on input "Horário de Término" at bounding box center [733, 333] width 655 height 25
type input "15:00"
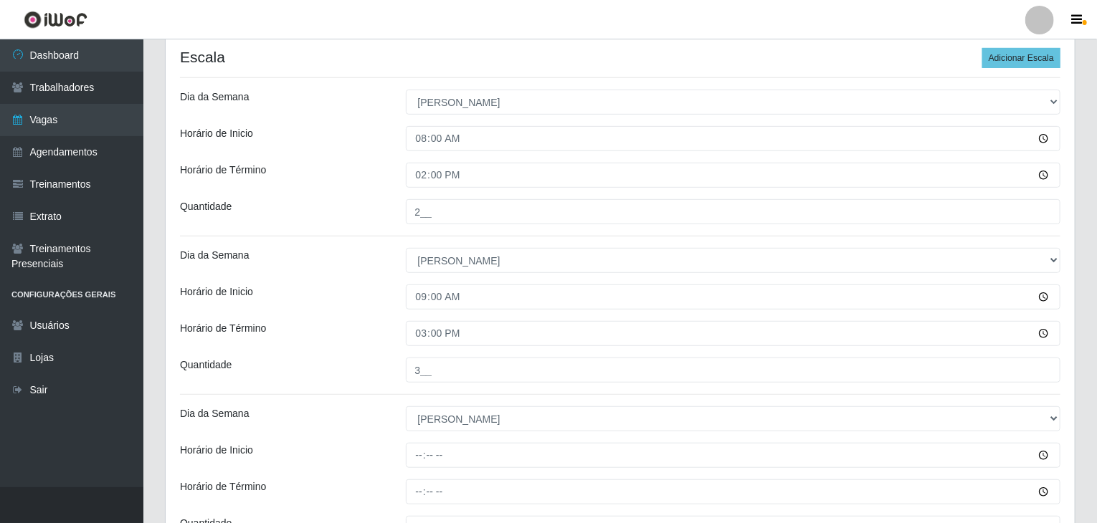
click at [395, 313] on div "[PERSON_NAME] Agreste - Loja 3 Função [Selecione...] ASG ASG + ASG ++ Balconist…" at bounding box center [620, 287] width 909 height 901
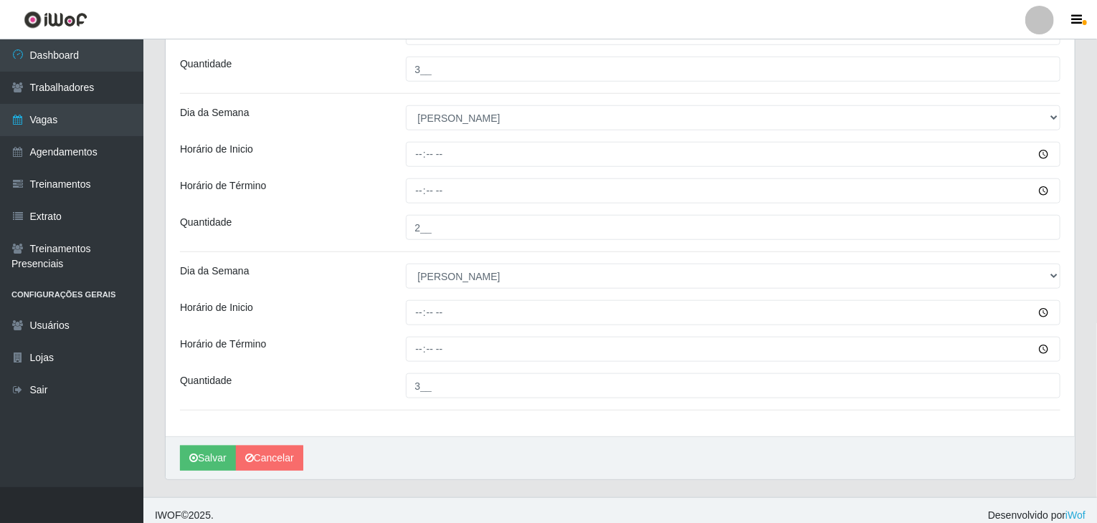
scroll to position [597, 0]
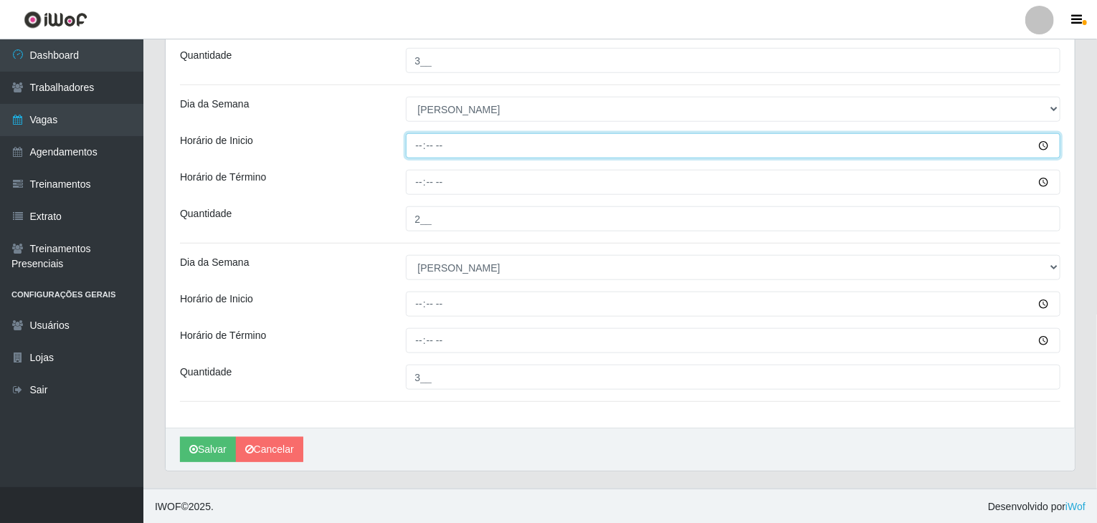
click at [416, 156] on input "Horário de Inicio" at bounding box center [733, 145] width 655 height 25
type input "14:00"
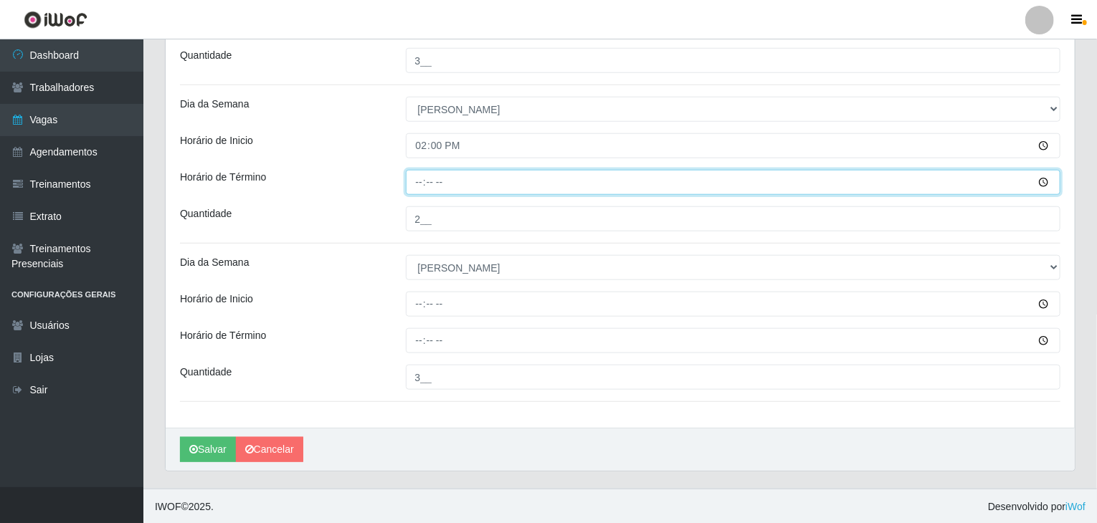
click at [414, 179] on input "Horário de Término" at bounding box center [733, 182] width 655 height 25
type input "20:00"
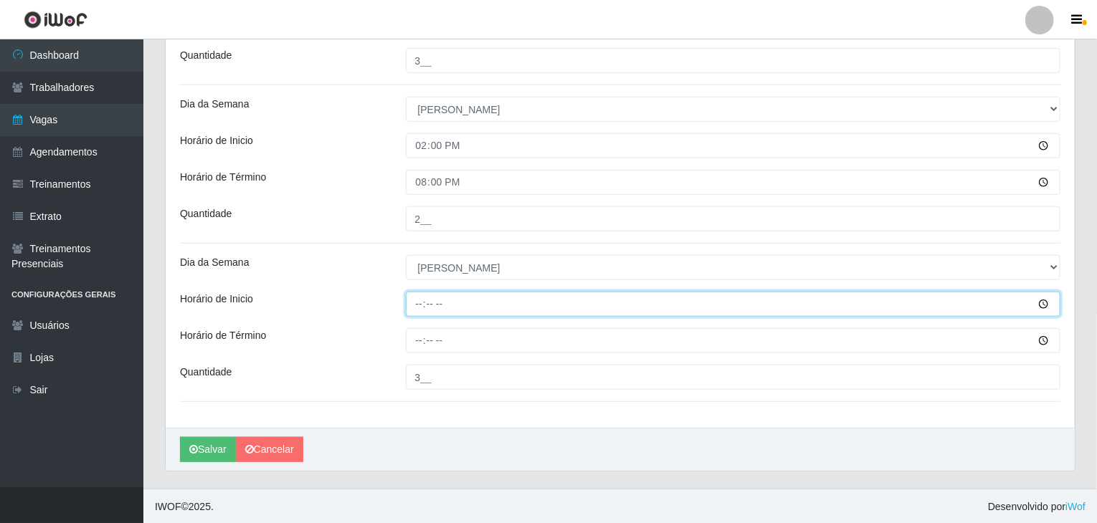
click at [422, 305] on input "Horário de Inicio" at bounding box center [733, 304] width 655 height 25
type input "14:30"
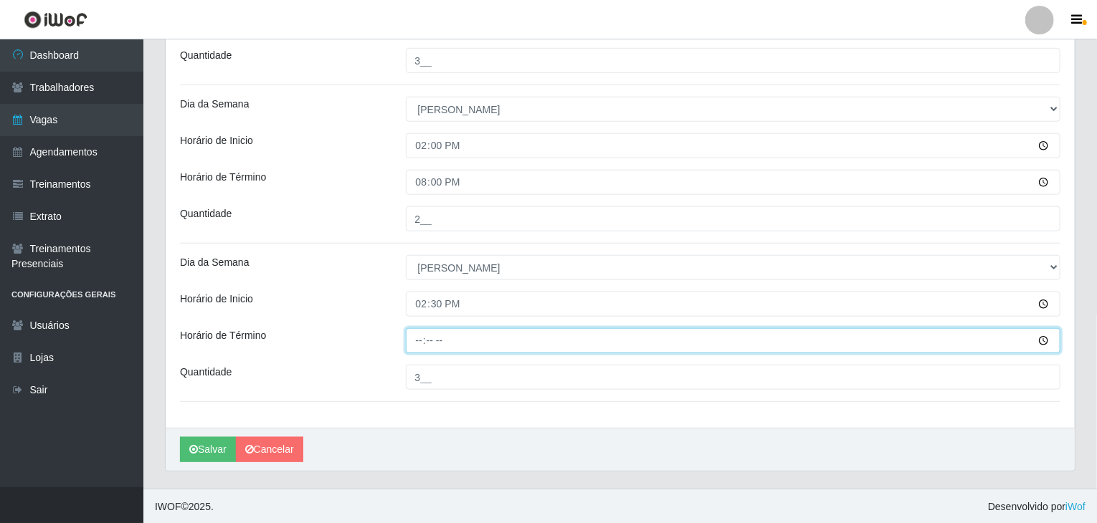
click at [417, 342] on input "Horário de Término" at bounding box center [733, 340] width 655 height 25
type input "20:30"
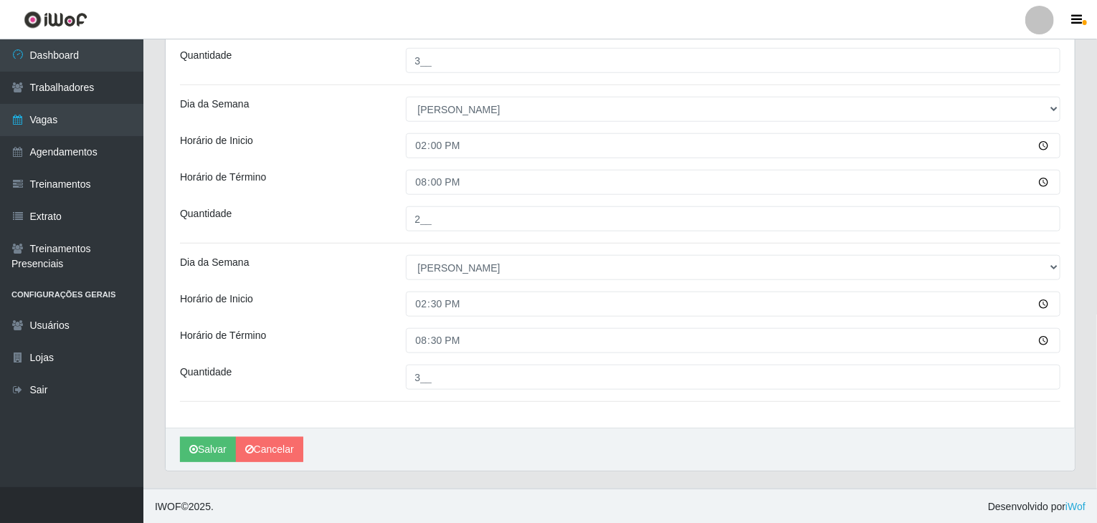
click at [364, 298] on div "Horário de Inicio" at bounding box center [282, 304] width 226 height 25
click at [209, 447] on button "Salvar" at bounding box center [208, 449] width 56 height 25
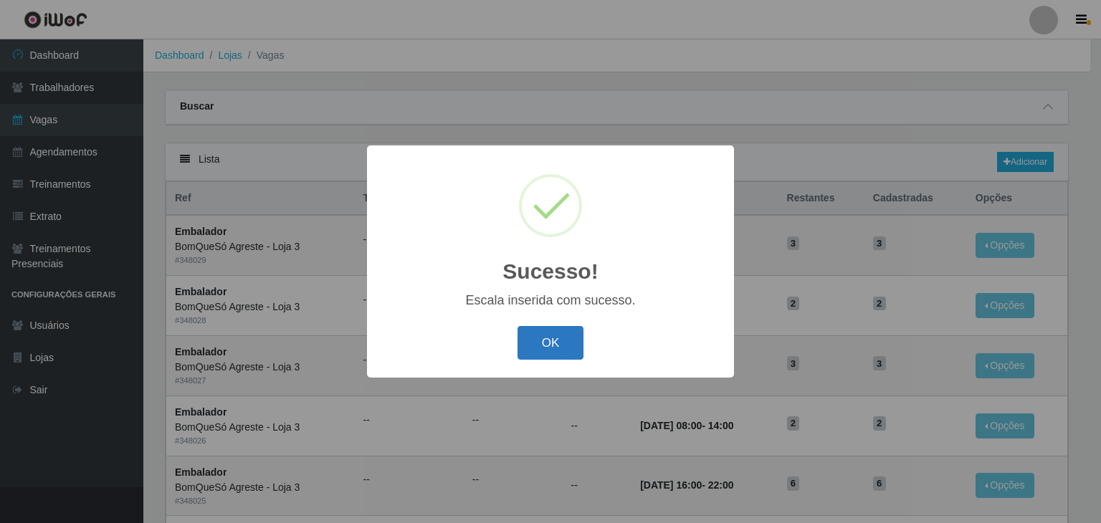
click at [528, 351] on button "OK" at bounding box center [551, 343] width 67 height 34
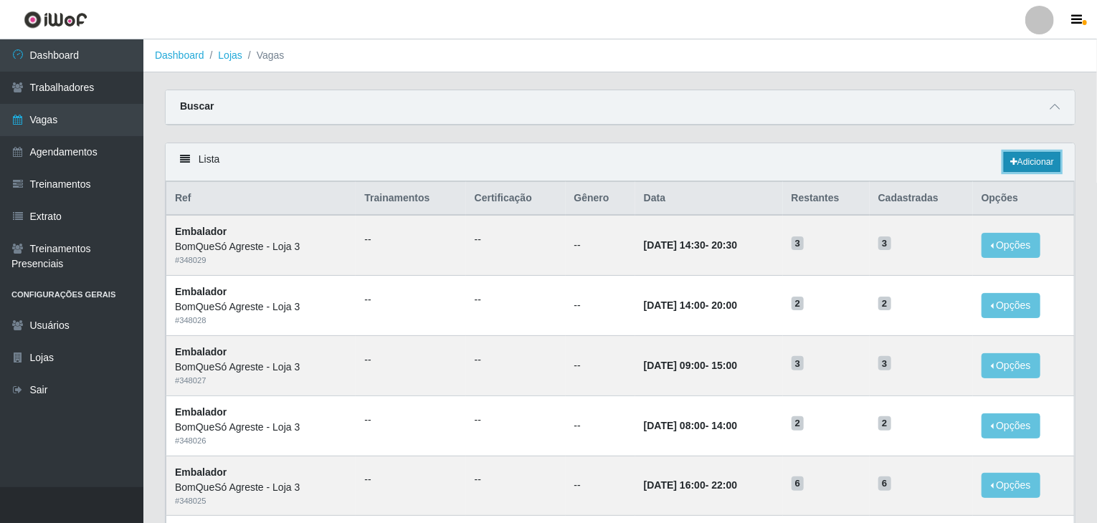
click at [1037, 158] on link "Adicionar" at bounding box center [1032, 162] width 57 height 20
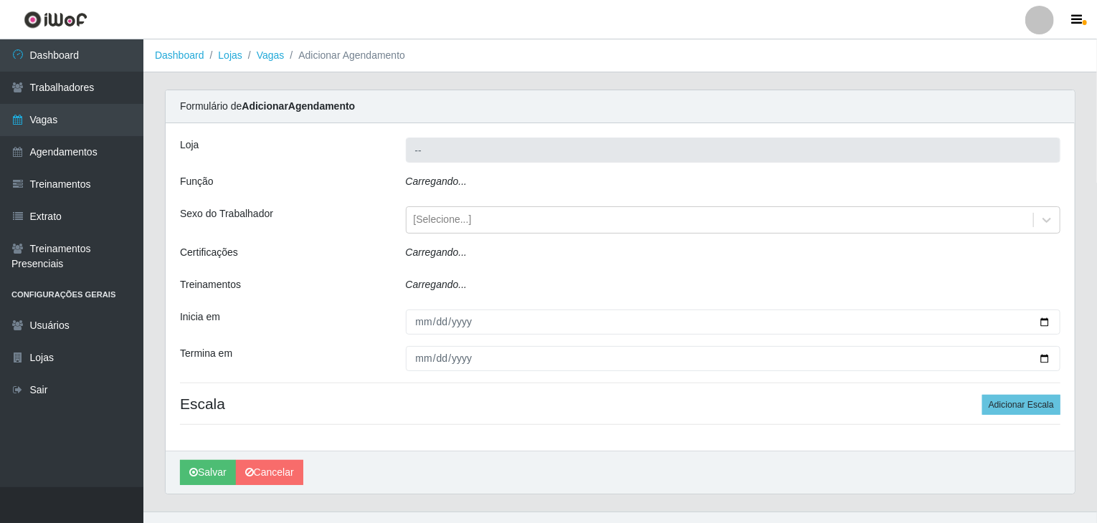
type input "BomQueSó Agreste - Loja 3"
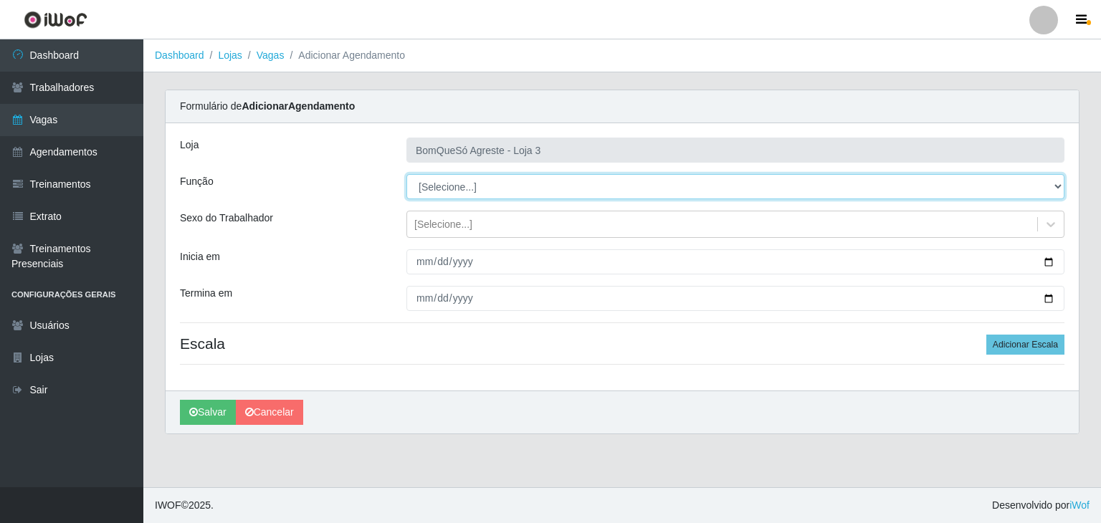
click at [484, 180] on select "[Selecione...] ASG ASG + ASG ++ Balconista Balconista + Balconista ++ Embalador…" at bounding box center [736, 186] width 658 height 25
select select "1"
click at [407, 174] on select "[Selecione...] ASG ASG + ASG ++ Balconista Balconista + Balconista ++ Embalador…" at bounding box center [736, 186] width 658 height 25
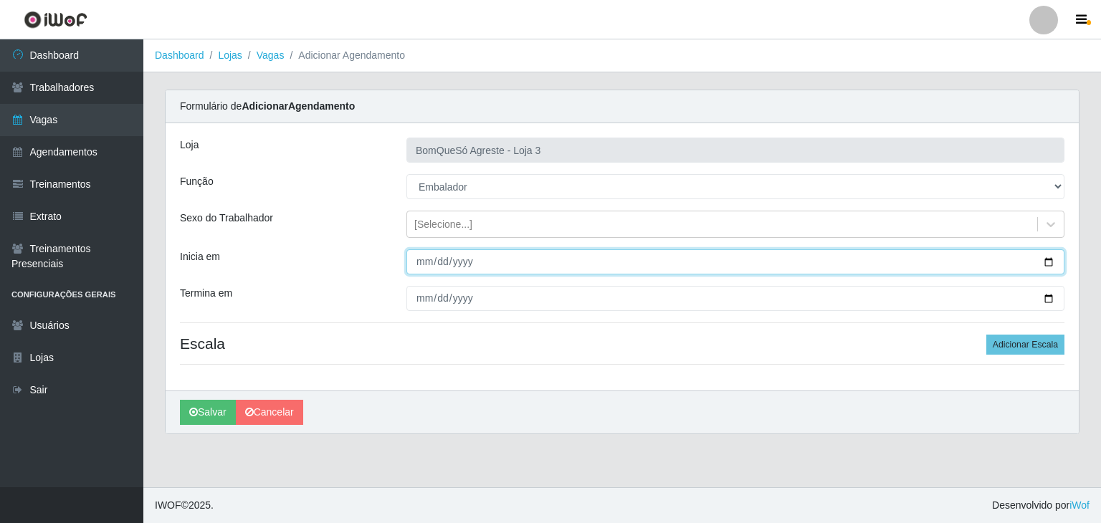
click at [1045, 262] on input "Inicia em" at bounding box center [736, 262] width 658 height 25
type input "[DATE]"
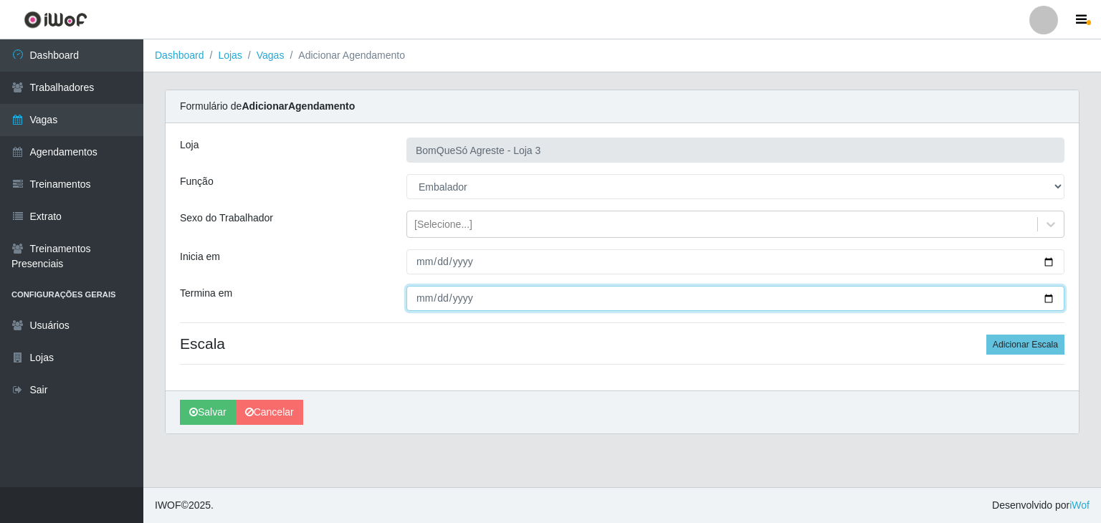
click at [1044, 293] on input "Termina em" at bounding box center [736, 298] width 658 height 25
type input "[DATE]"
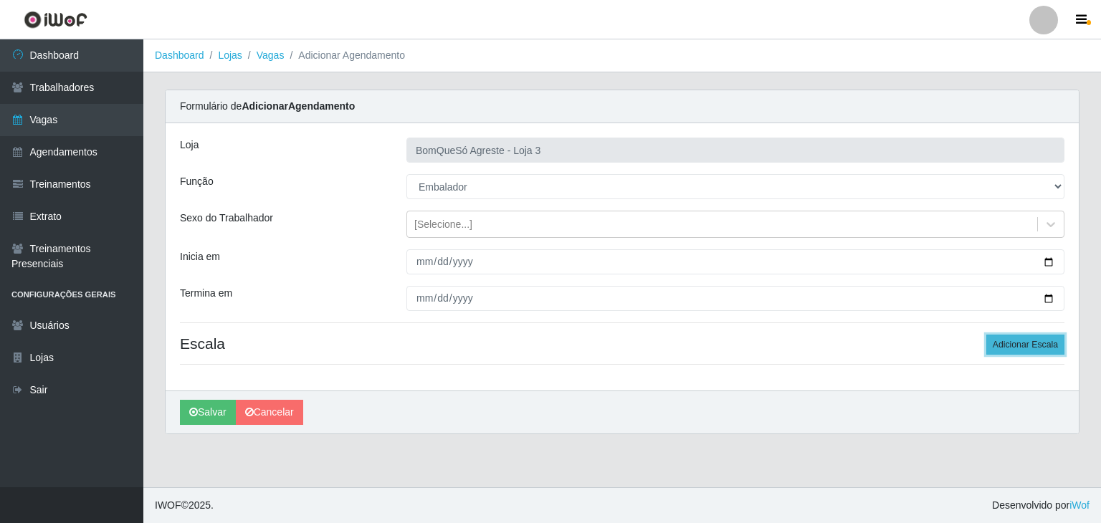
click at [1007, 341] on button "Adicionar Escala" at bounding box center [1026, 345] width 78 height 20
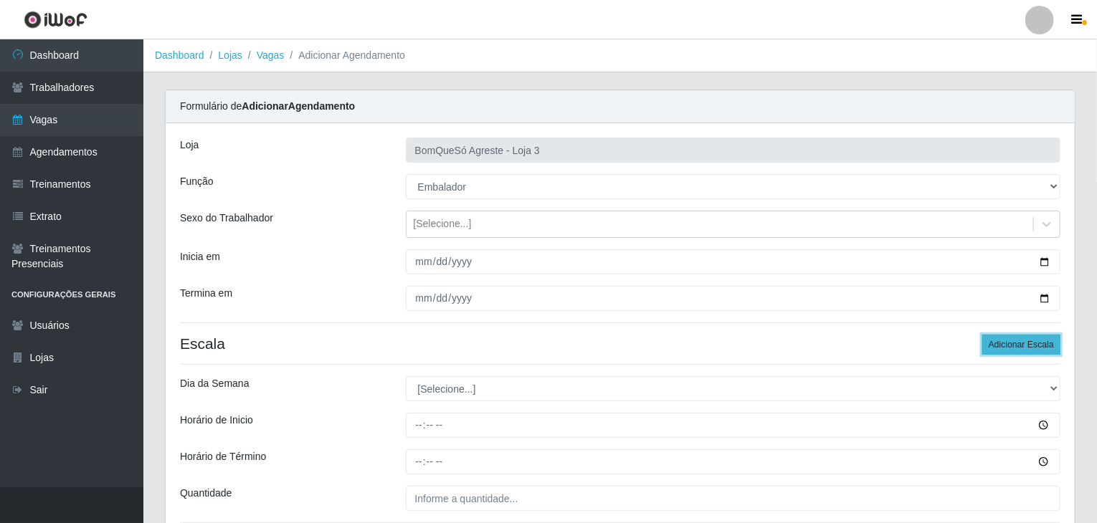
click at [1007, 341] on button "Adicionar Escala" at bounding box center [1021, 345] width 78 height 20
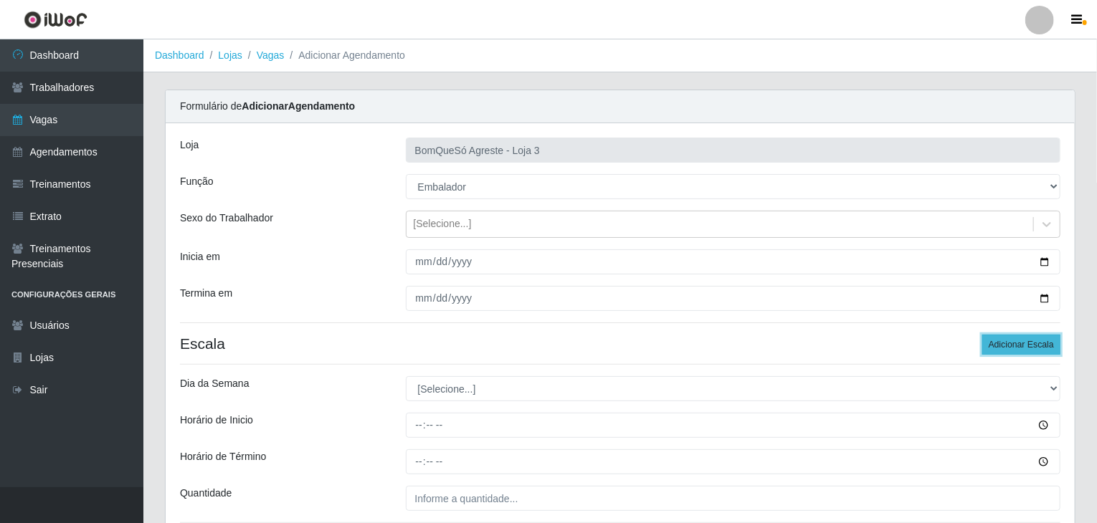
click at [1007, 341] on button "Adicionar Escala" at bounding box center [1021, 345] width 78 height 20
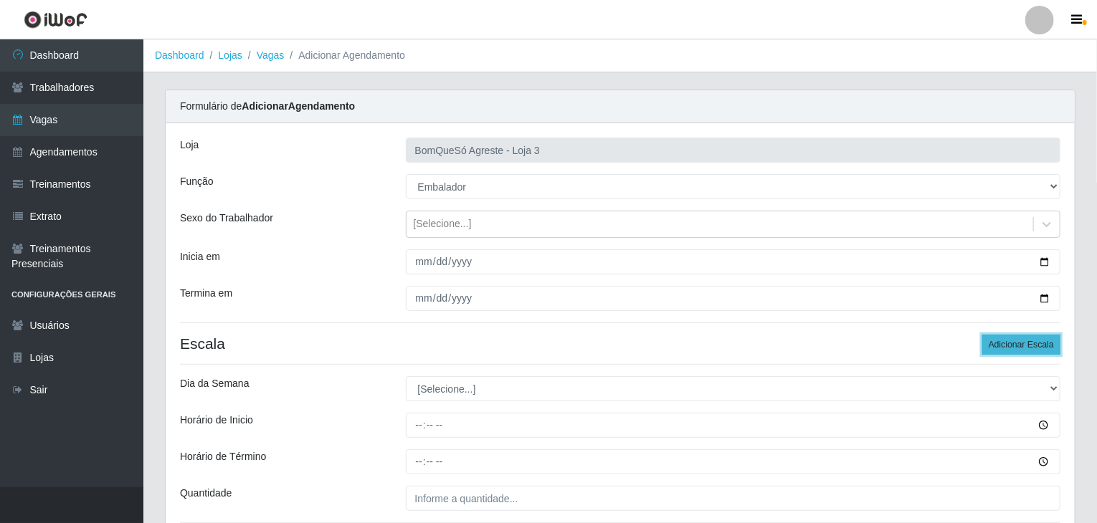
click at [1007, 341] on button "Adicionar Escala" at bounding box center [1021, 345] width 78 height 20
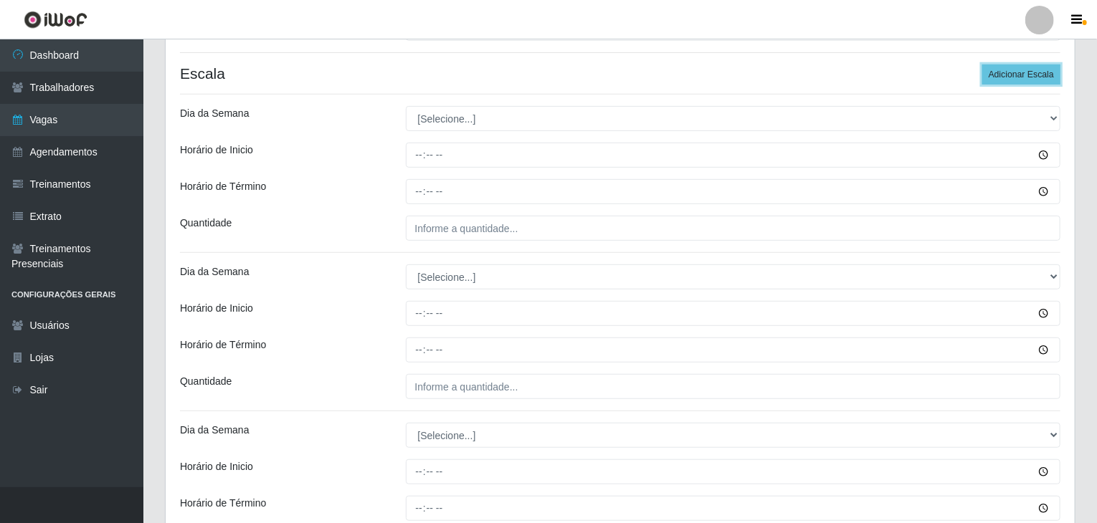
scroll to position [287, 0]
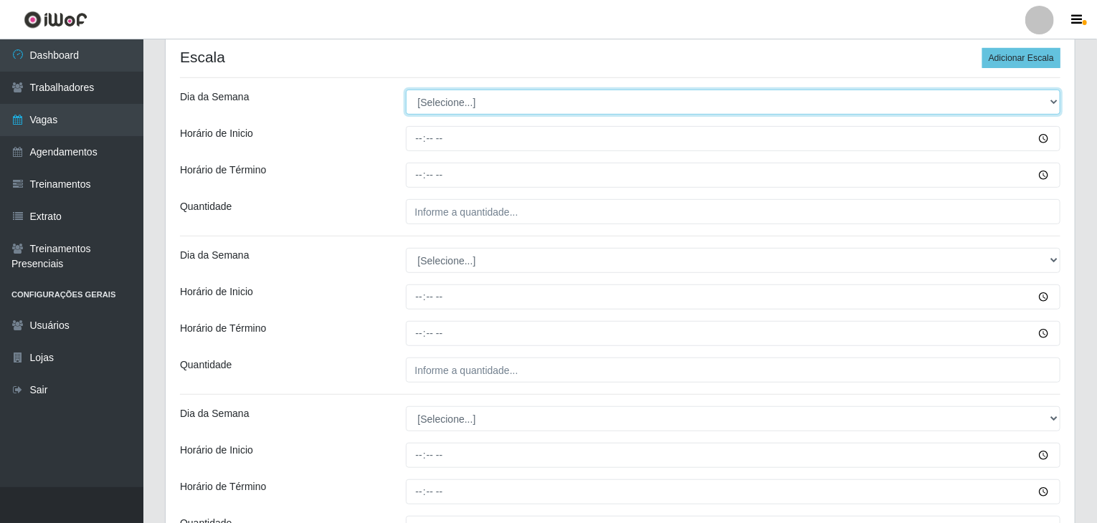
click at [456, 104] on select "[Selecione...] Segunda Terça Quarta Quinta Sexta Sábado Domingo" at bounding box center [733, 102] width 655 height 25
select select "1"
click at [406, 90] on select "[Selecione...] Segunda Terça Quarta Quinta Sexta Sábado Domingo" at bounding box center [733, 102] width 655 height 25
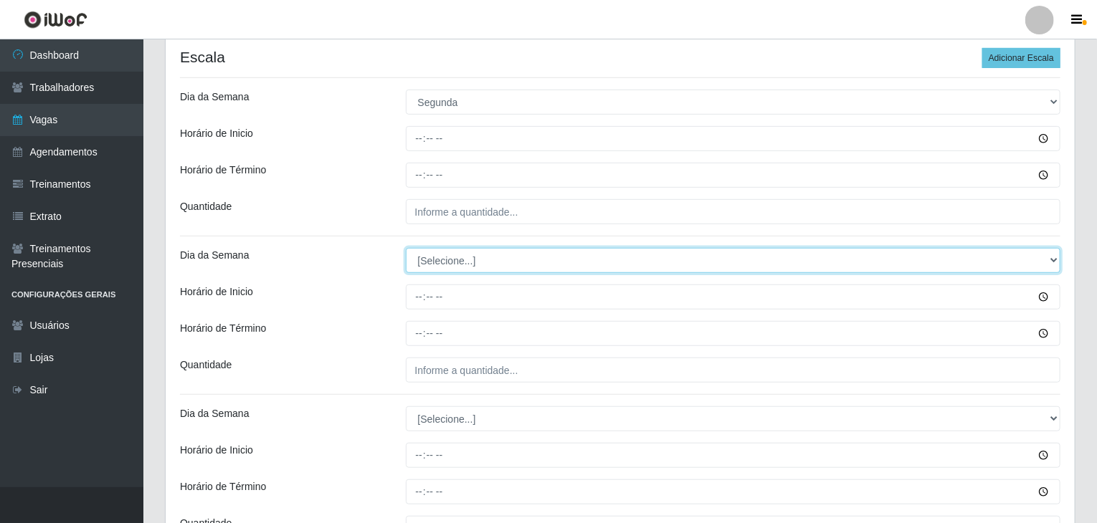
click at [473, 255] on select "[Selecione...] Segunda Terça Quarta Quinta Sexta Sábado Domingo" at bounding box center [733, 260] width 655 height 25
select select "1"
click at [406, 248] on select "[Selecione...] Segunda Terça Quarta Quinta Sexta Sábado Domingo" at bounding box center [733, 260] width 655 height 25
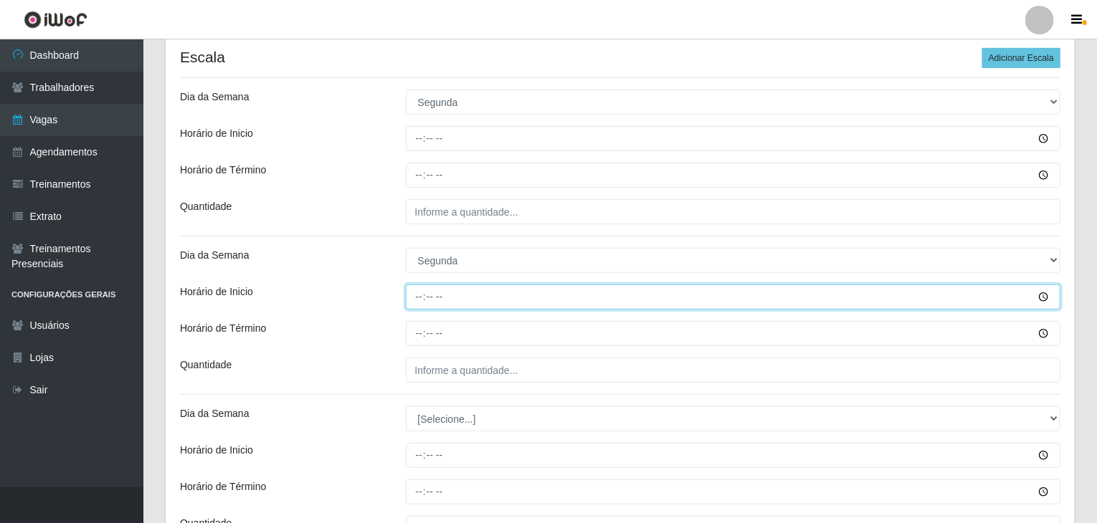
click at [406, 287] on input "Horário de Inicio" at bounding box center [733, 297] width 655 height 25
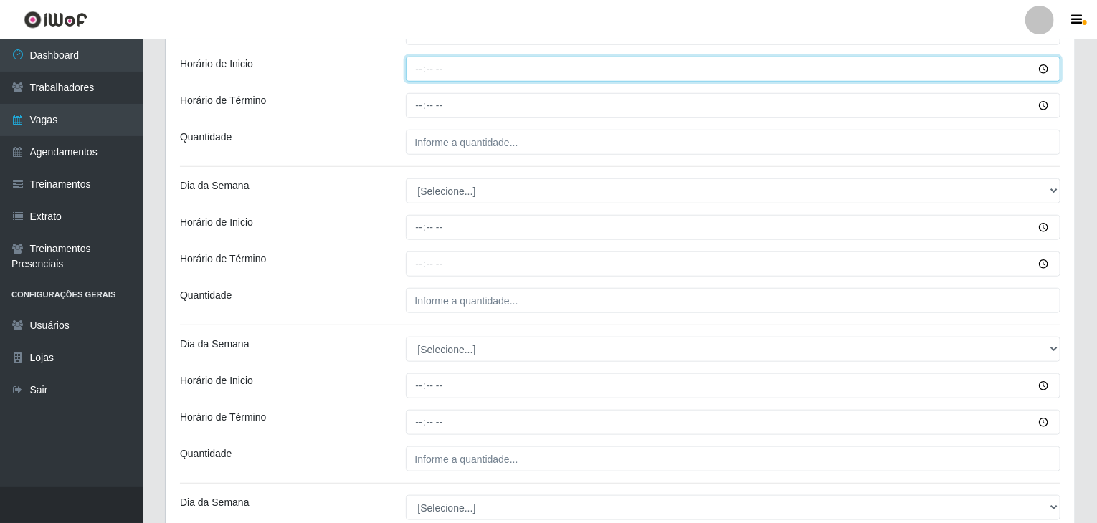
scroll to position [574, 0]
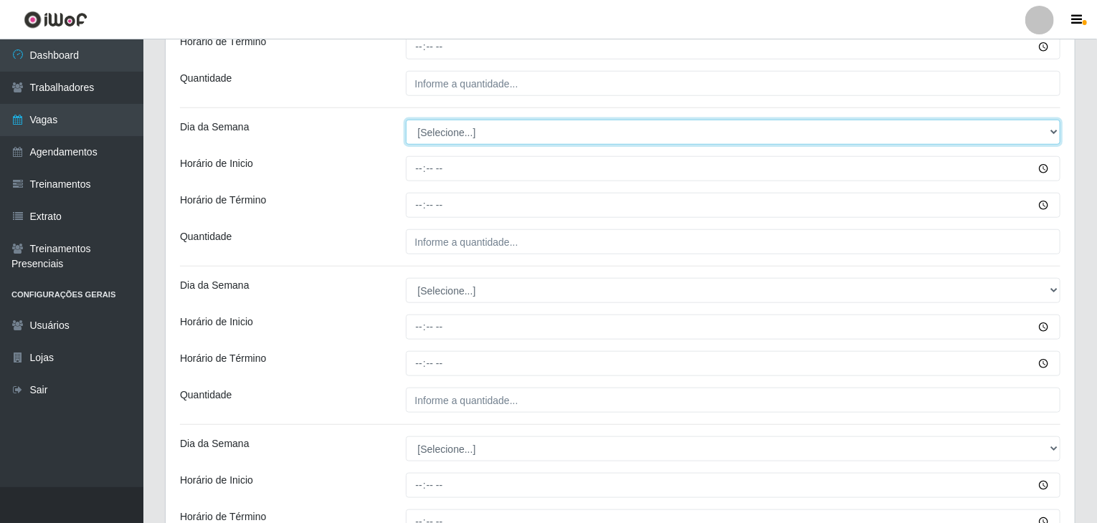
drag, startPoint x: 441, startPoint y: 127, endPoint x: 440, endPoint y: 134, distance: 7.3
click at [440, 130] on select "[Selecione...] Segunda Terça Quarta Quinta Sexta Sábado Domingo" at bounding box center [733, 132] width 655 height 25
select select "2"
click at [406, 120] on select "[Selecione...] Segunda Terça Quarta Quinta Sexta Sábado Domingo" at bounding box center [733, 132] width 655 height 25
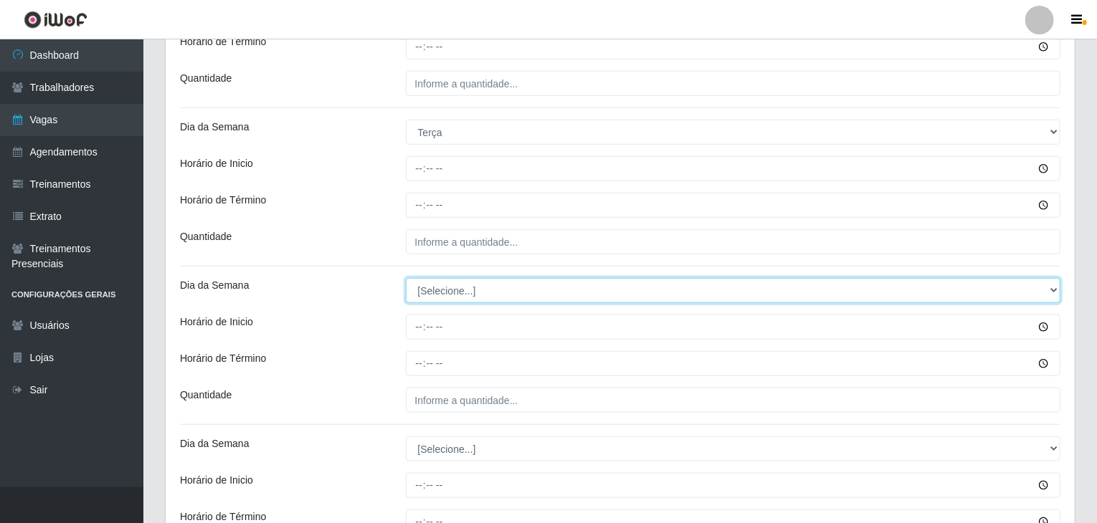
click at [469, 302] on select "[Selecione...] Segunda Terça Quarta Quinta Sexta Sábado Domingo" at bounding box center [733, 290] width 655 height 25
select select "2"
click at [406, 278] on select "[Selecione...] Segunda Terça Quarta Quinta Sexta Sábado Domingo" at bounding box center [733, 290] width 655 height 25
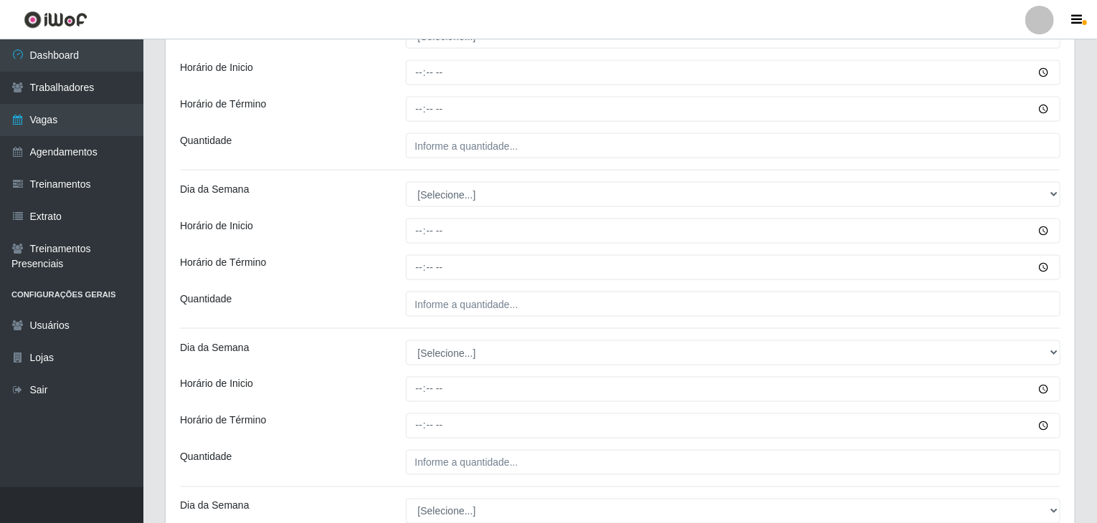
scroll to position [932, 0]
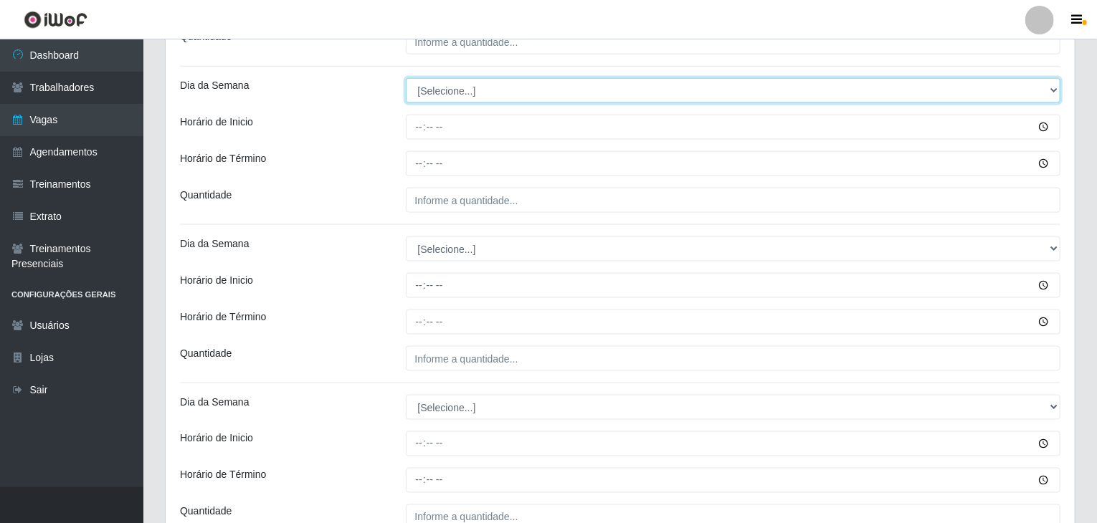
click at [450, 86] on select "[Selecione...] Segunda Terça Quarta Quinta Sexta Sábado Domingo" at bounding box center [733, 90] width 655 height 25
select select "3"
click at [406, 78] on select "[Selecione...] Segunda Terça Quarta Quinta Sexta Sábado Domingo" at bounding box center [733, 90] width 655 height 25
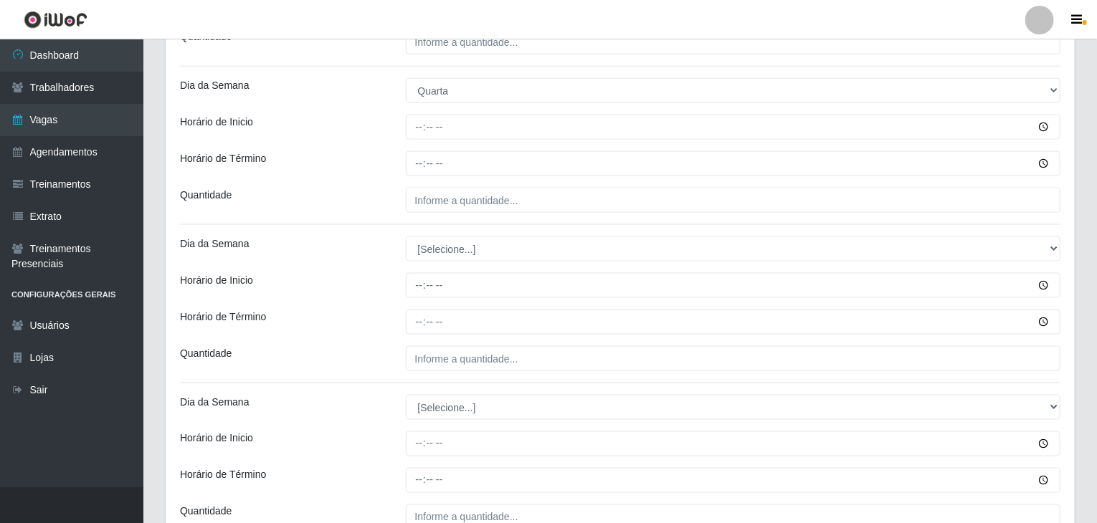
click at [465, 267] on div "[PERSON_NAME] Agreste - Loja 3 Função [Selecione...] ASG ASG + ASG ++ Balconist…" at bounding box center [620, 275] width 909 height 2169
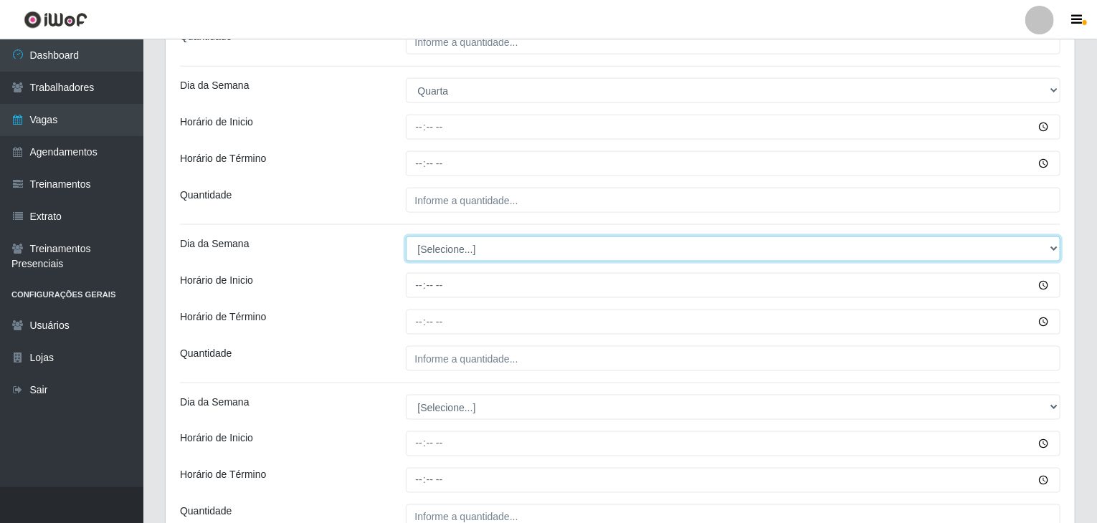
click at [460, 245] on select "[Selecione...] Segunda Terça Quarta Quinta Sexta Sábado Domingo" at bounding box center [733, 249] width 655 height 25
select select "3"
click at [406, 237] on select "[Selecione...] Segunda Terça Quarta Quinta Sexta Sábado Domingo" at bounding box center [733, 249] width 655 height 25
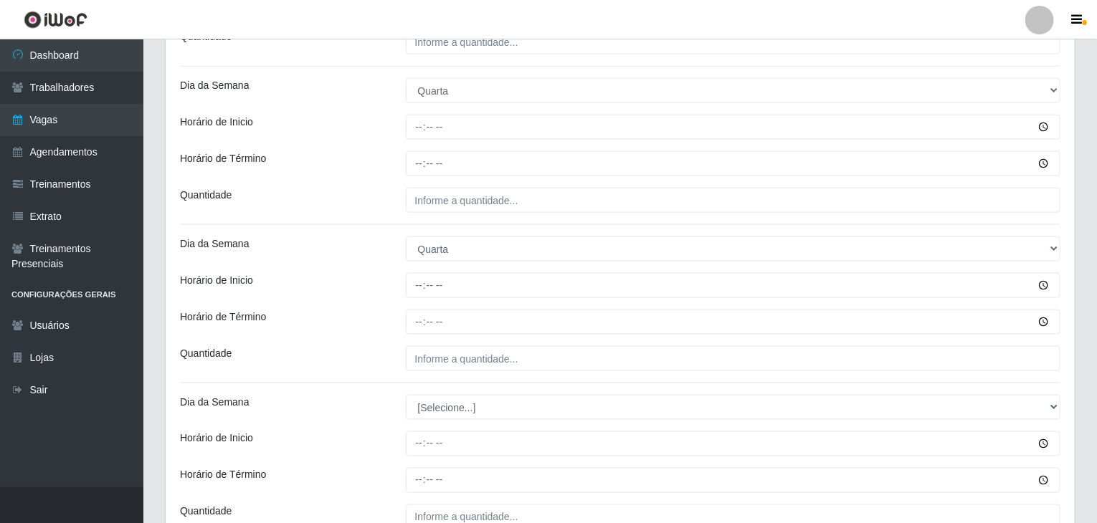
click at [384, 288] on div "Horário de Inicio" at bounding box center [282, 285] width 226 height 25
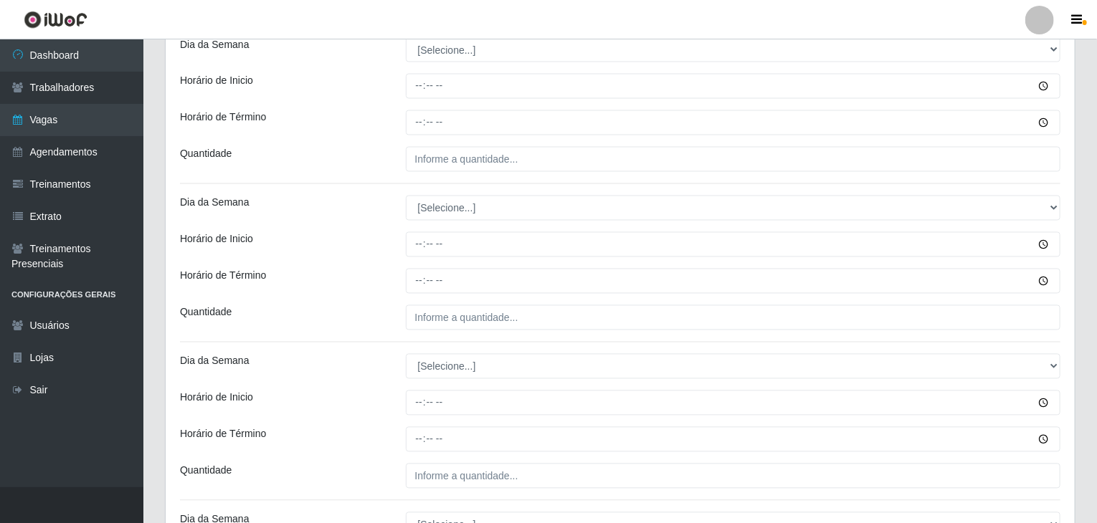
scroll to position [1291, 0]
click at [448, 49] on select "[Selecione...] Segunda Terça Quarta Quinta Sexta Sábado Domingo" at bounding box center [733, 49] width 655 height 25
select select "4"
click at [406, 37] on select "[Selecione...] Segunda Terça Quarta Quinta Sexta Sábado Domingo" at bounding box center [733, 49] width 655 height 25
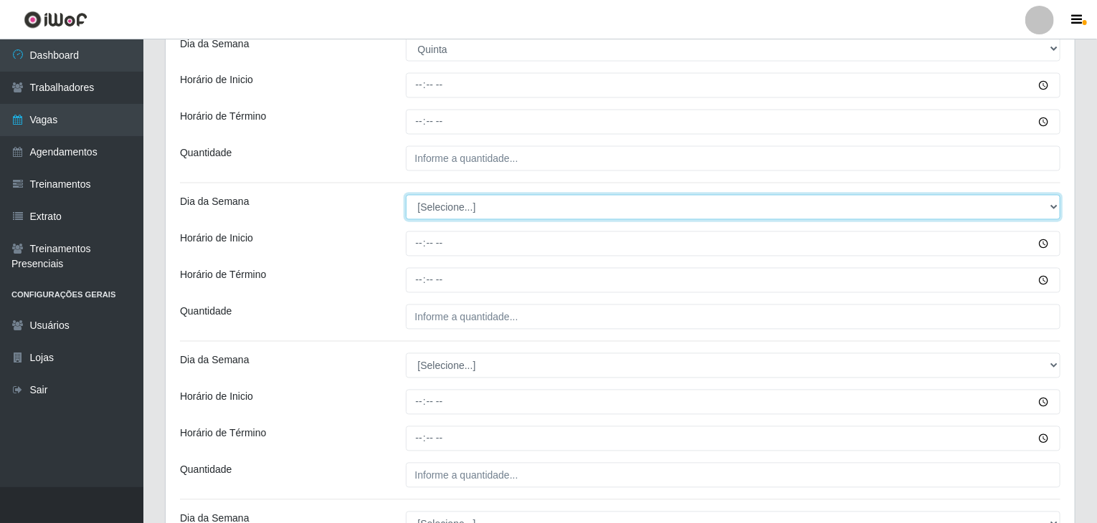
click at [460, 217] on select "[Selecione...] Segunda Terça Quarta Quinta Sexta Sábado Domingo" at bounding box center [733, 207] width 655 height 25
select select "4"
click at [406, 195] on select "[Selecione...] Segunda Terça Quarta Quinta Sexta Sábado Domingo" at bounding box center [733, 207] width 655 height 25
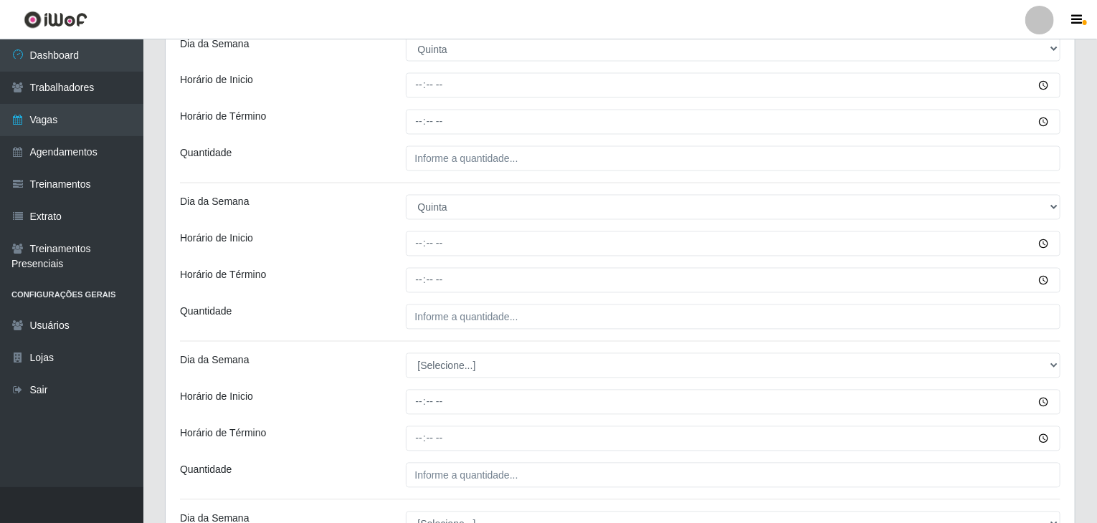
click at [374, 253] on div "Horário de Inicio" at bounding box center [282, 244] width 226 height 25
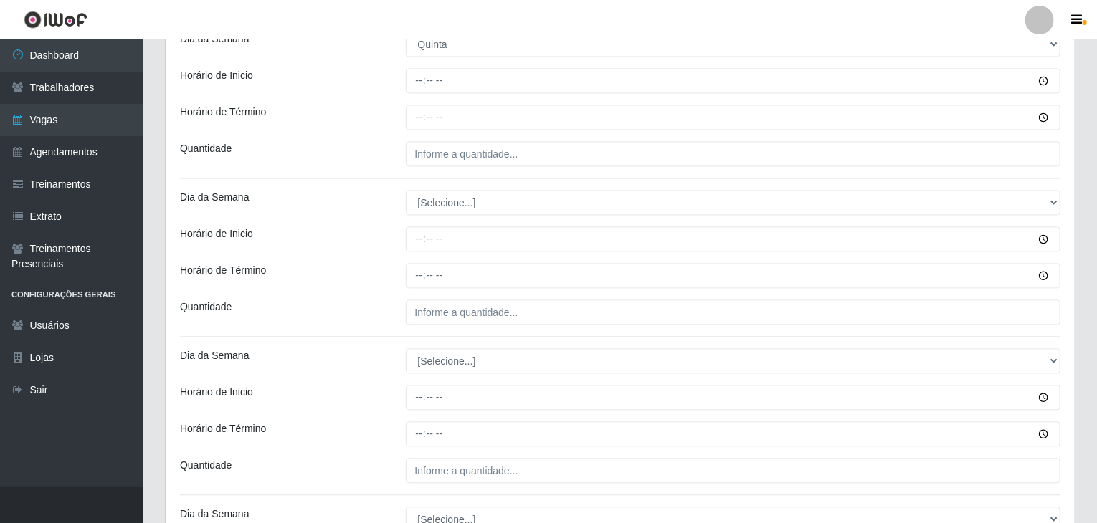
scroll to position [1506, 0]
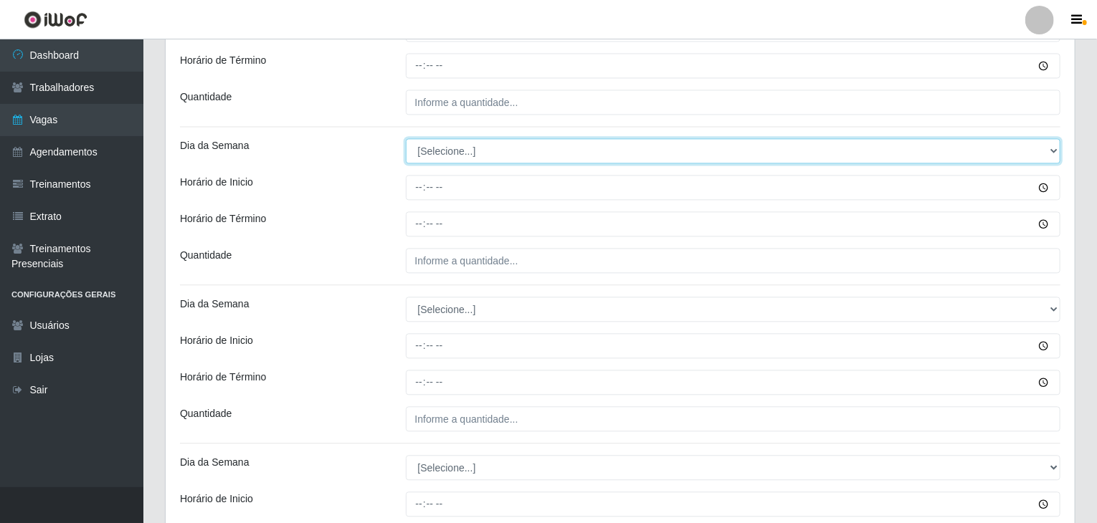
click at [439, 151] on select "[Selecione...] Segunda Terça Quarta Quinta Sexta Sábado Domingo" at bounding box center [733, 150] width 655 height 25
select select "5"
click at [406, 138] on select "[Selecione...] Segunda Terça Quarta Quinta Sexta Sábado Domingo" at bounding box center [733, 150] width 655 height 25
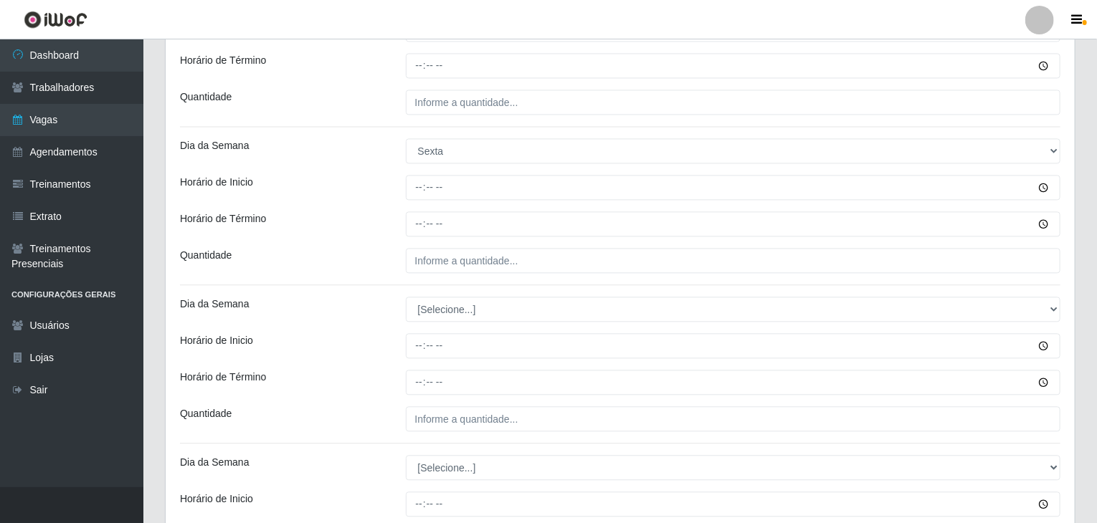
click at [379, 252] on div "Quantidade" at bounding box center [282, 260] width 226 height 25
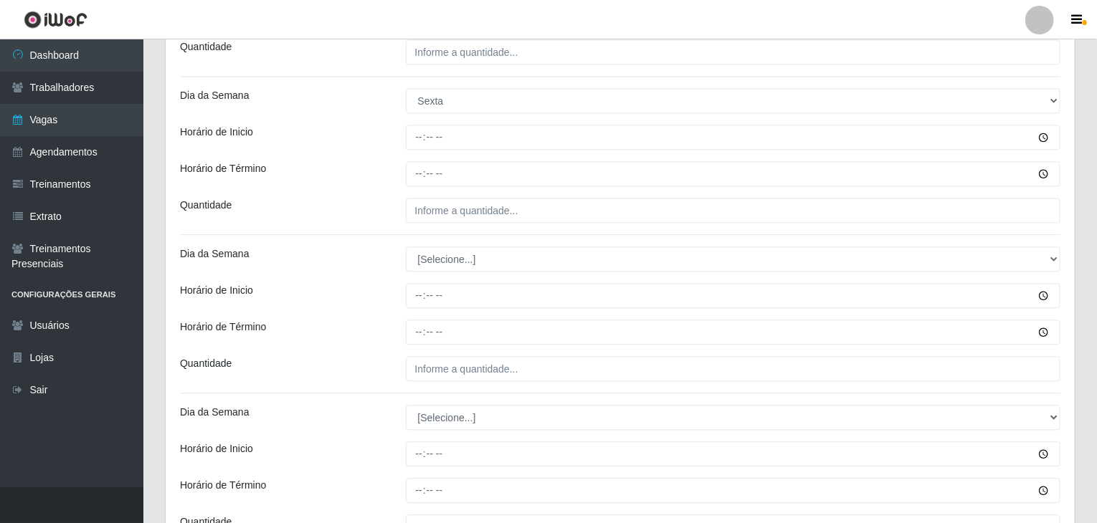
scroll to position [1577, 0]
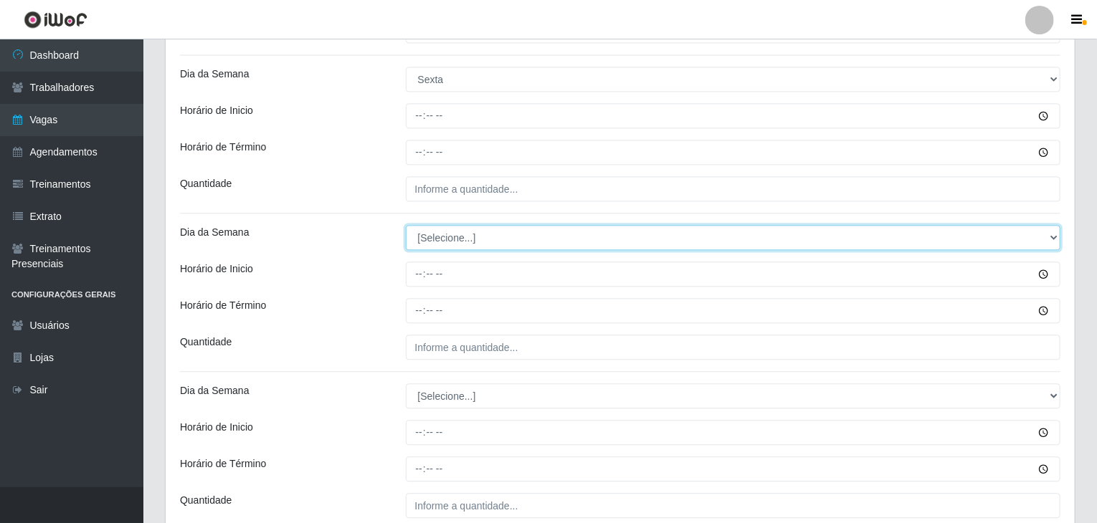
click at [450, 231] on select "[Selecione...] Segunda Terça Quarta Quinta Sexta Sábado Domingo" at bounding box center [733, 237] width 655 height 25
select select "5"
click at [406, 225] on select "[Selecione...] Segunda Terça Quarta Quinta Sexta Sábado Domingo" at bounding box center [733, 237] width 655 height 25
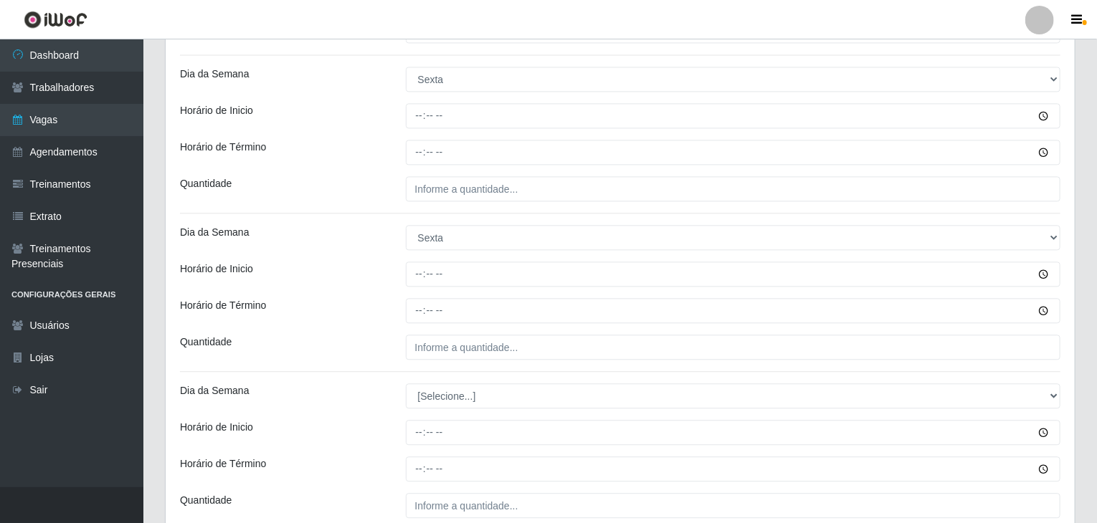
click at [338, 247] on div "Dia da Semana" at bounding box center [282, 237] width 226 height 25
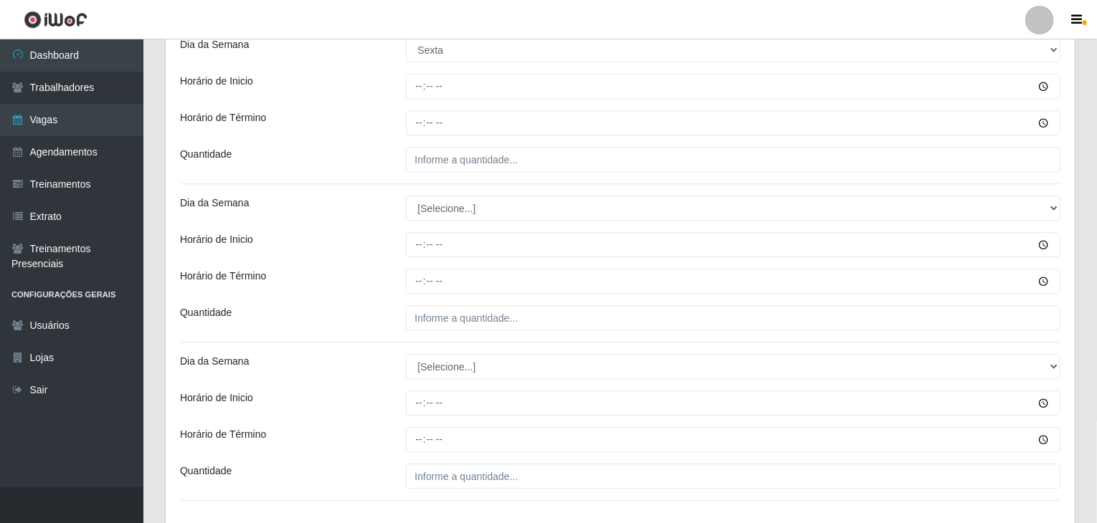
scroll to position [1792, 0]
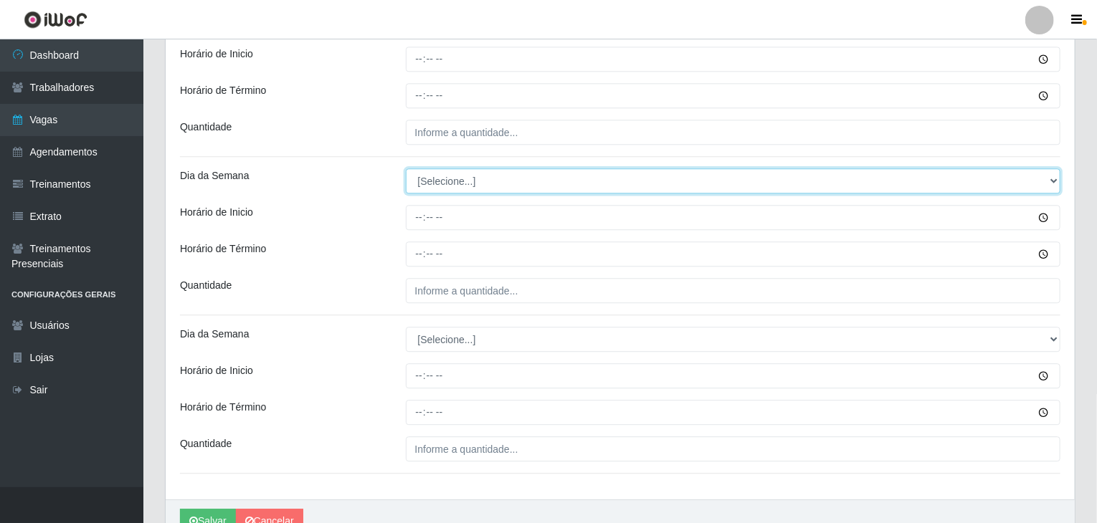
click at [482, 179] on select "[Selecione...] Segunda Terça Quarta Quinta Sexta Sábado Domingo" at bounding box center [733, 180] width 655 height 25
select select "6"
click at [406, 168] on select "[Selecione...] Segunda Terça Quarta Quinta Sexta Sábado Domingo" at bounding box center [733, 180] width 655 height 25
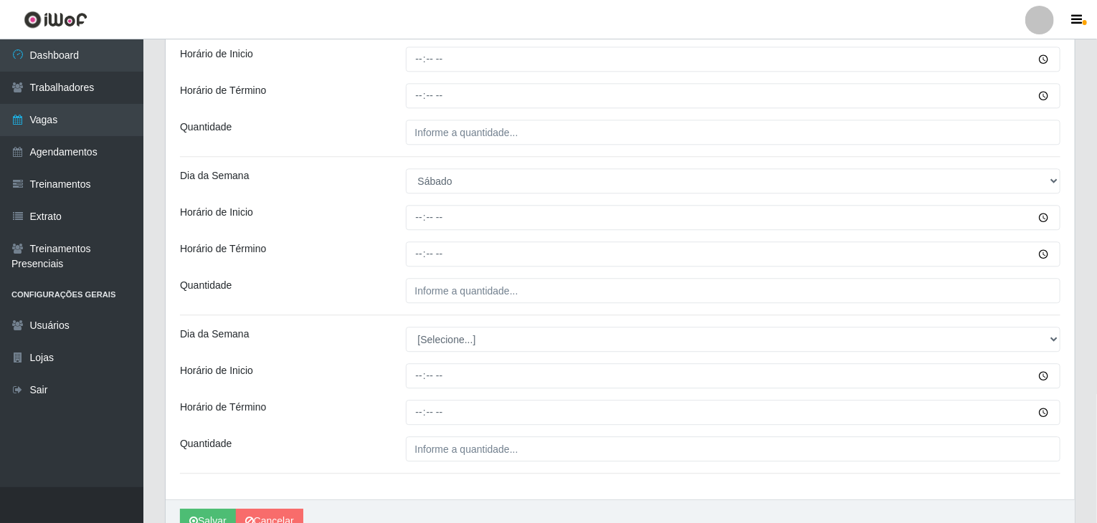
click at [371, 223] on div "Horário de Inicio" at bounding box center [282, 217] width 226 height 25
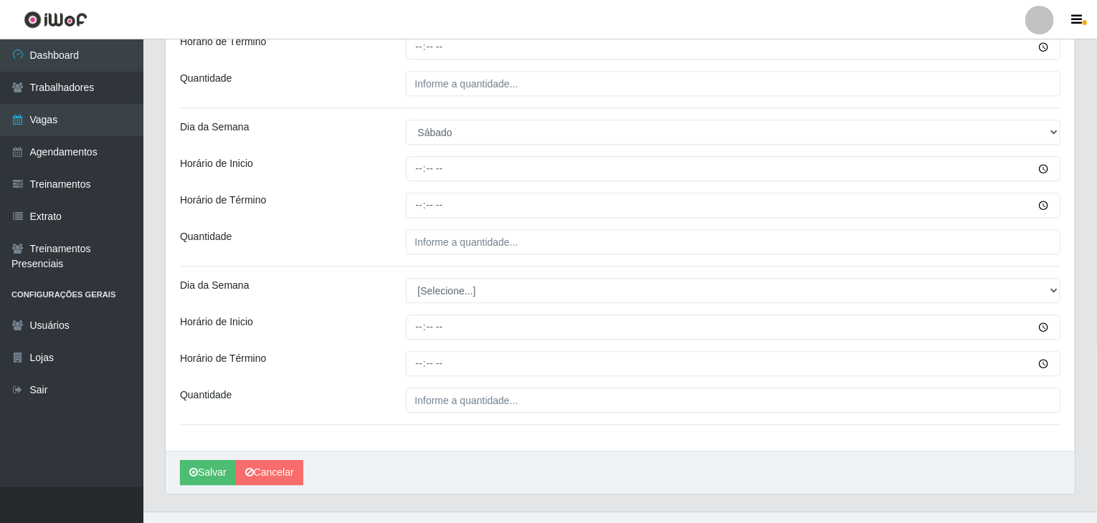
scroll to position [1863, 0]
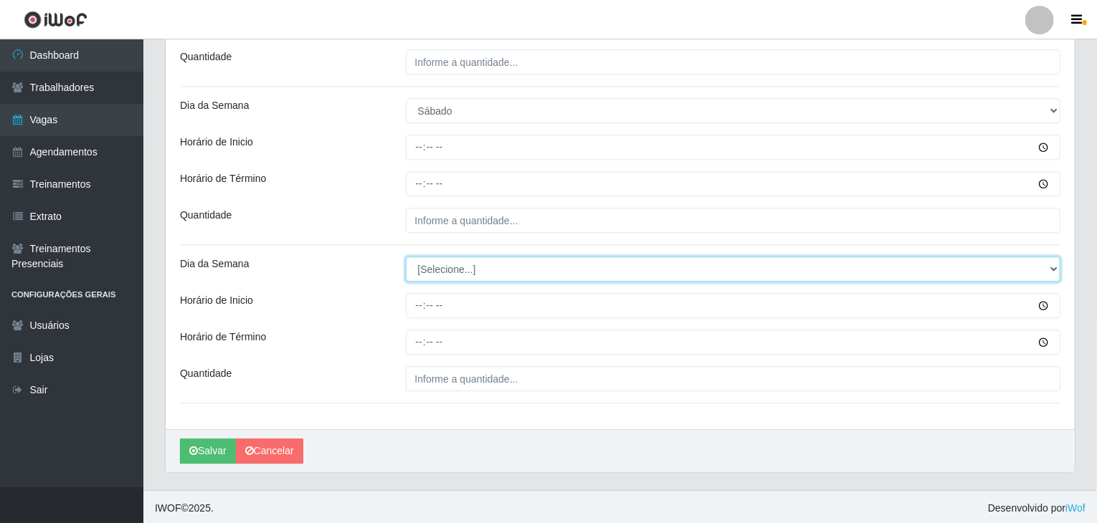
click at [461, 277] on select "[Selecione...] Segunda Terça Quarta Quinta Sexta Sábado Domingo" at bounding box center [733, 269] width 655 height 25
select select "6"
click at [406, 257] on select "[Selecione...] Segunda Terça Quarta Quinta Sexta Sábado Domingo" at bounding box center [733, 269] width 655 height 25
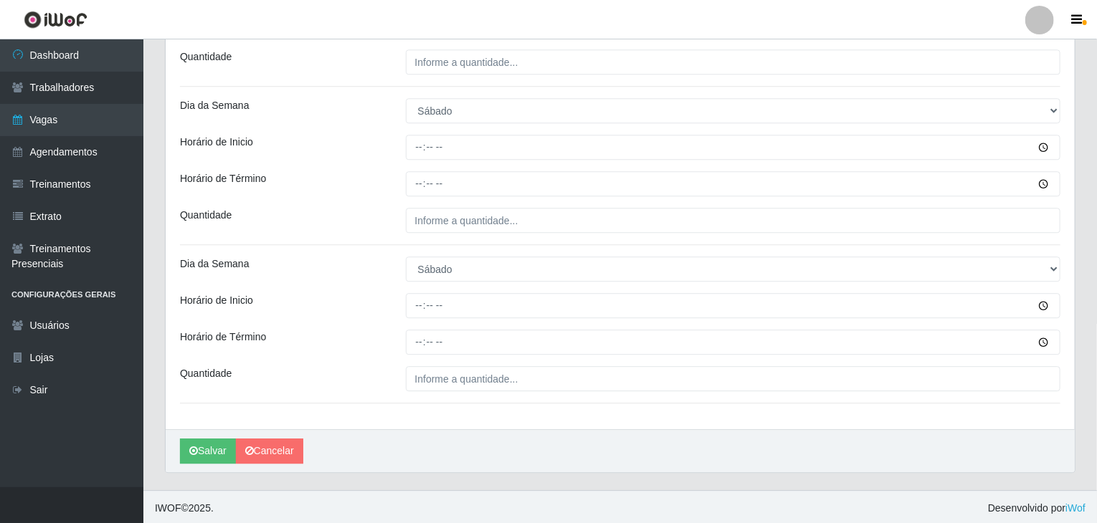
click at [340, 270] on div "Dia da Semana" at bounding box center [282, 269] width 226 height 25
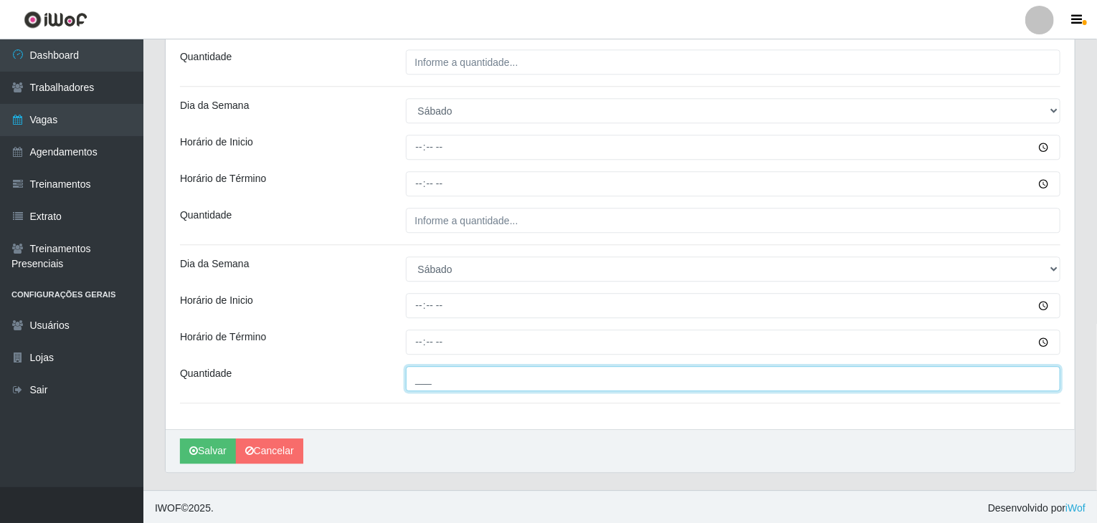
click at [515, 386] on input "___" at bounding box center [733, 378] width 655 height 25
type input "6__"
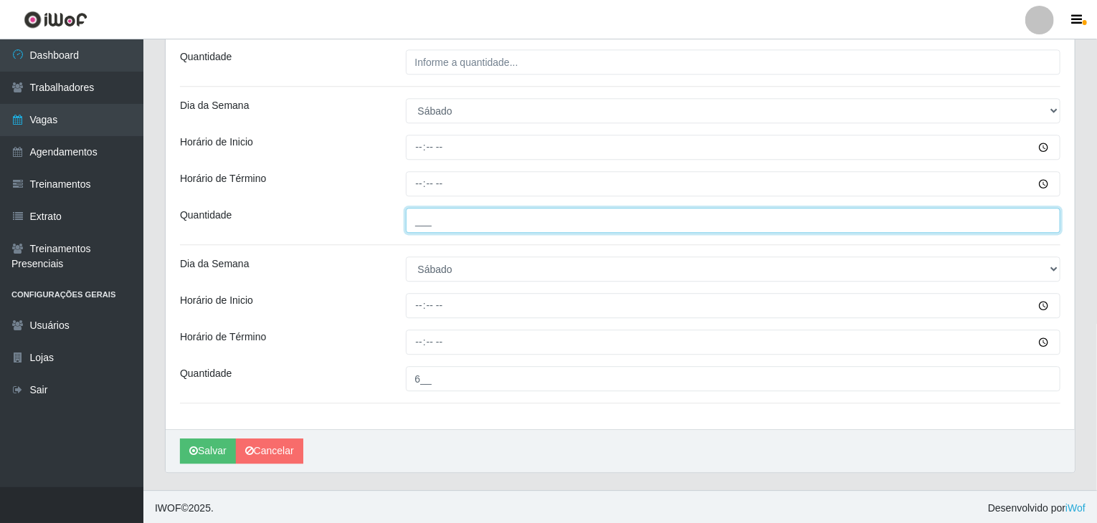
click at [469, 217] on input "___" at bounding box center [733, 220] width 655 height 25
click at [468, 216] on input "___" at bounding box center [733, 220] width 655 height 25
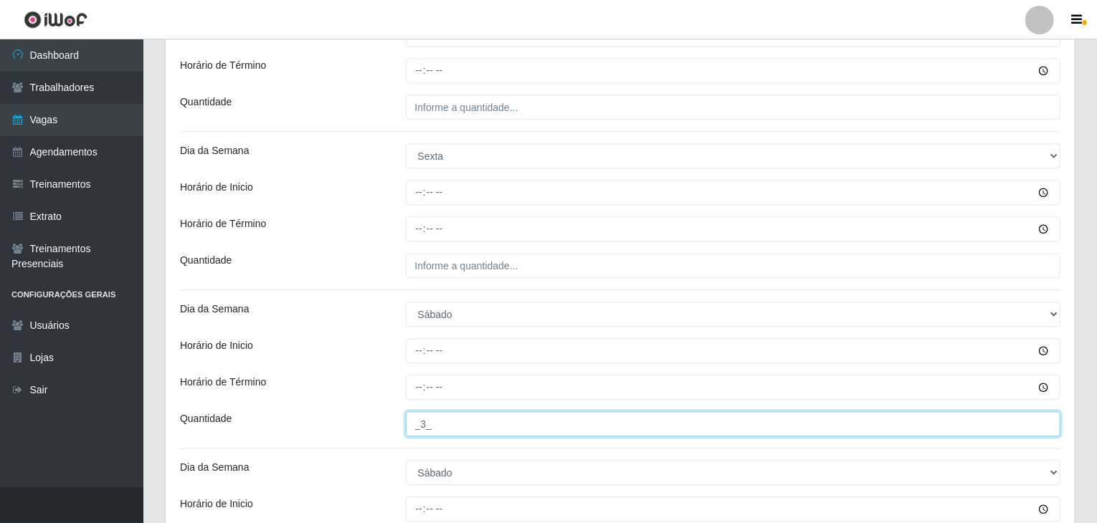
scroll to position [1648, 0]
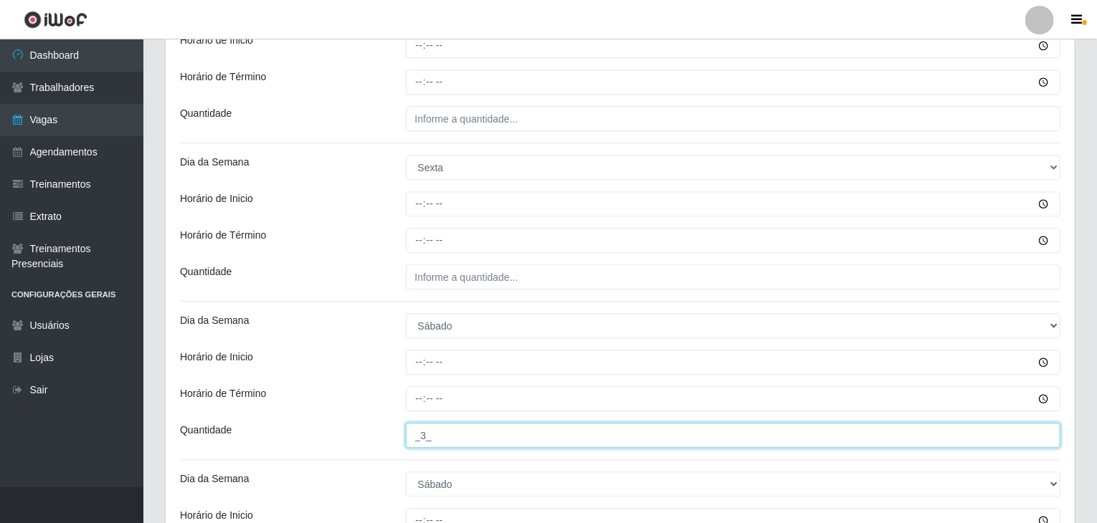
type input "_3_"
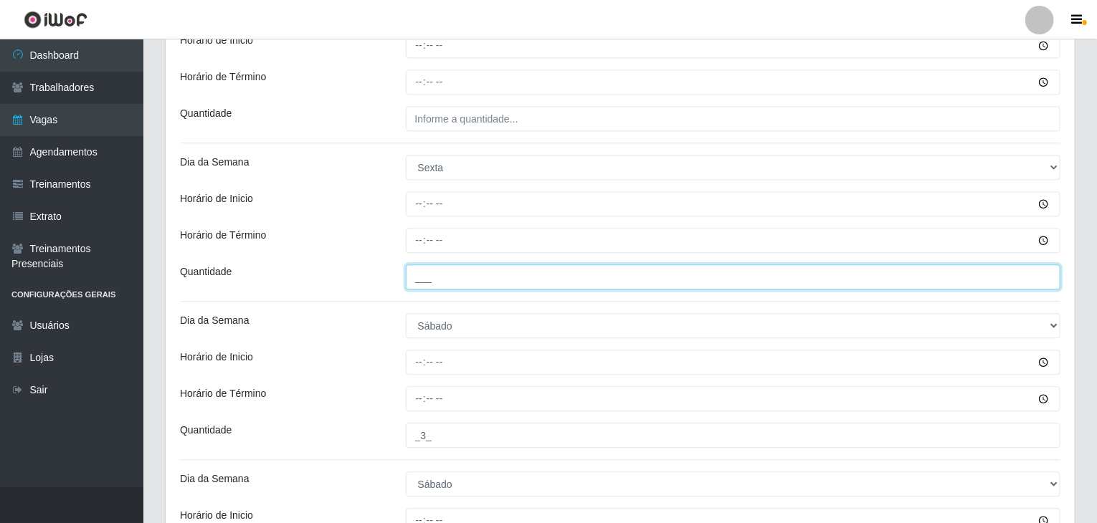
click at [513, 265] on input "___" at bounding box center [733, 277] width 655 height 25
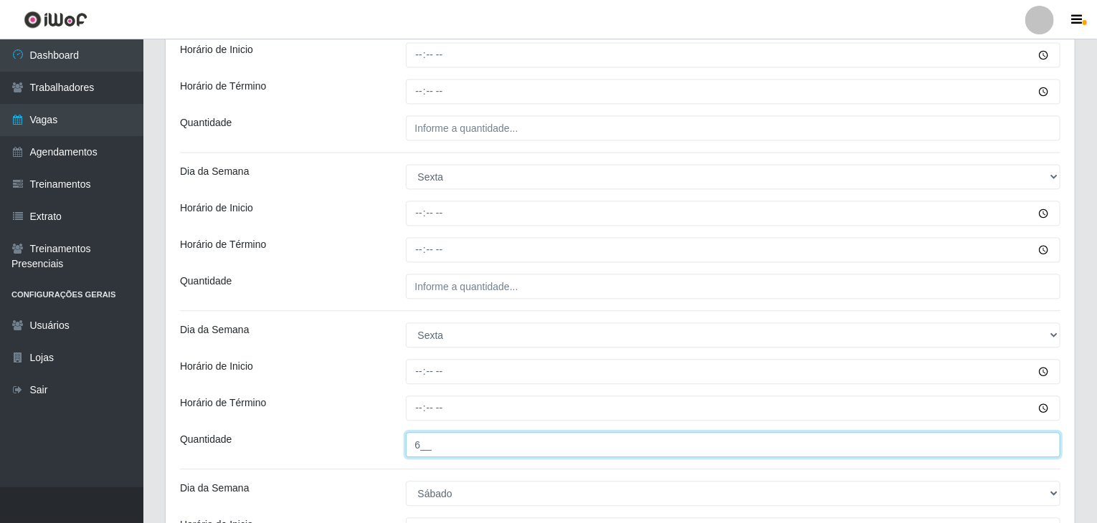
scroll to position [1433, 0]
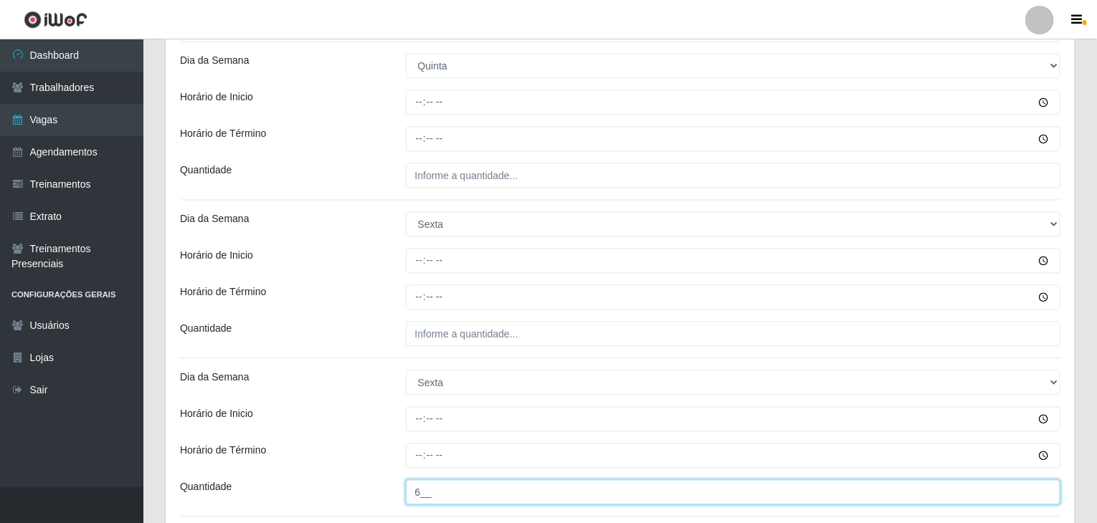
type input "6__"
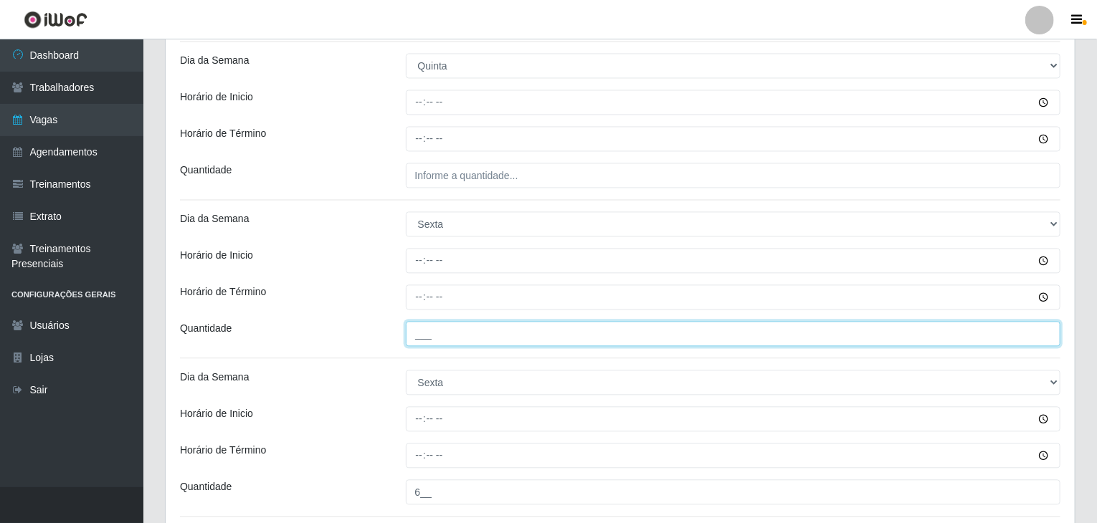
click at [469, 334] on input "___" at bounding box center [733, 333] width 655 height 25
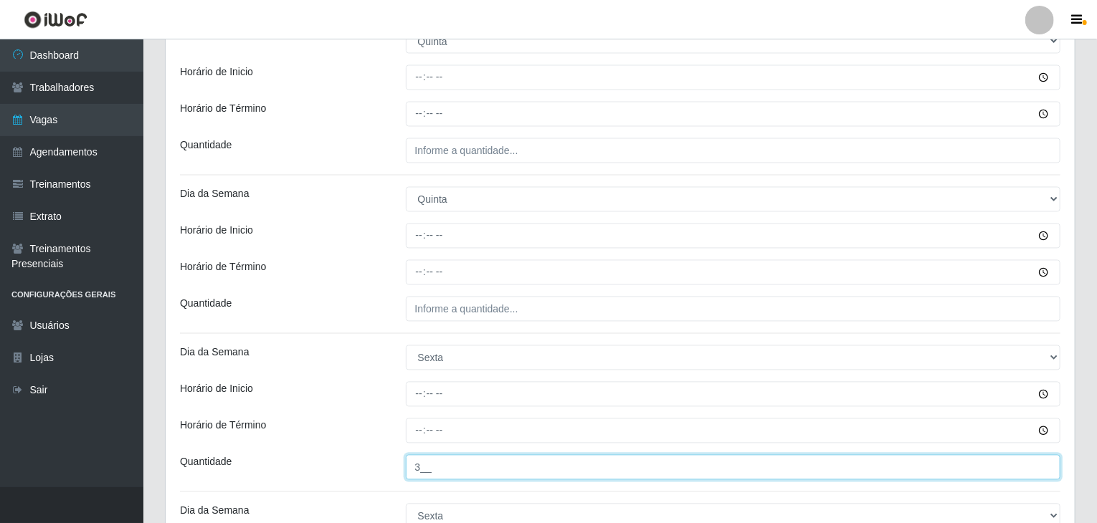
scroll to position [1289, 0]
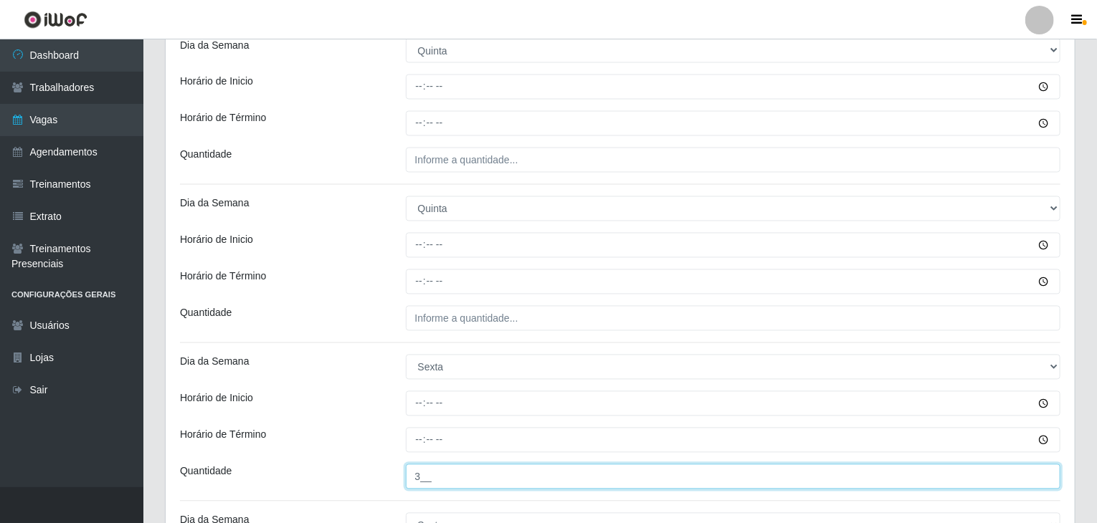
type input "3__"
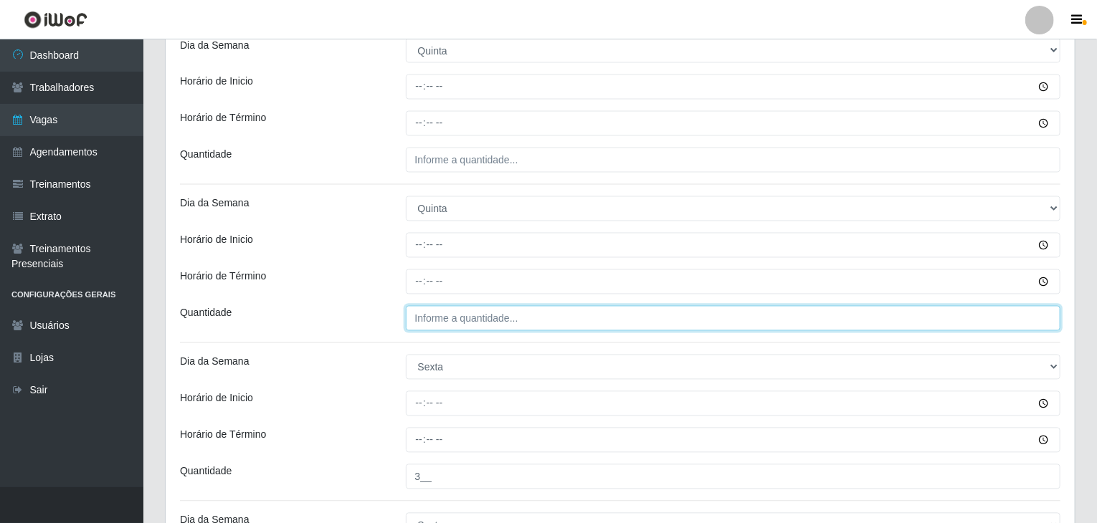
type input "___"
click at [499, 320] on input "___" at bounding box center [733, 318] width 655 height 25
type input "4__"
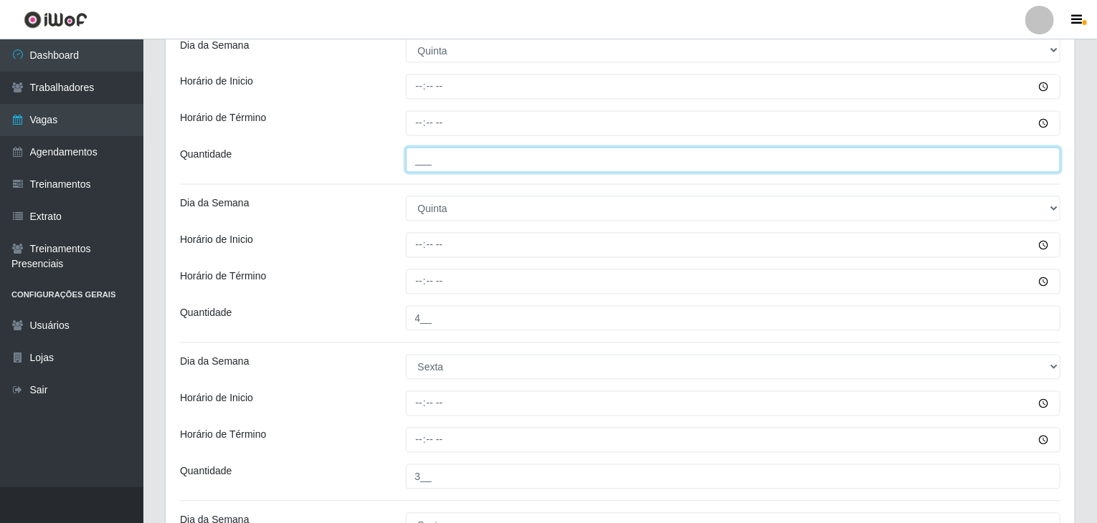
click at [535, 149] on input "___" at bounding box center [733, 160] width 655 height 25
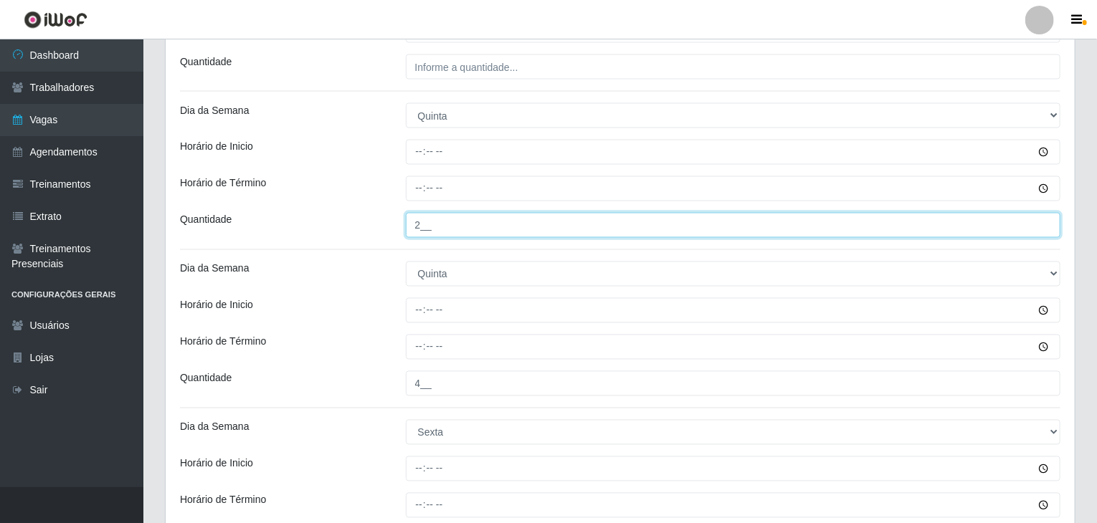
scroll to position [1074, 0]
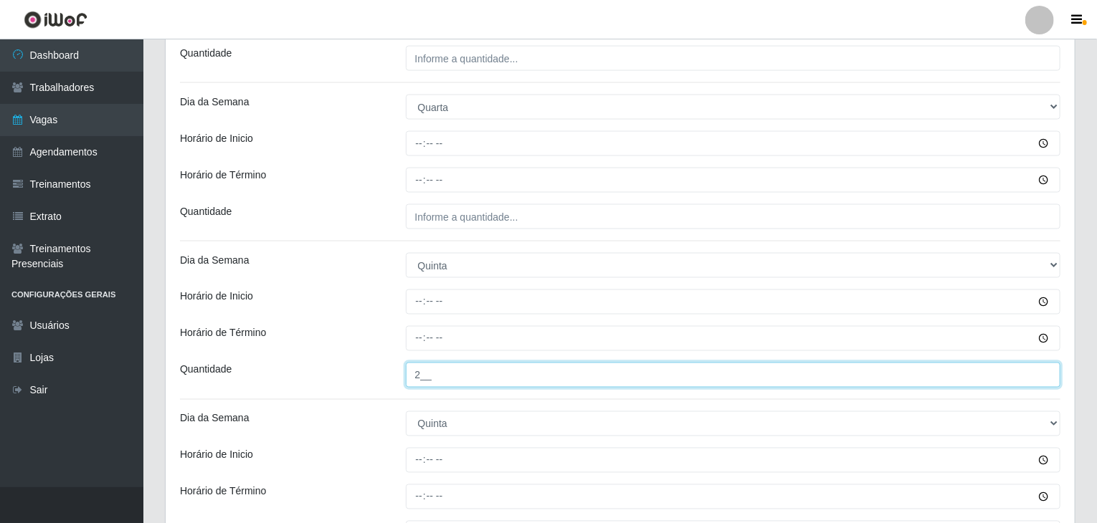
type input "2__"
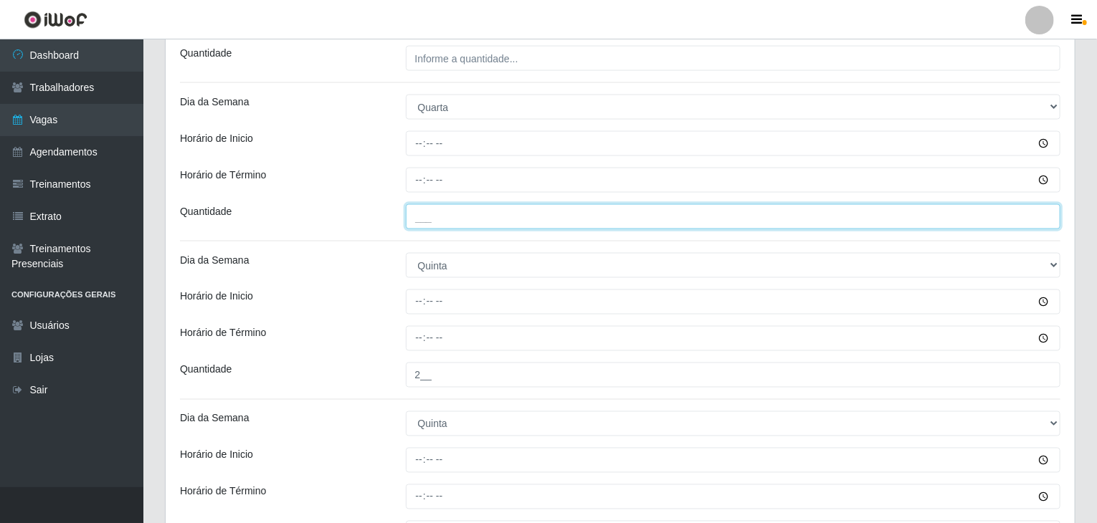
click at [499, 225] on input "___" at bounding box center [733, 216] width 655 height 25
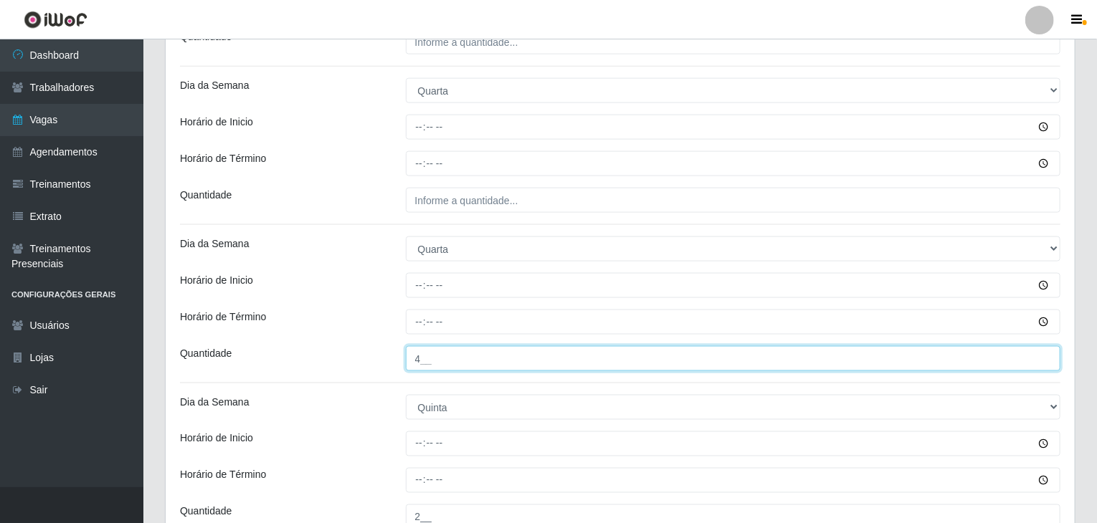
scroll to position [931, 0]
type input "4__"
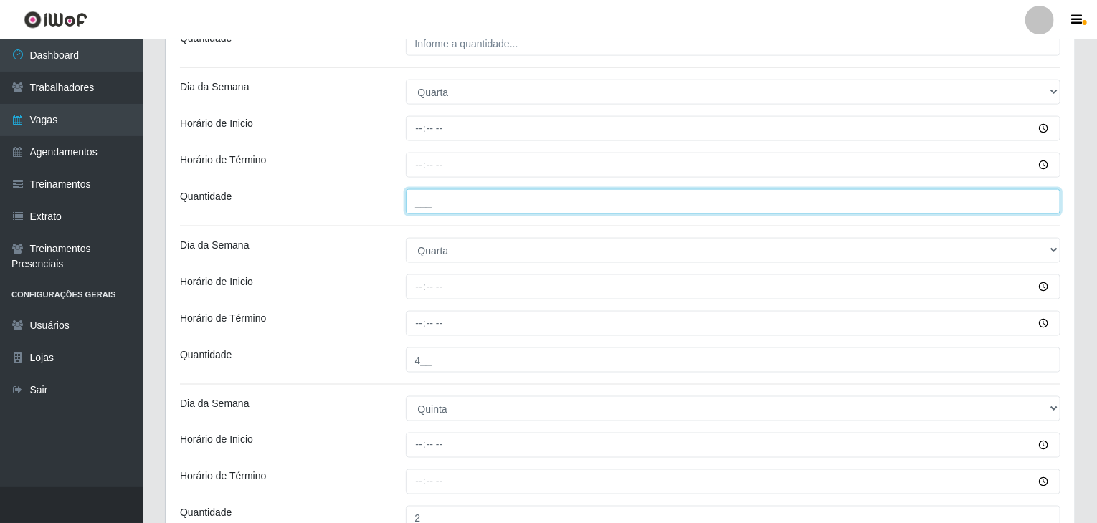
click at [489, 206] on input "___" at bounding box center [733, 201] width 655 height 25
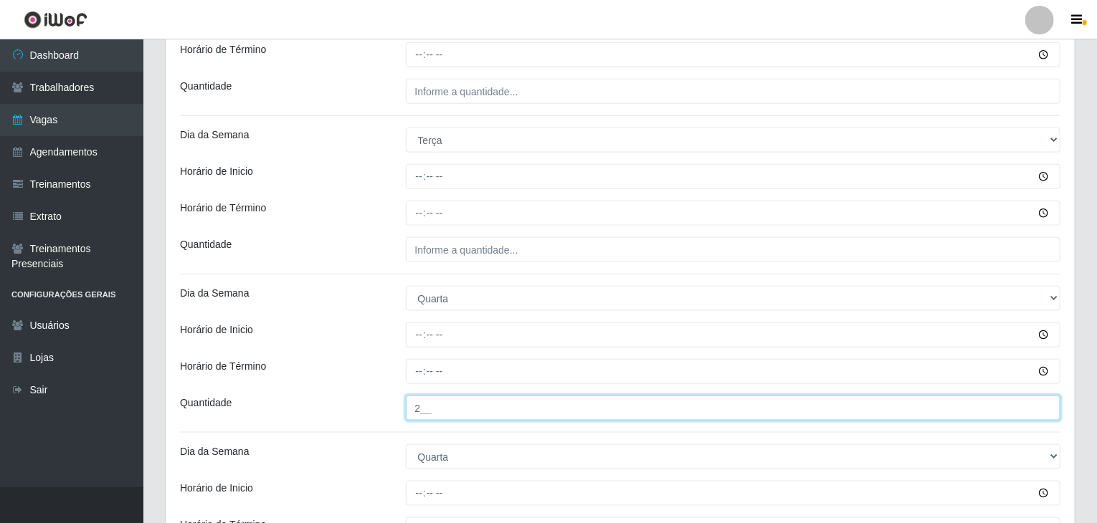
scroll to position [716, 0]
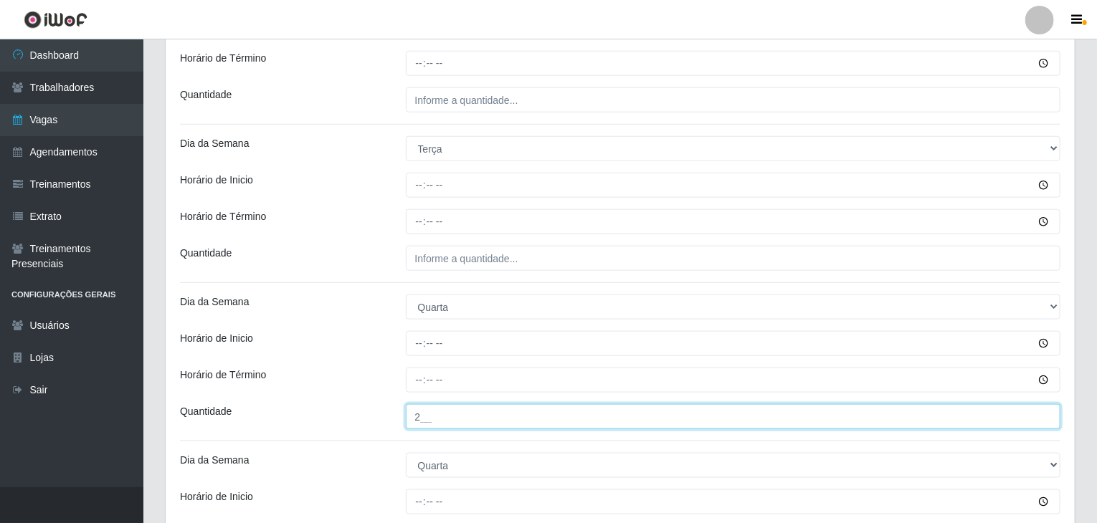
type input "2__"
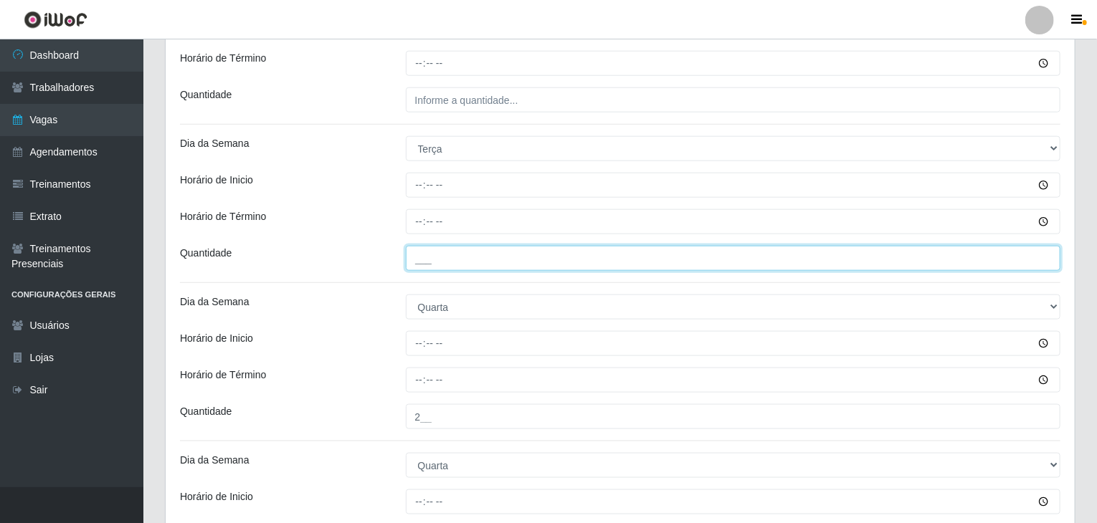
click at [496, 259] on input "___" at bounding box center [733, 258] width 655 height 25
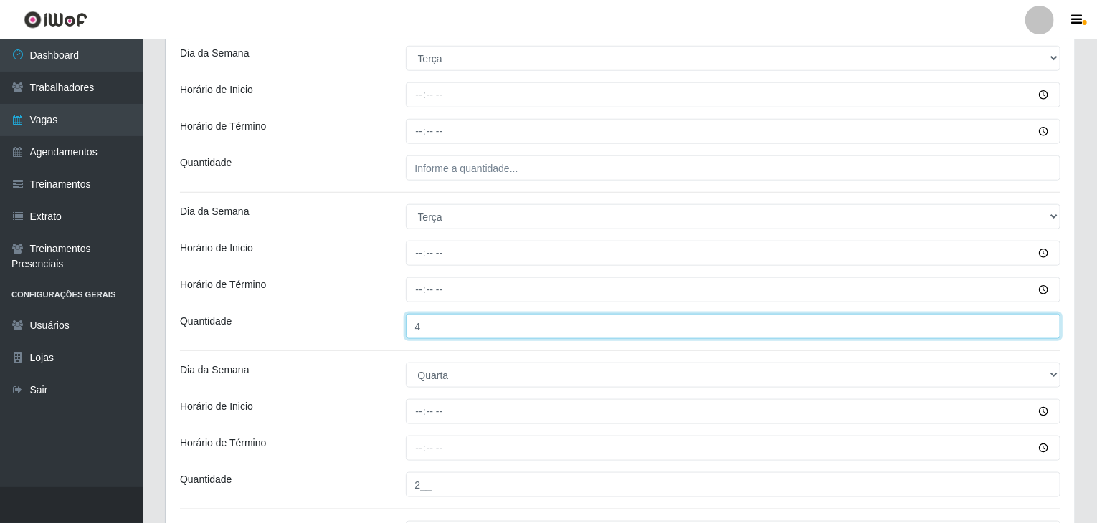
scroll to position [572, 0]
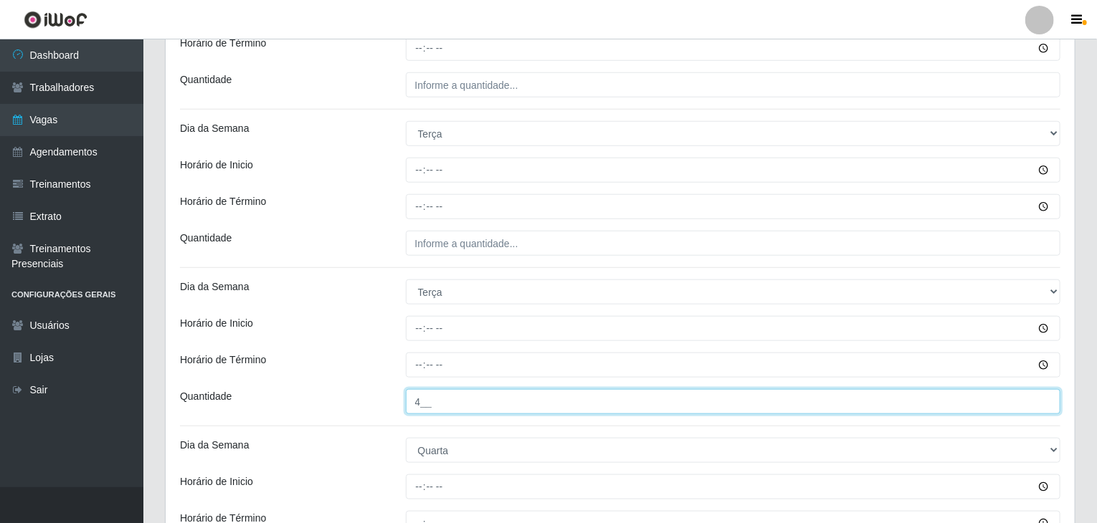
type input "4__"
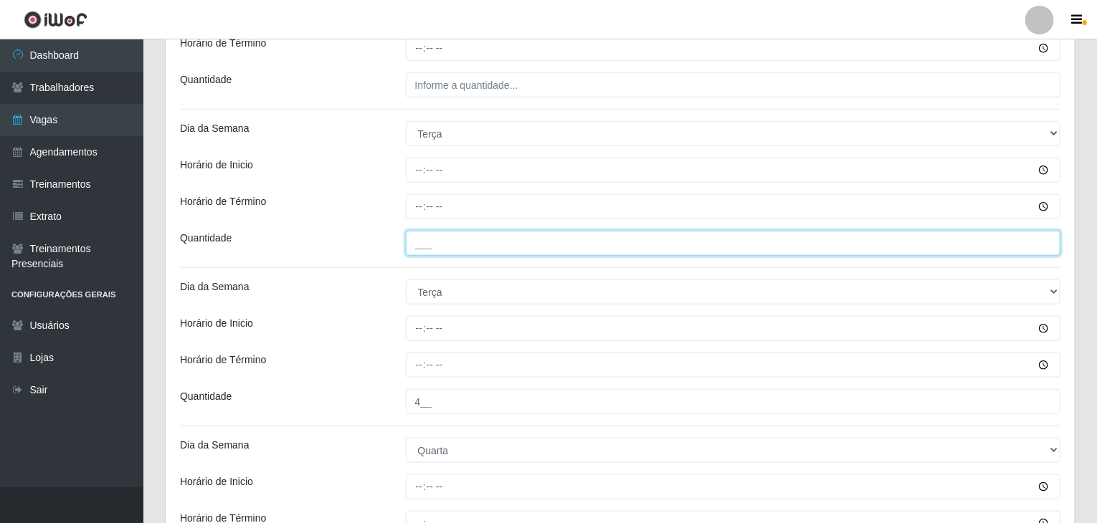
click at [495, 239] on input "___" at bounding box center [733, 243] width 655 height 25
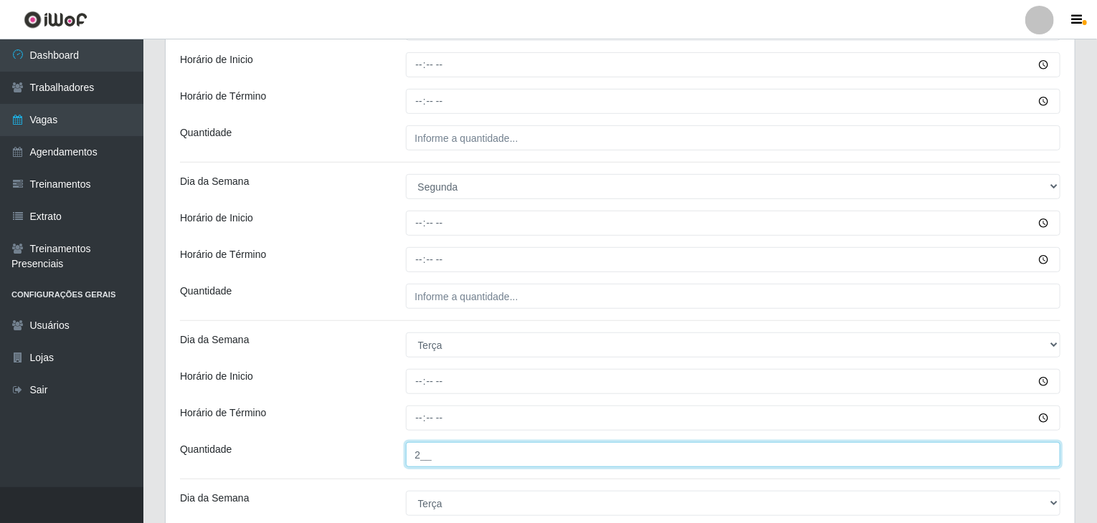
scroll to position [357, 0]
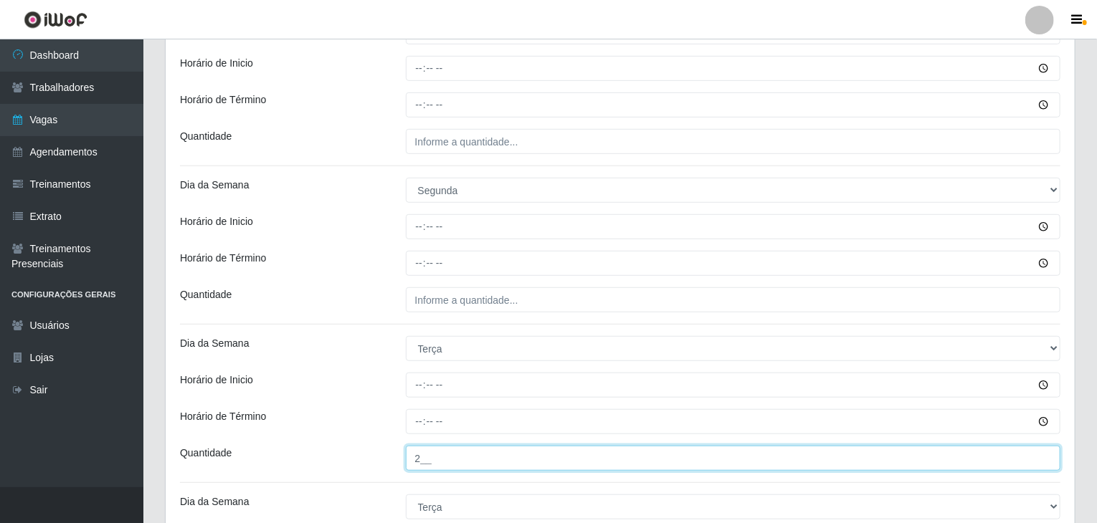
type input "2__"
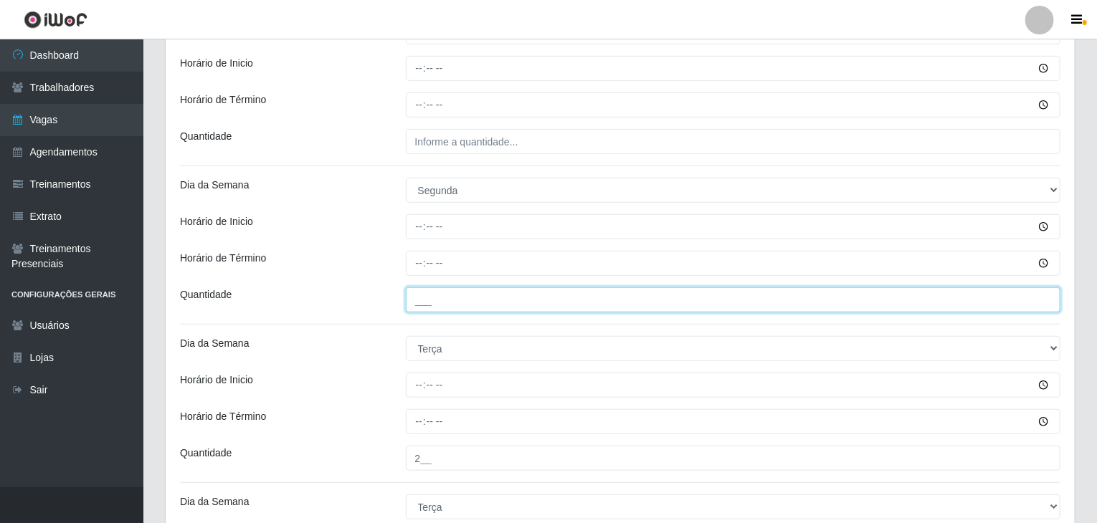
click at [485, 288] on input "___" at bounding box center [733, 300] width 655 height 25
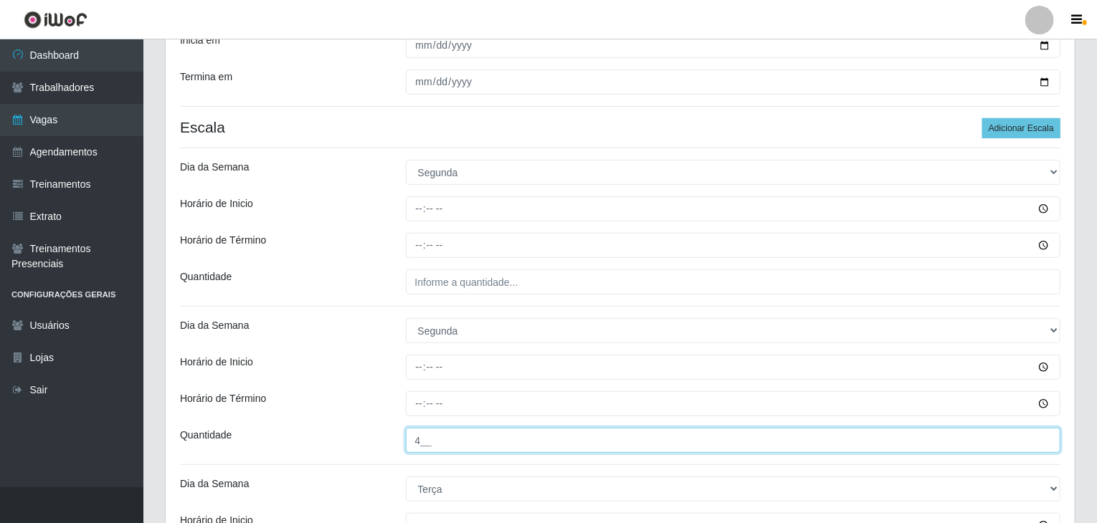
scroll to position [214, 0]
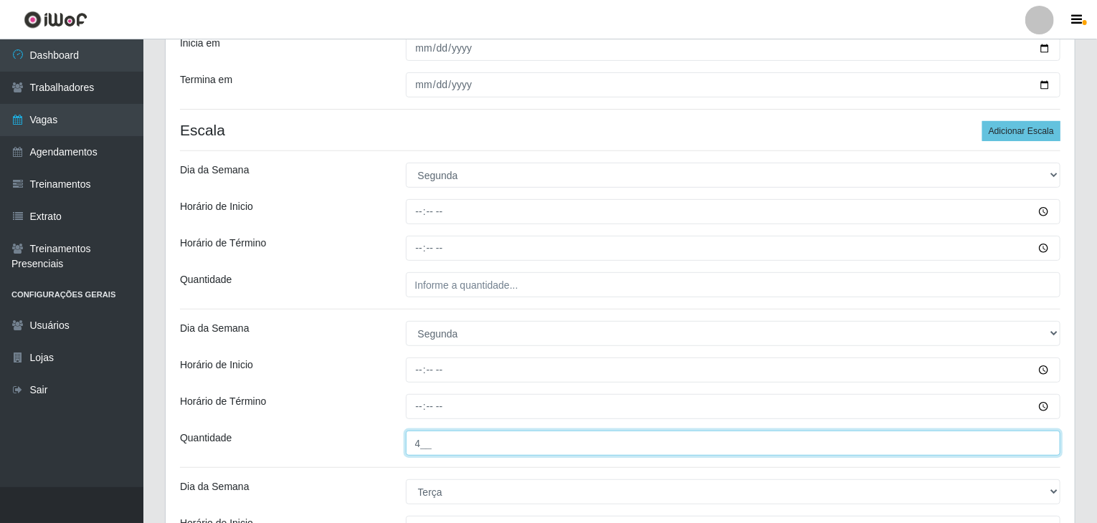
type input "4__"
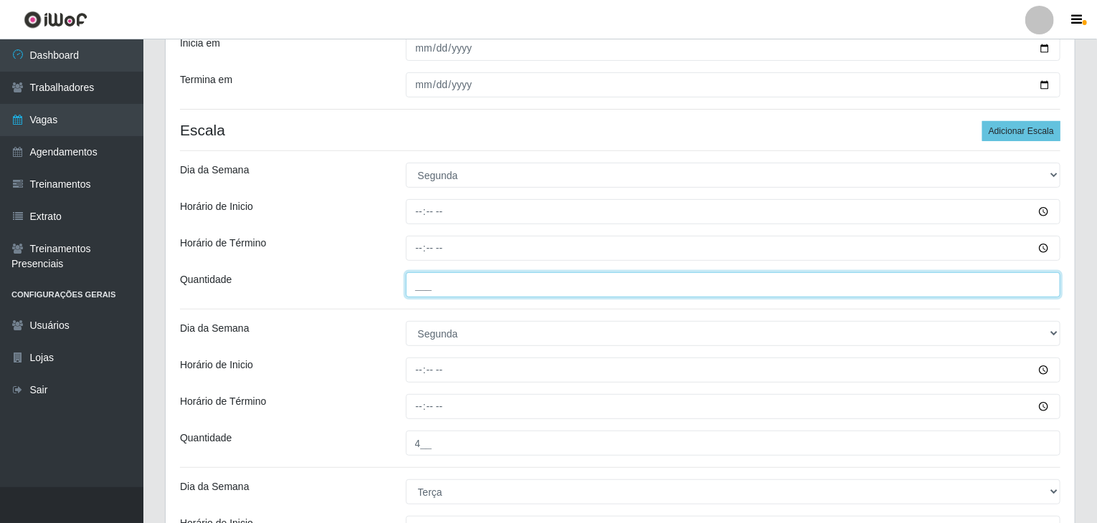
click at [490, 275] on input "___" at bounding box center [733, 284] width 655 height 25
type input "2__"
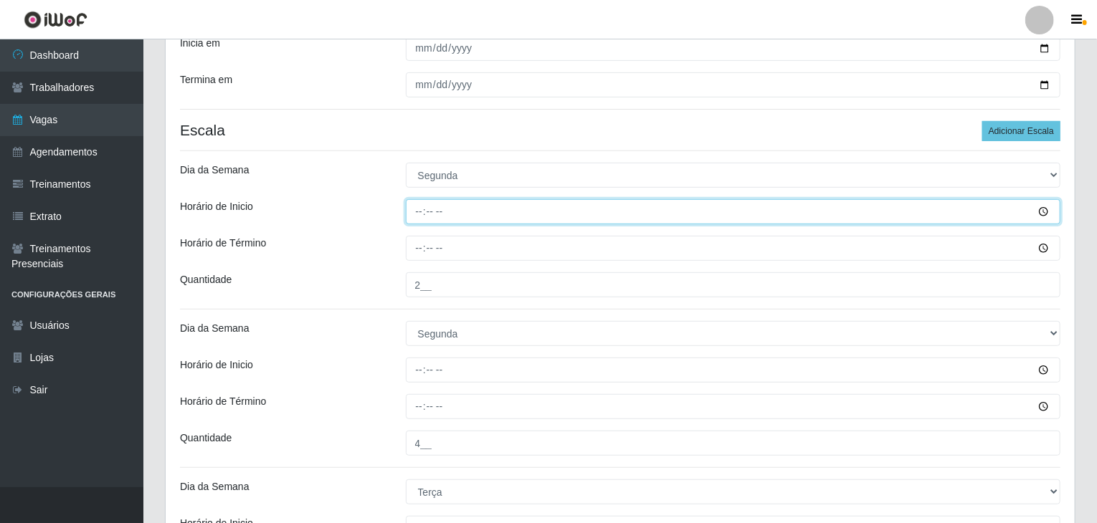
click at [417, 209] on input "Horário de Inicio" at bounding box center [733, 211] width 655 height 25
type input "09:00"
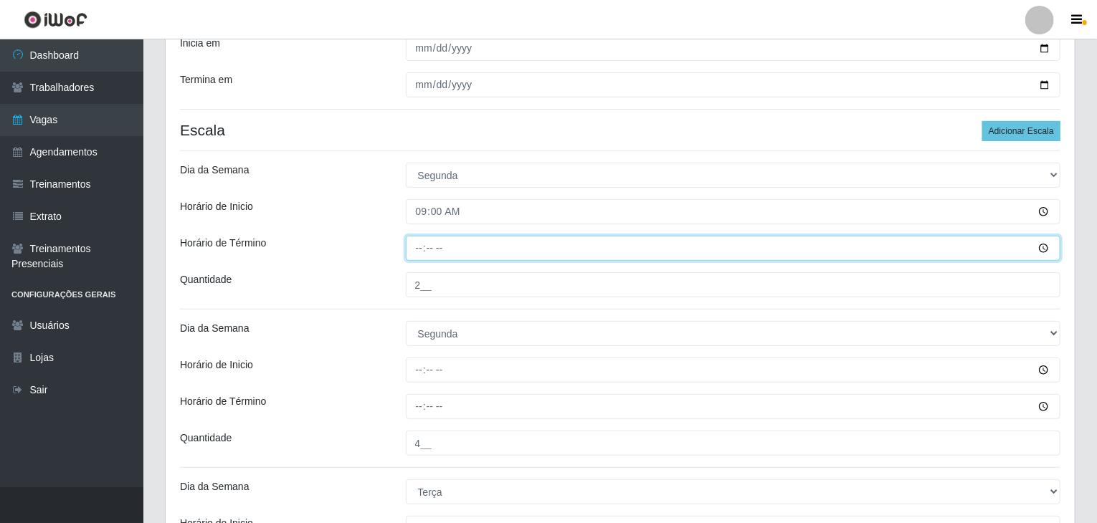
click at [417, 246] on input "Horário de Término" at bounding box center [733, 248] width 655 height 25
type input "15:00"
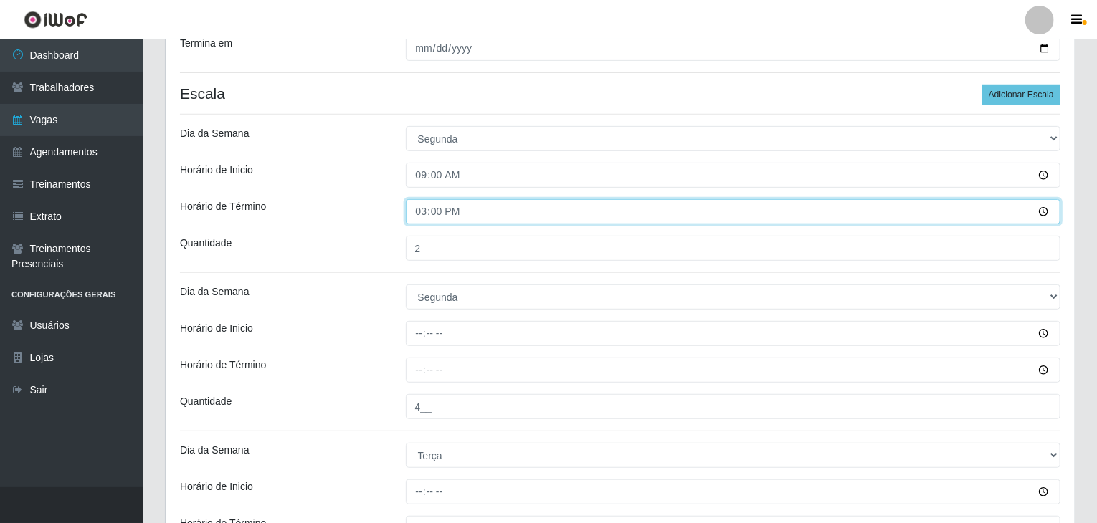
scroll to position [285, 0]
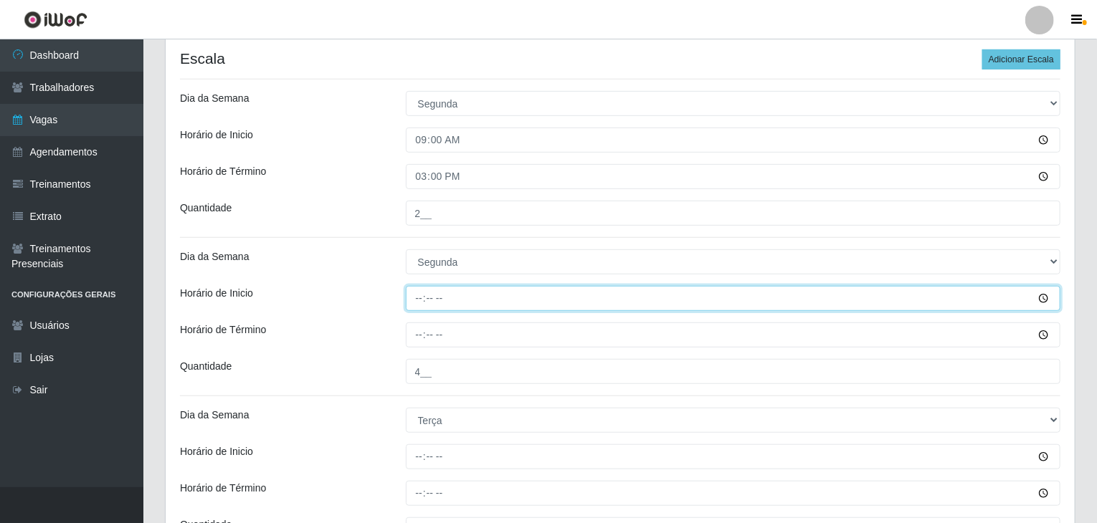
click at [413, 296] on input "Horário de Inicio" at bounding box center [733, 298] width 655 height 25
type input "16:00"
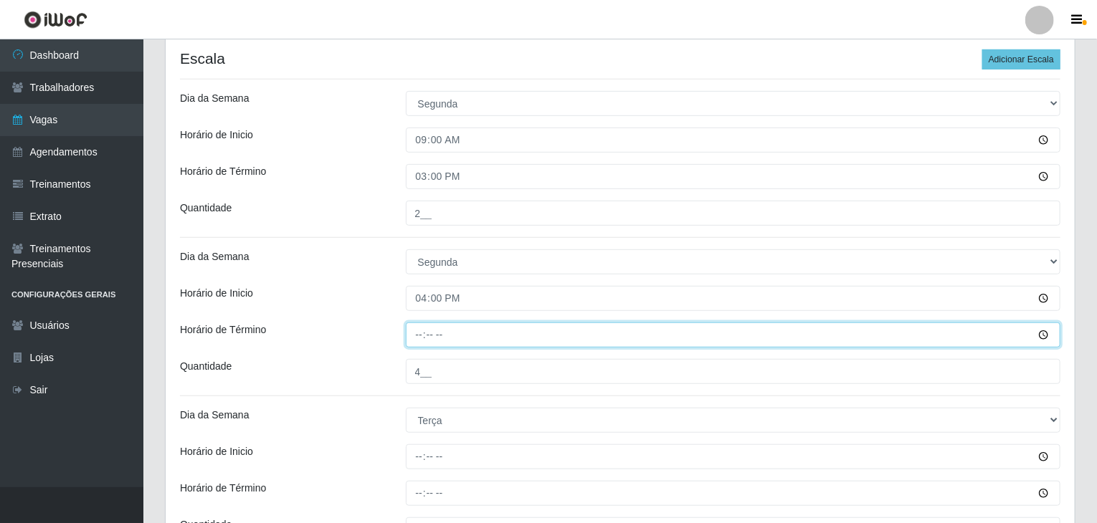
click at [416, 336] on input "Horário de Término" at bounding box center [733, 335] width 655 height 25
type input "22:00"
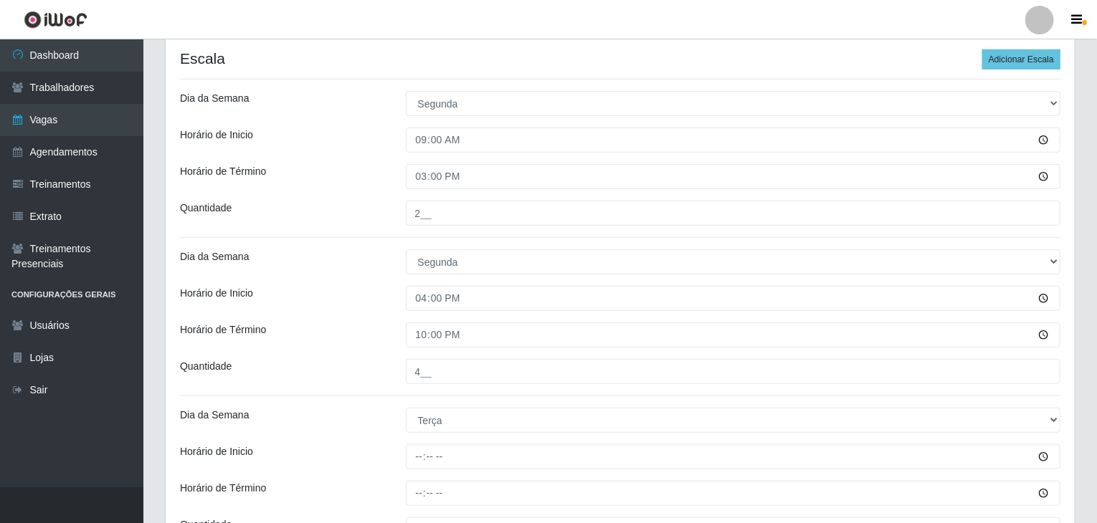
click at [329, 269] on div "Dia da Semana" at bounding box center [282, 262] width 226 height 25
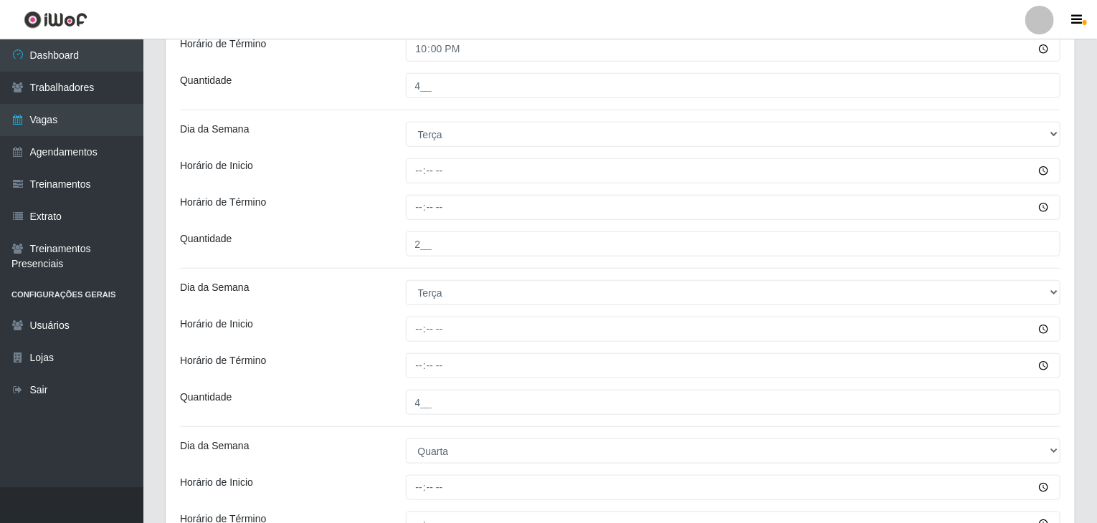
scroll to position [572, 0]
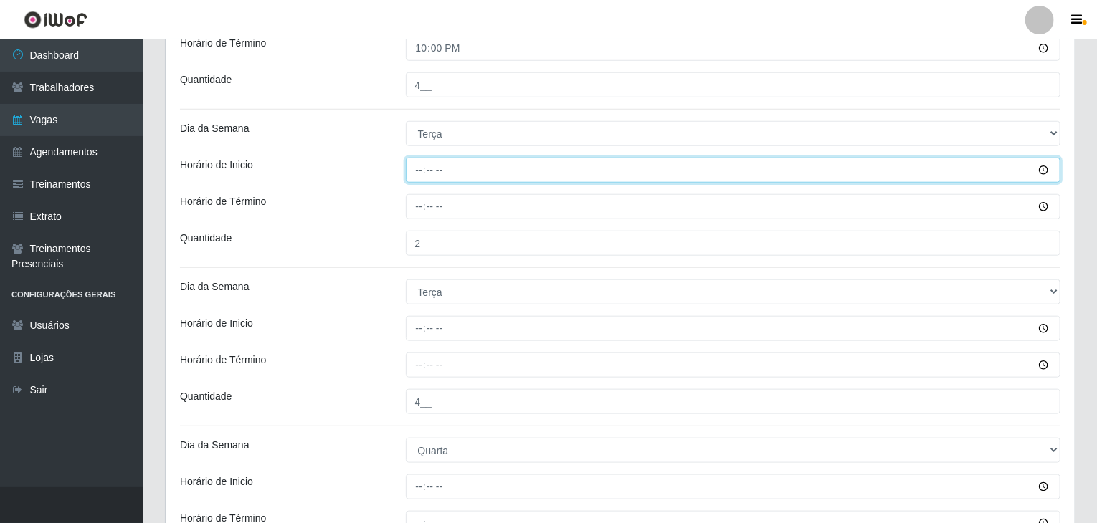
click at [415, 176] on input "Horário de Inicio" at bounding box center [733, 170] width 655 height 25
type input "09:00"
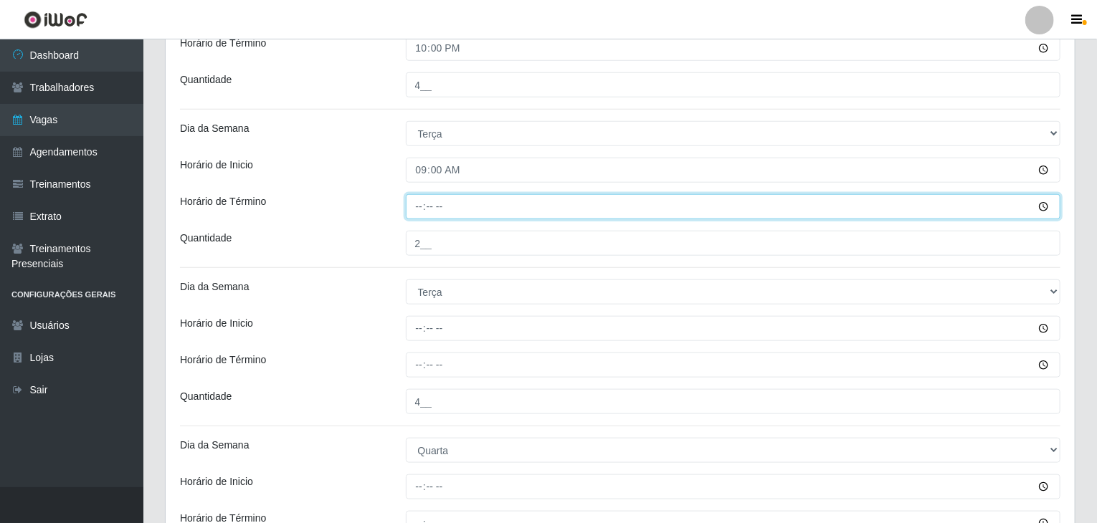
click at [422, 212] on input "Horário de Término" at bounding box center [733, 206] width 655 height 25
type input "15:00"
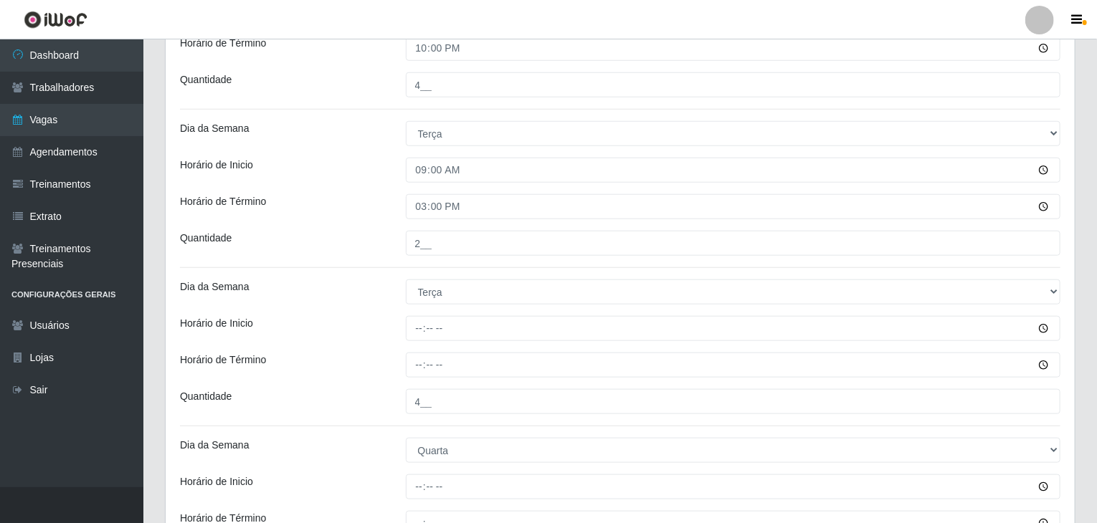
click at [361, 210] on div "Horário de Término" at bounding box center [282, 206] width 226 height 25
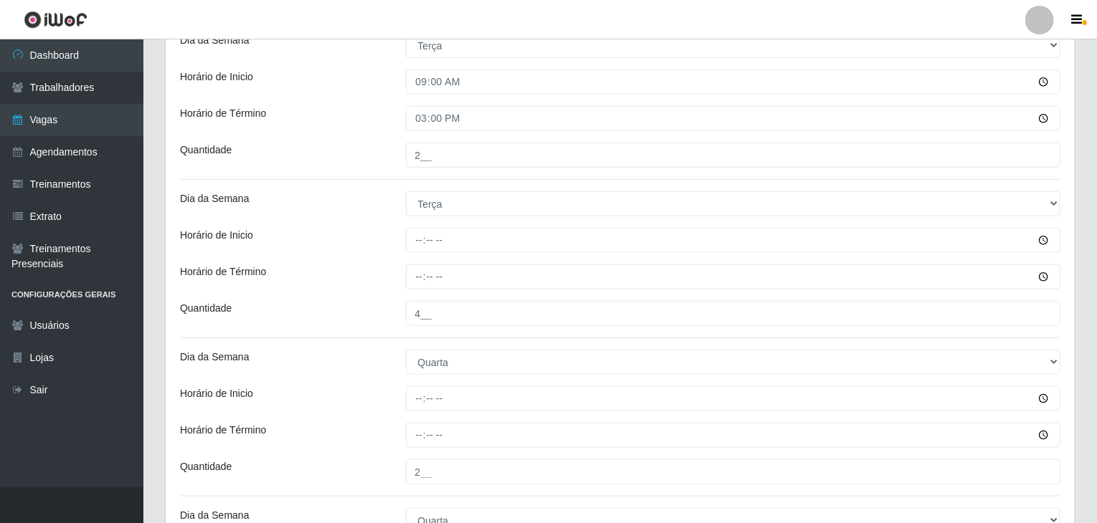
scroll to position [716, 0]
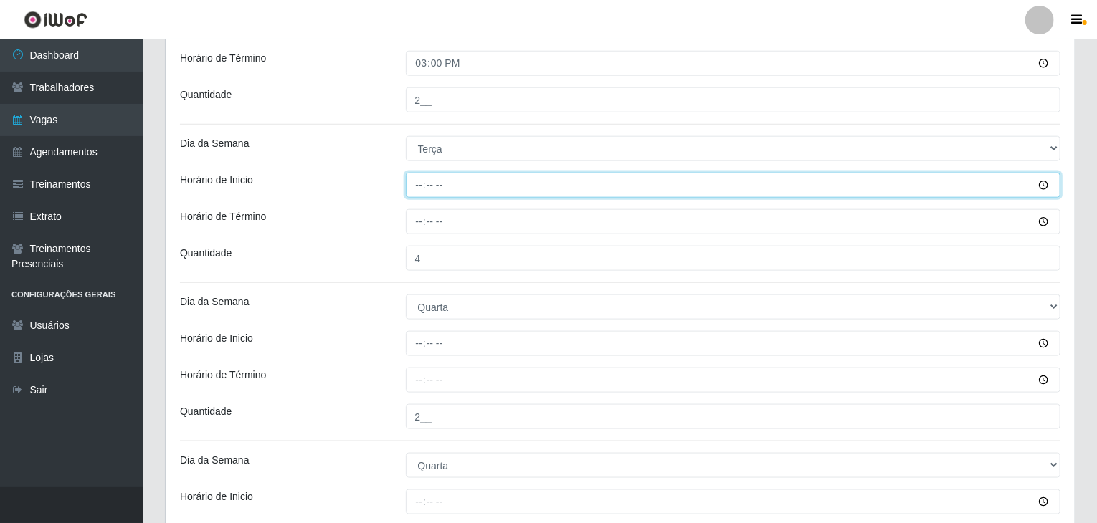
click at [420, 183] on input "Horário de Inicio" at bounding box center [733, 185] width 655 height 25
type input "16:00"
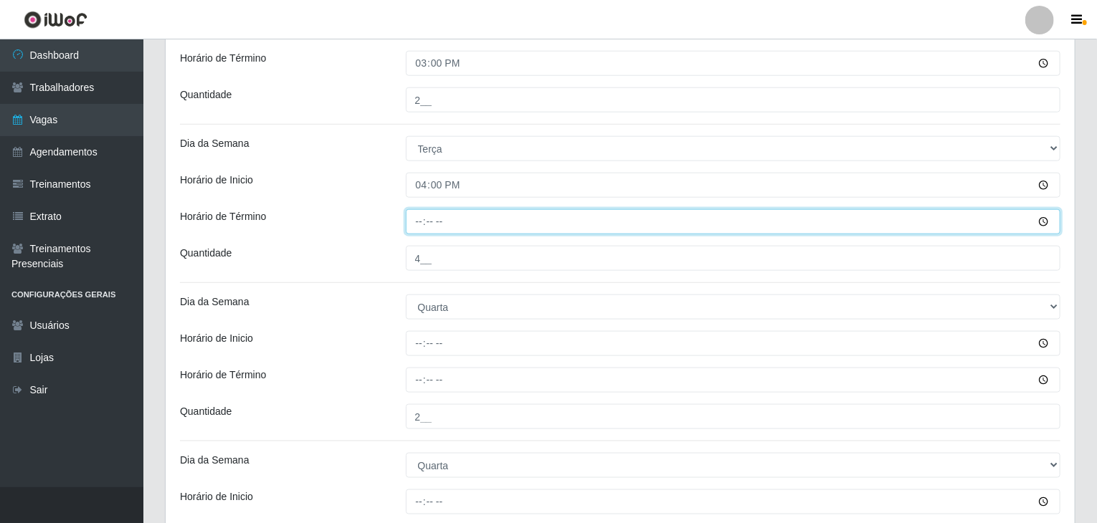
click at [419, 219] on input "Horário de Término" at bounding box center [733, 221] width 655 height 25
type input "22:00"
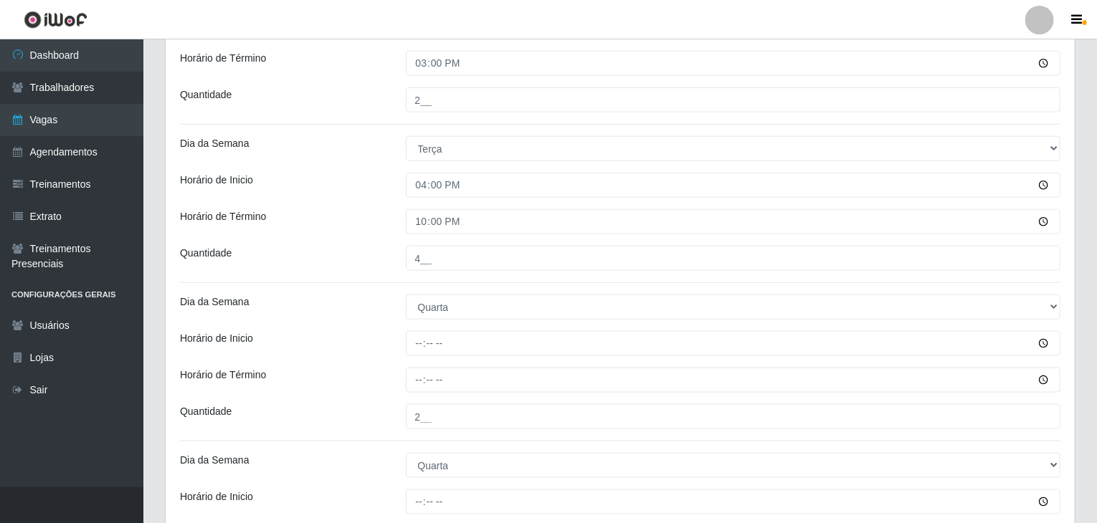
click at [346, 216] on div "Horário de Término" at bounding box center [282, 221] width 226 height 25
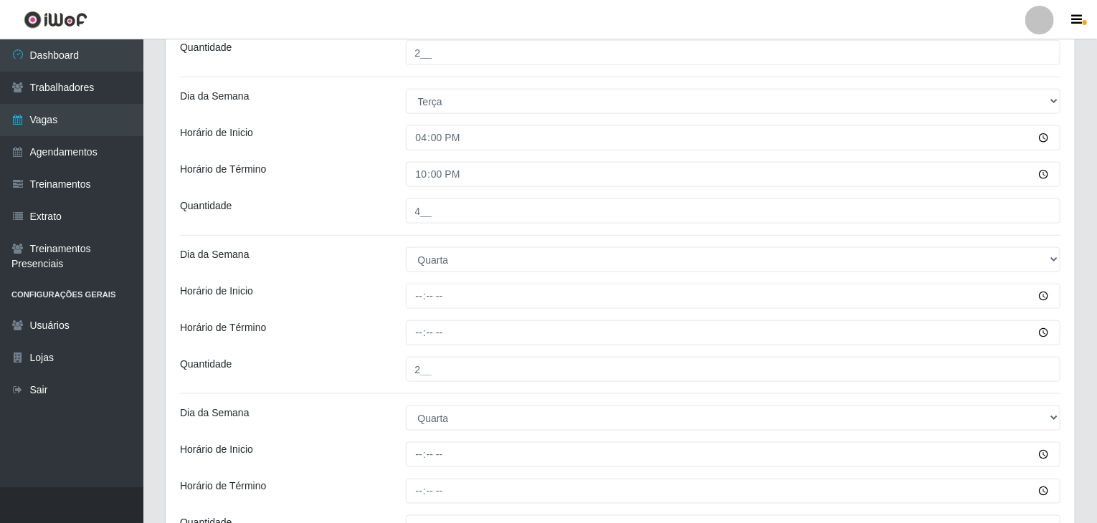
scroll to position [787, 0]
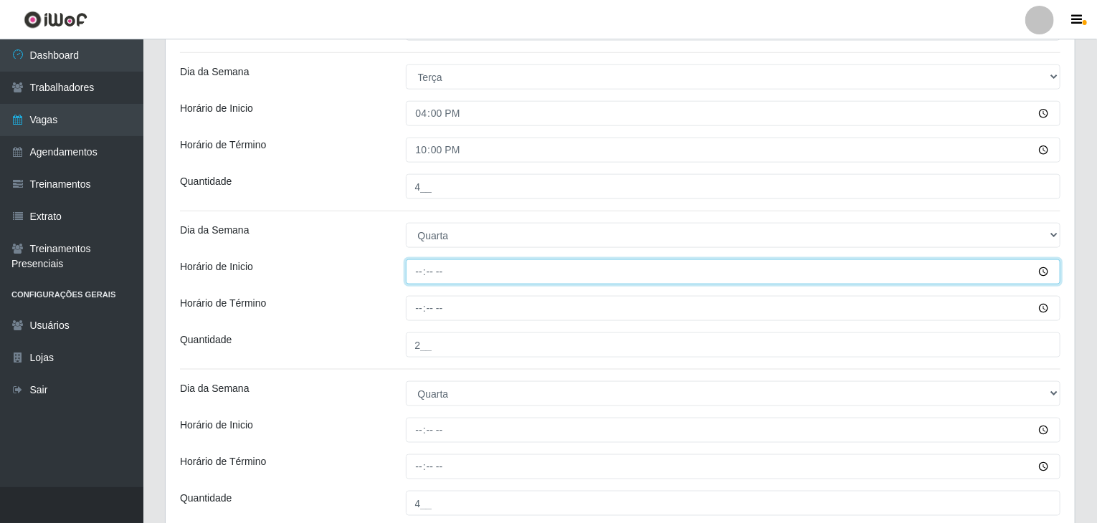
click at [418, 266] on input "Horário de Inicio" at bounding box center [733, 272] width 655 height 25
type input "09:00"
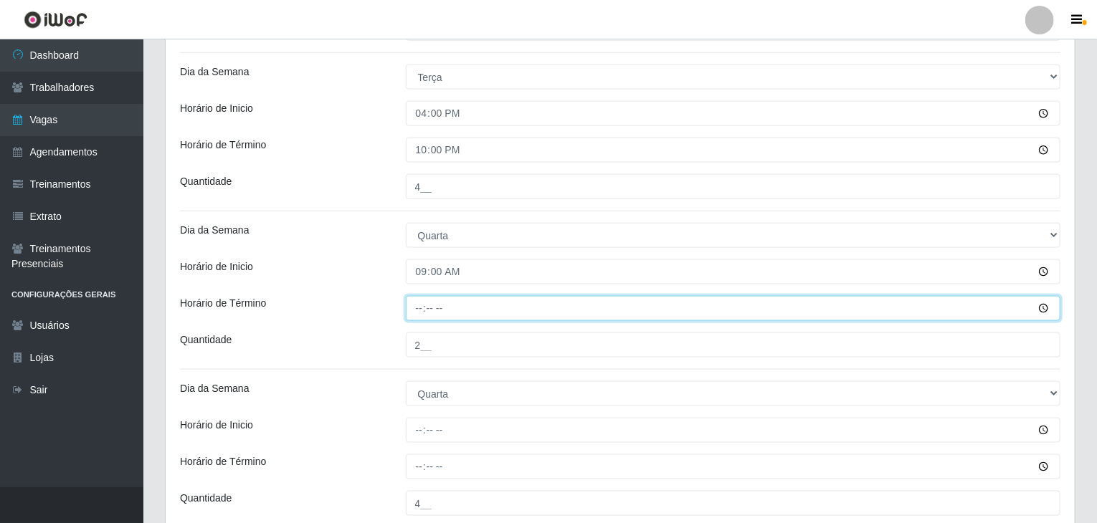
click at [421, 300] on input "Horário de Término" at bounding box center [733, 308] width 655 height 25
type input "15:00"
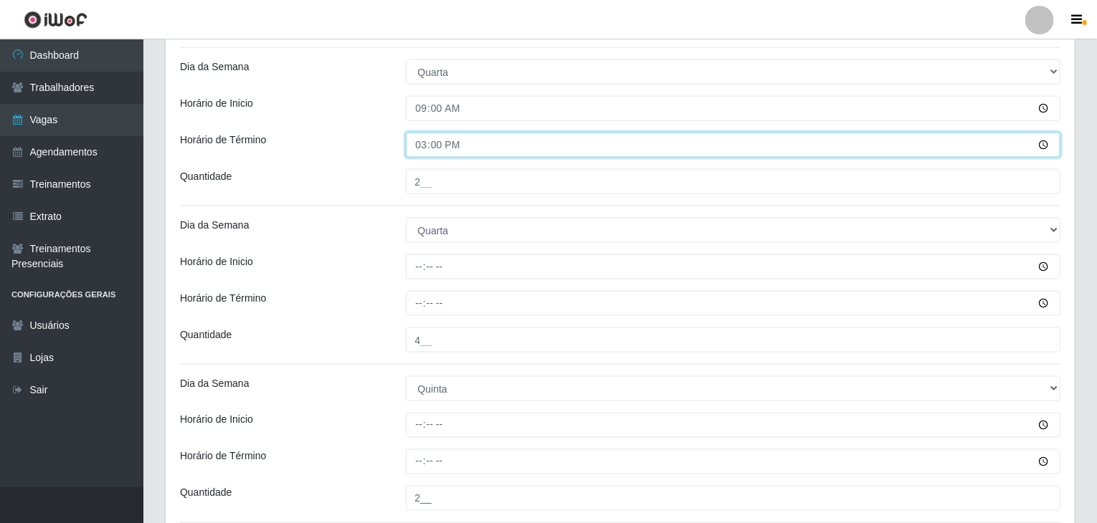
scroll to position [1002, 0]
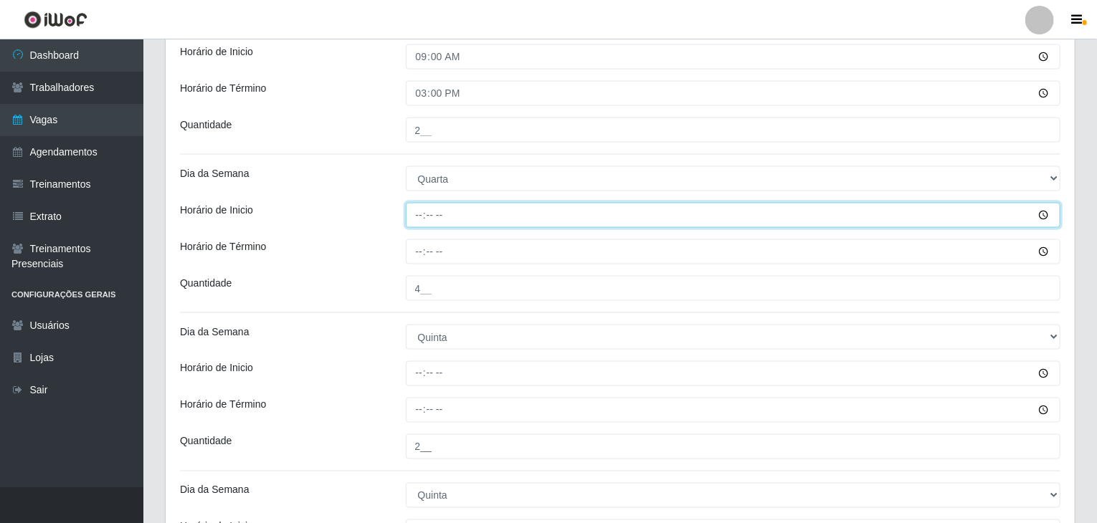
click at [410, 220] on input "Horário de Inicio" at bounding box center [733, 215] width 655 height 25
type input "16:00"
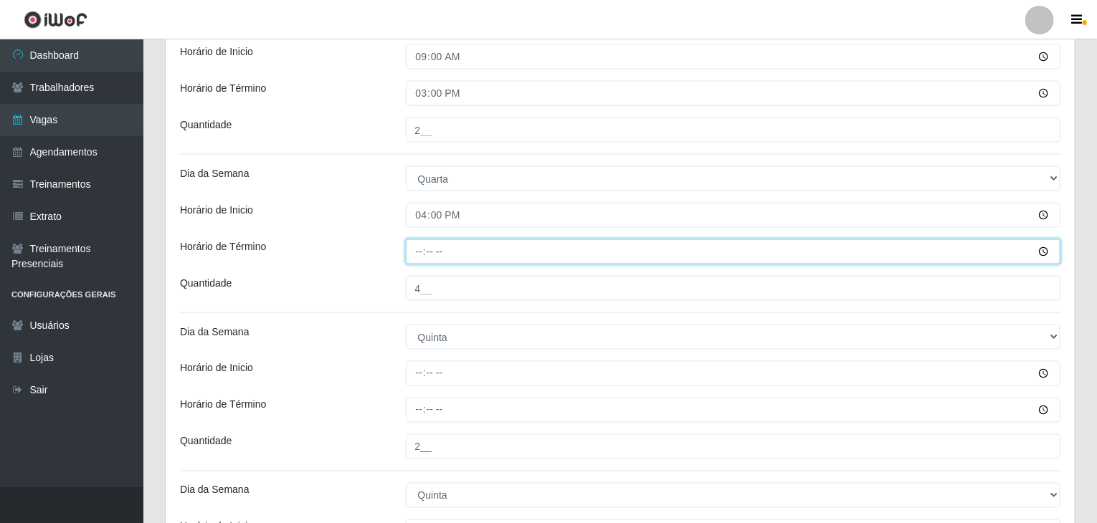
click at [419, 247] on input "Horário de Término" at bounding box center [733, 251] width 655 height 25
type input "22:00"
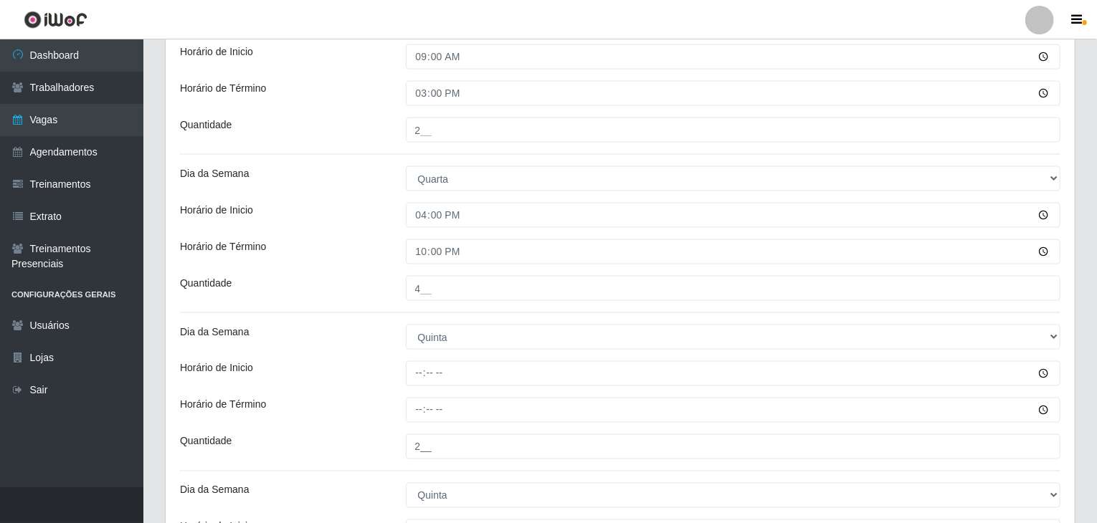
click at [366, 226] on div "Horário de Inicio" at bounding box center [282, 215] width 226 height 25
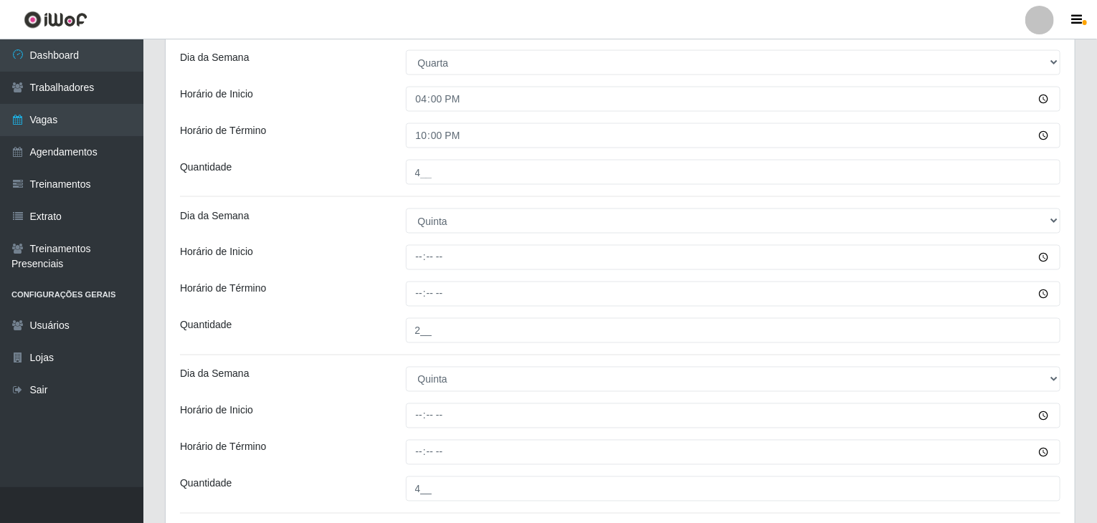
scroll to position [1217, 0]
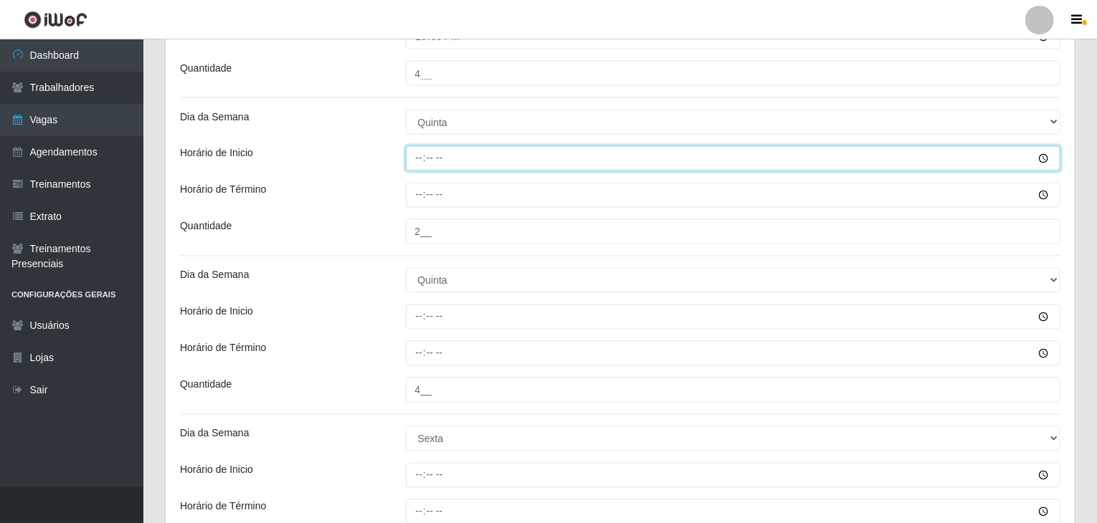
click at [419, 154] on input "Horário de Inicio" at bounding box center [733, 158] width 655 height 25
type input "09:00"
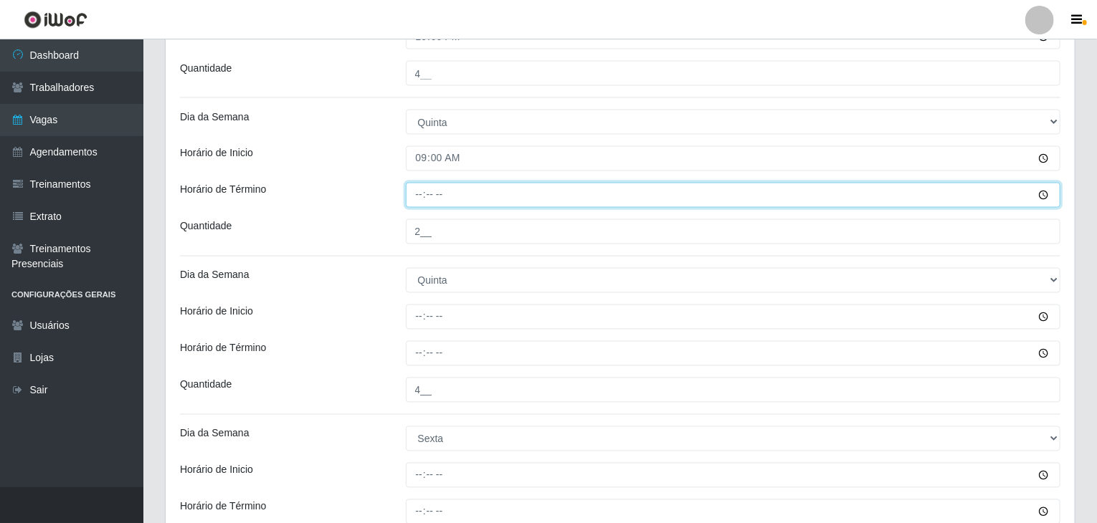
click at [419, 193] on input "Horário de Término" at bounding box center [733, 195] width 655 height 25
type input "15:00"
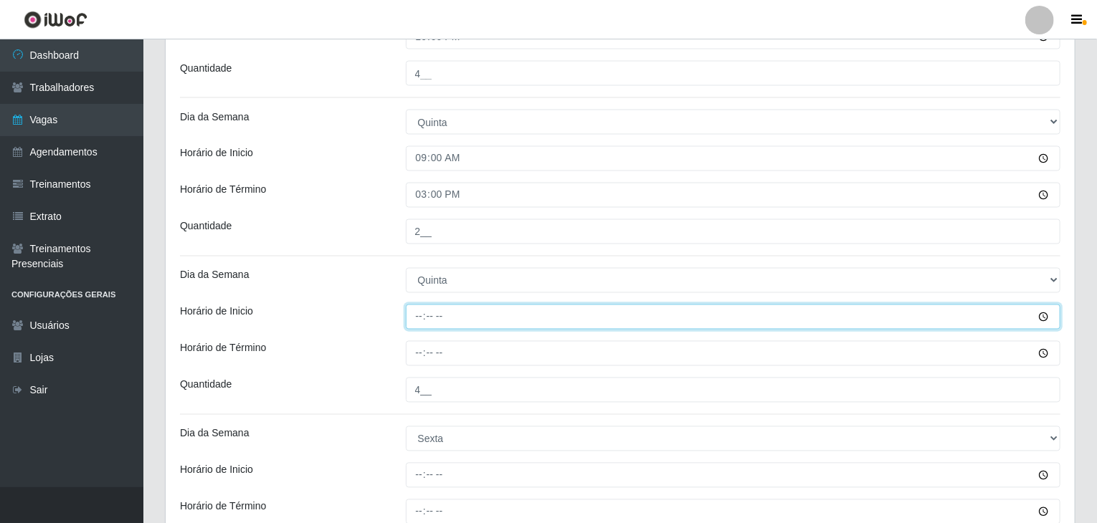
click at [419, 314] on input "Horário de Inicio" at bounding box center [733, 317] width 655 height 25
type input "16:00"
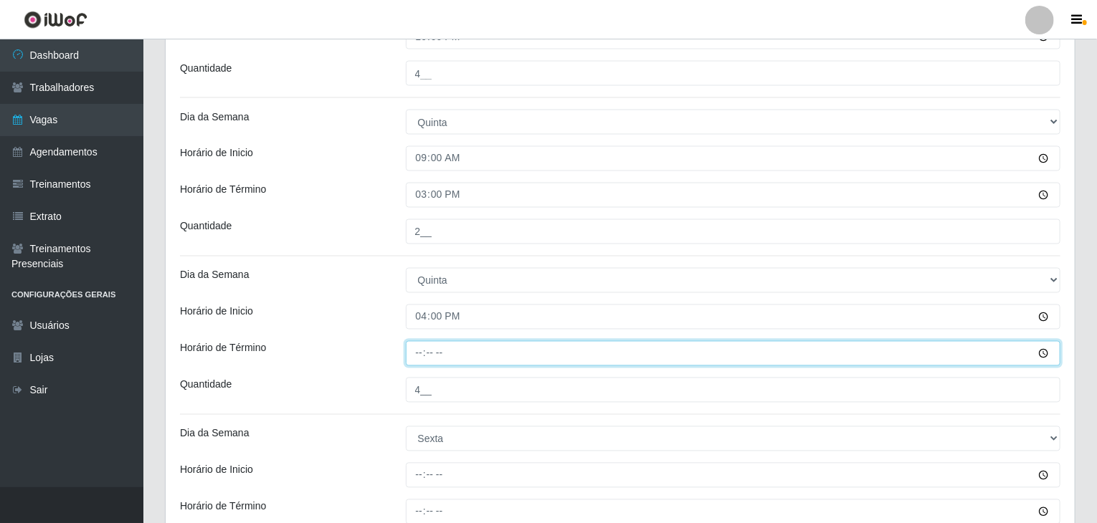
click at [417, 346] on input "Horário de Término" at bounding box center [733, 353] width 655 height 25
type input "22:00"
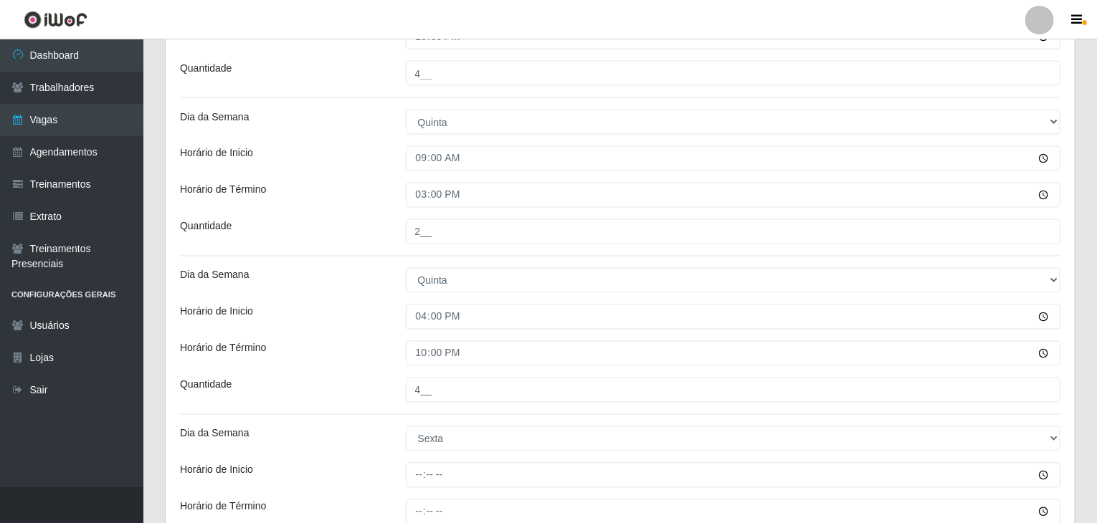
click at [380, 313] on div "Horário de Inicio" at bounding box center [282, 317] width 226 height 25
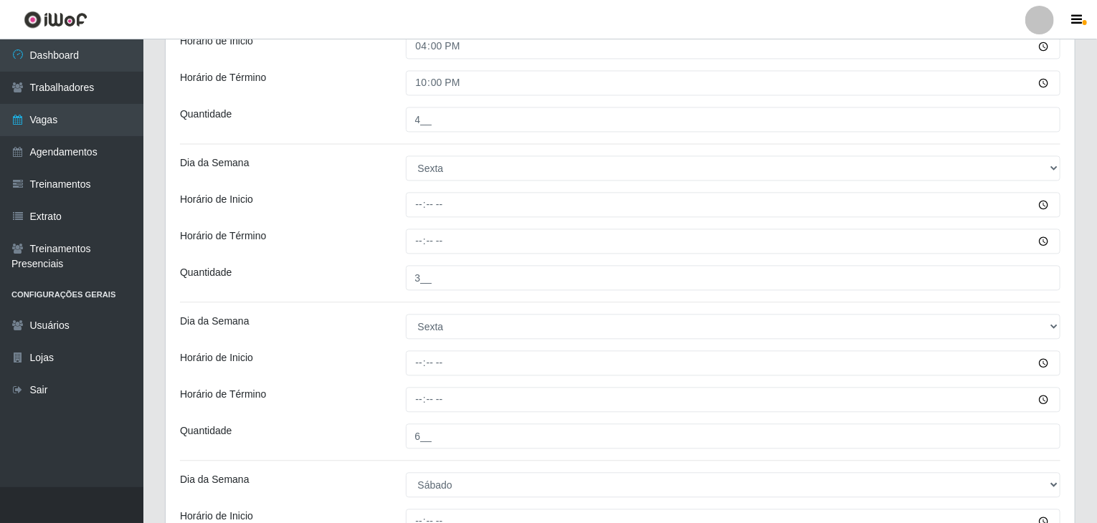
scroll to position [1504, 0]
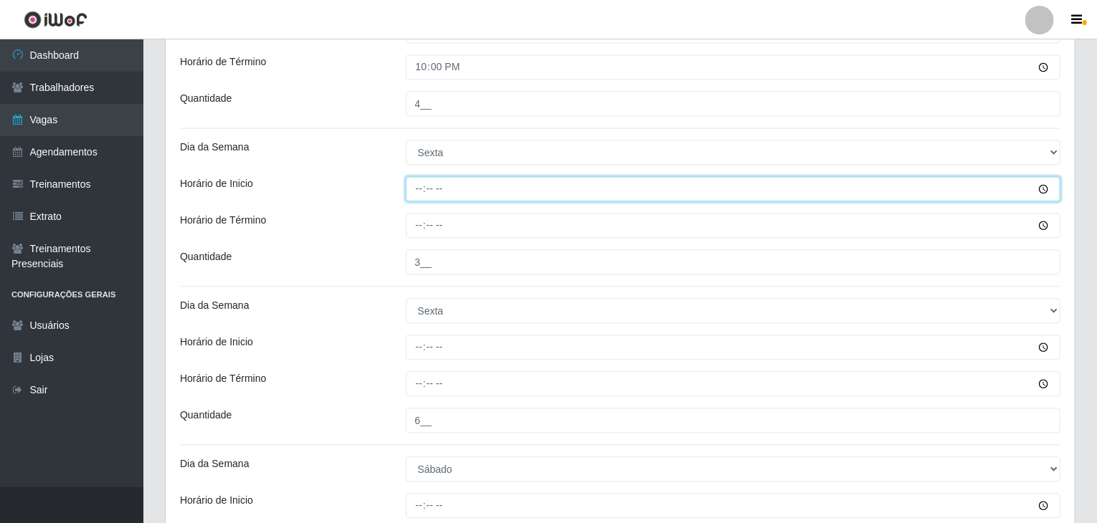
click at [421, 178] on input "Horário de Inicio" at bounding box center [733, 188] width 655 height 25
type input "09:00"
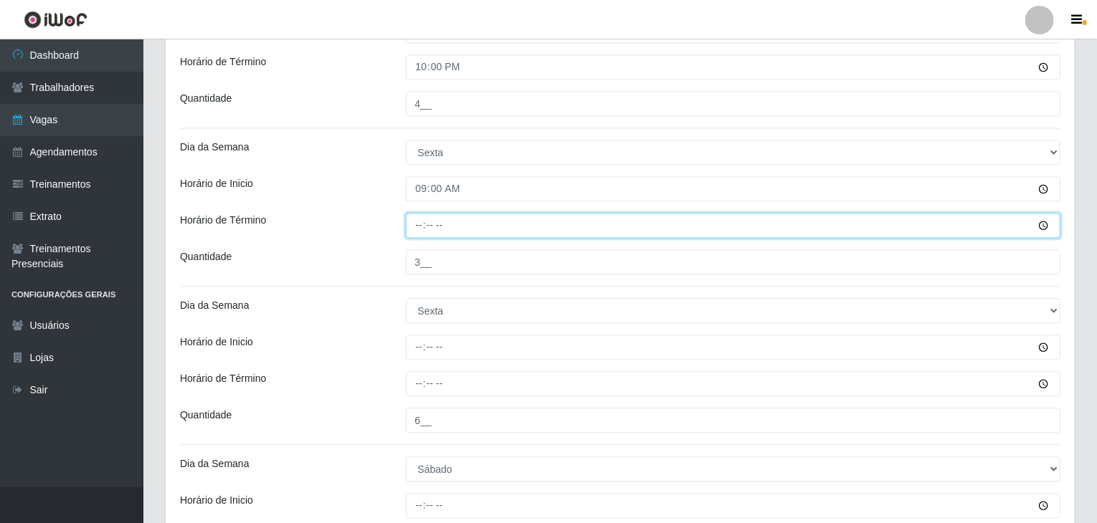
click at [421, 228] on input "Horário de Término" at bounding box center [733, 225] width 655 height 25
type input "15:00"
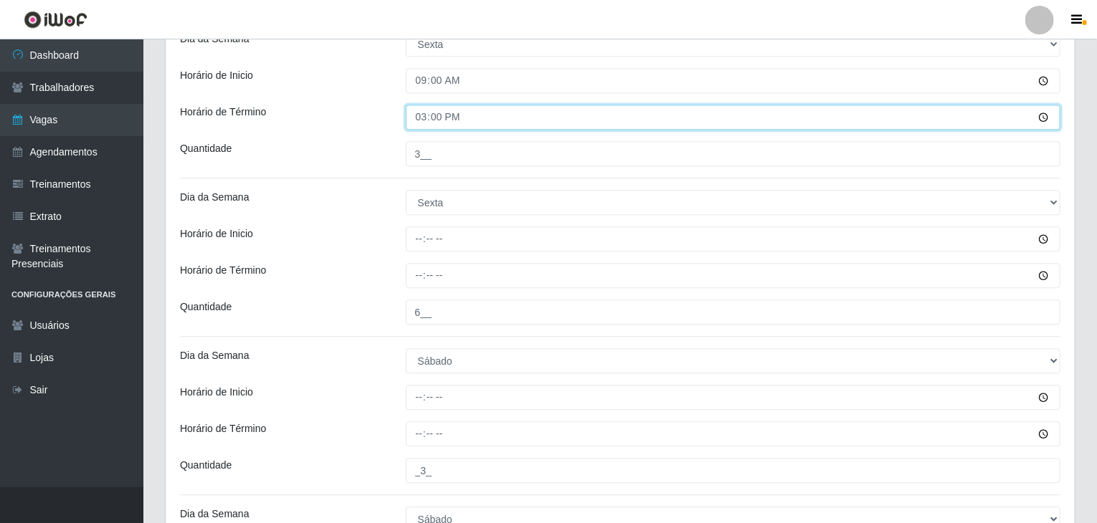
scroll to position [1648, 0]
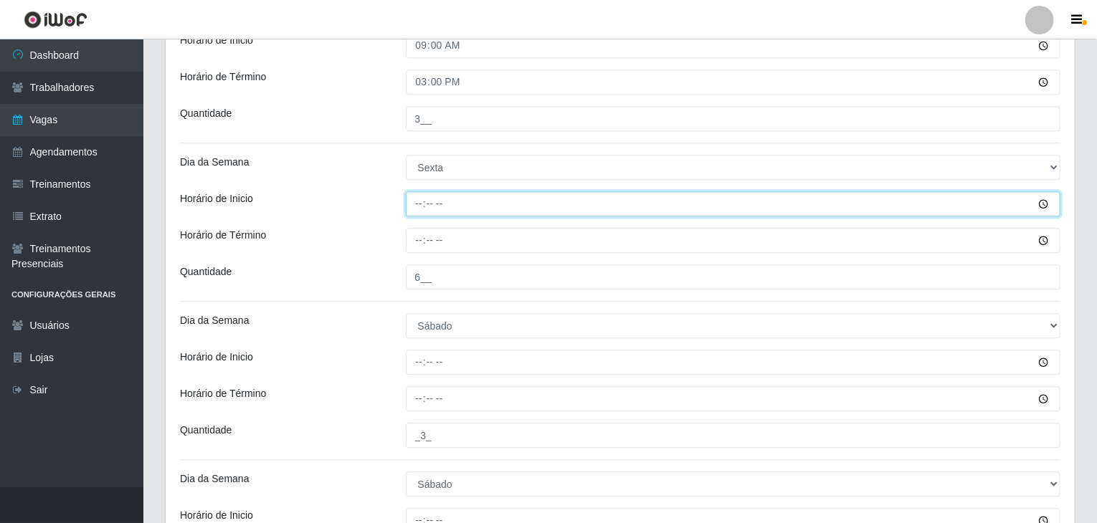
click at [419, 194] on input "Horário de Inicio" at bounding box center [733, 203] width 655 height 25
type input "16:00"
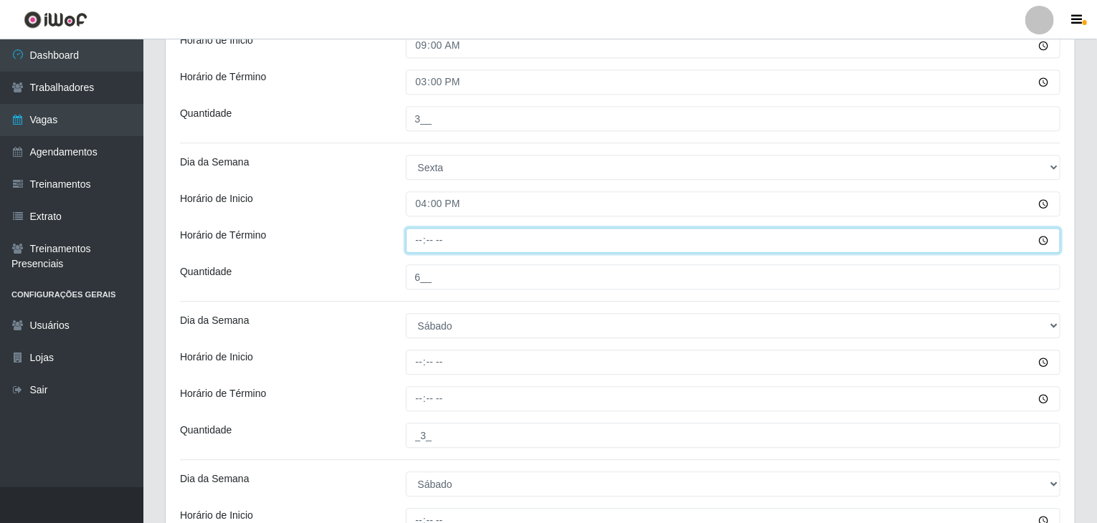
click at [424, 234] on input "Horário de Término" at bounding box center [733, 240] width 655 height 25
type input "22:00"
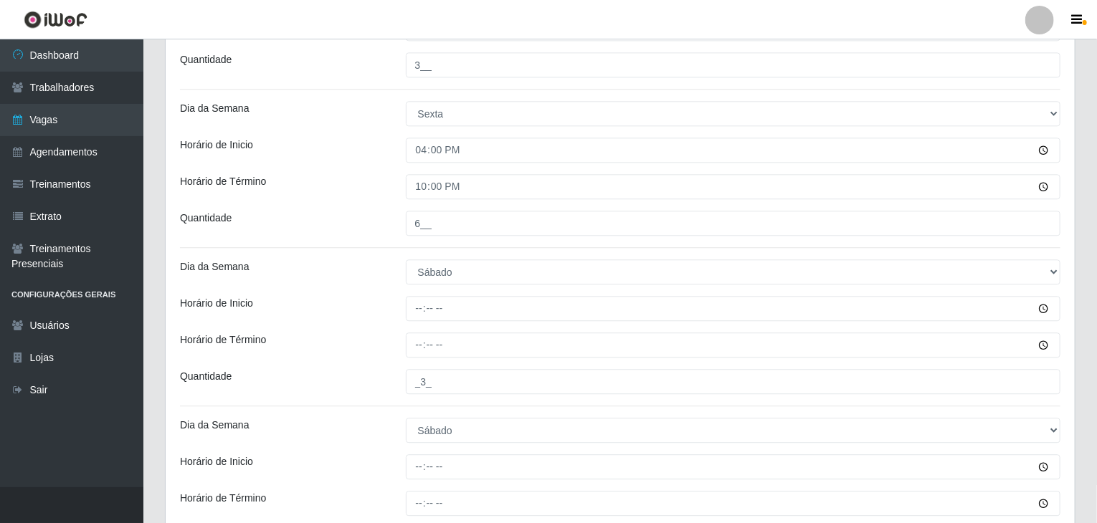
scroll to position [1863, 0]
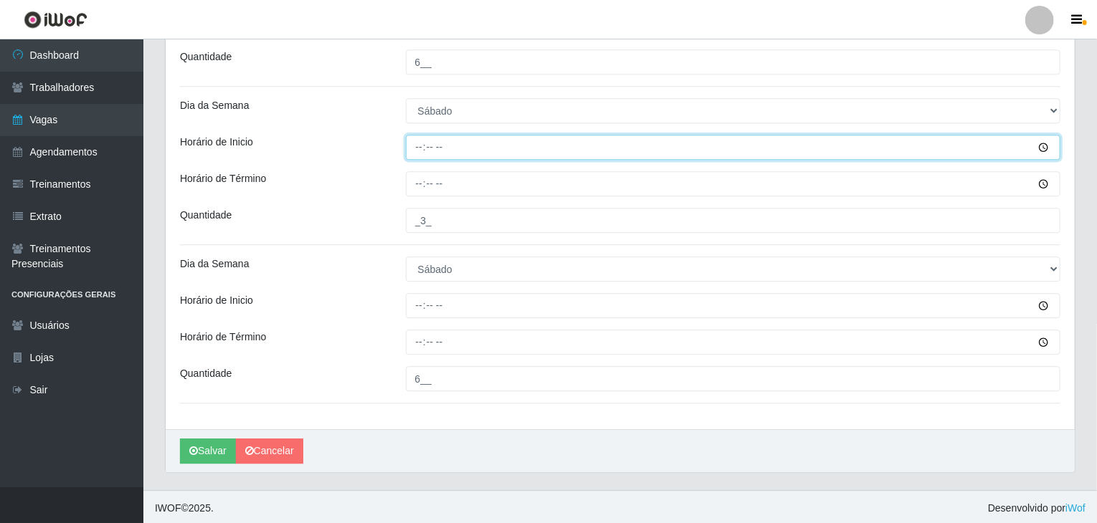
click at [413, 141] on input "Horário de Inicio" at bounding box center [733, 147] width 655 height 25
type input "09:00"
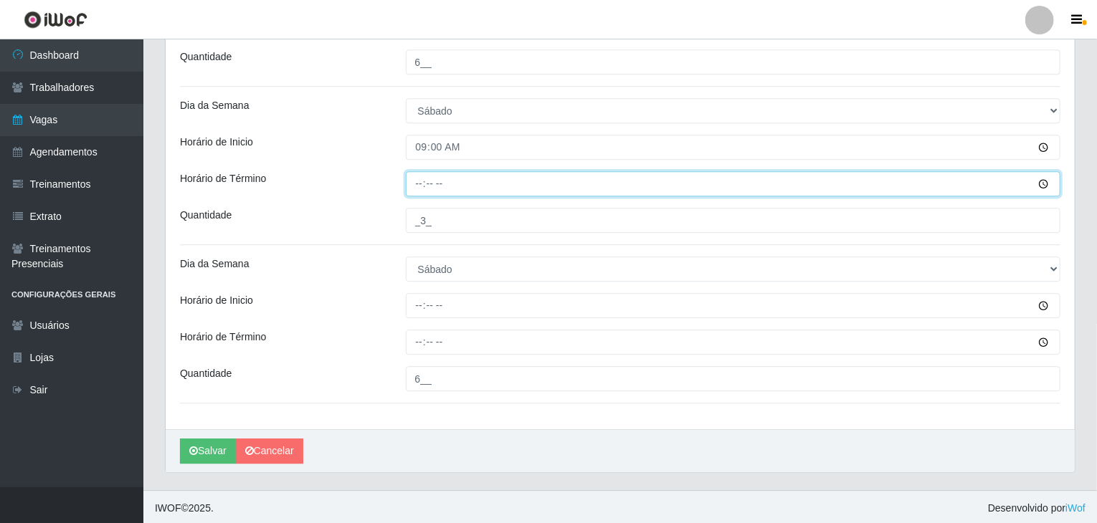
click at [416, 171] on input "Horário de Término" at bounding box center [733, 183] width 655 height 25
type input "15:00"
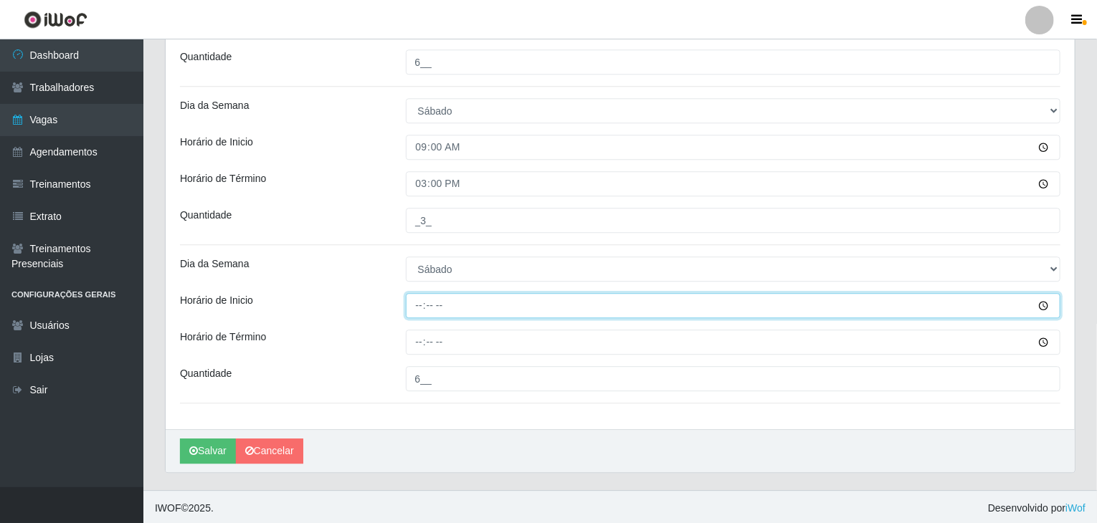
click at [417, 297] on input "Horário de Inicio" at bounding box center [733, 305] width 655 height 25
type input "16:00"
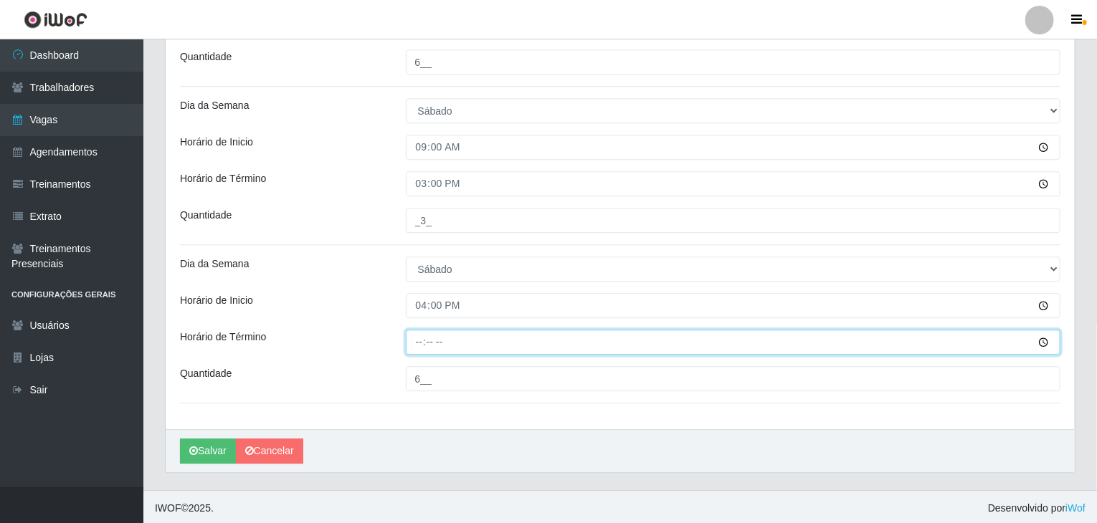
click at [418, 333] on input "Horário de Término" at bounding box center [733, 342] width 655 height 25
type input "22:00"
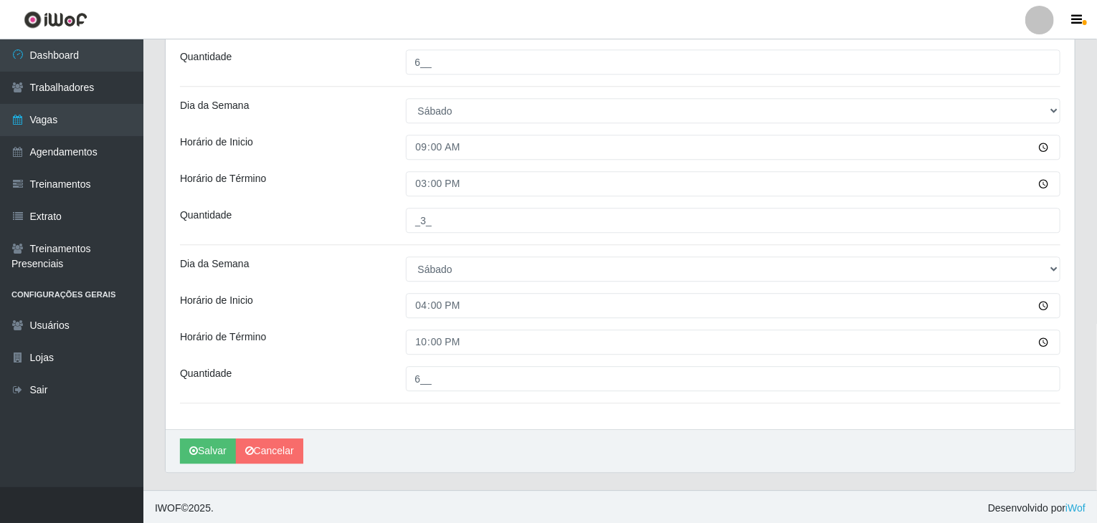
click at [375, 298] on div "Horário de Inicio" at bounding box center [282, 305] width 226 height 25
click at [207, 445] on button "Salvar" at bounding box center [208, 451] width 56 height 25
click at [300, 448] on link "Cancelar" at bounding box center [269, 451] width 67 height 25
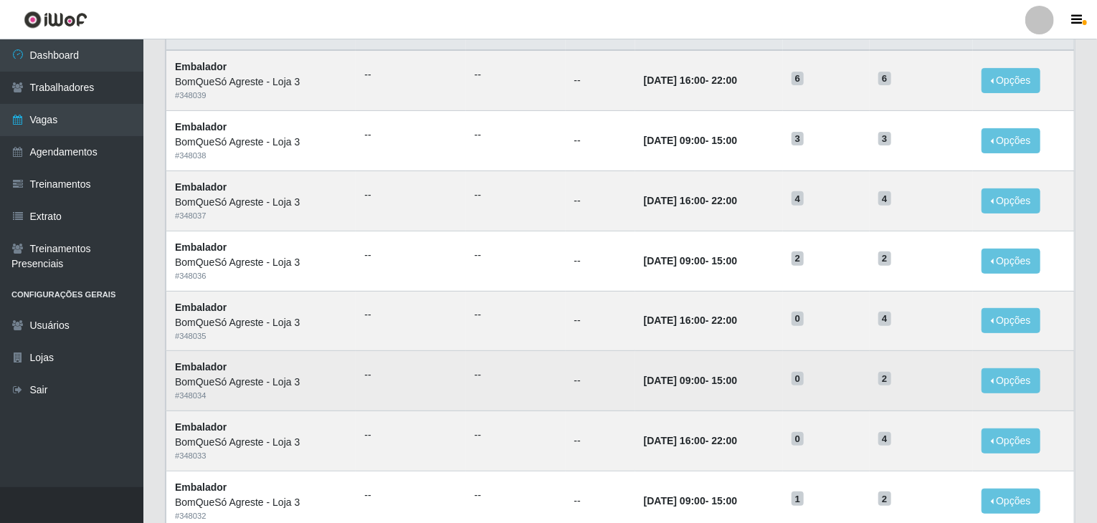
scroll to position [143, 0]
